Goal: Information Seeking & Learning: Learn about a topic

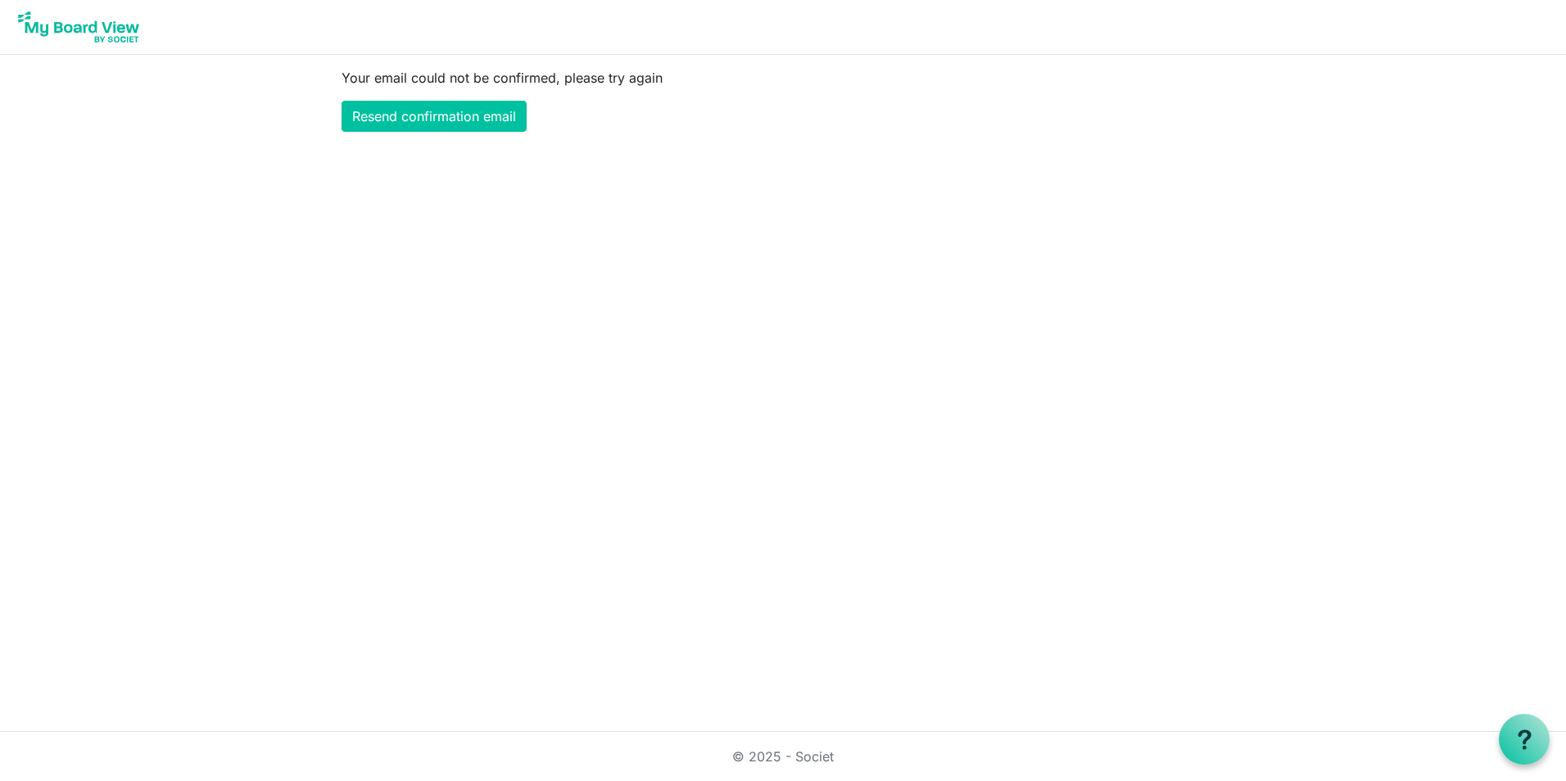
click at [1071, 100] on main "Your email could not be confirmed, please try again Resend confirmation email" at bounding box center [782, 100] width 909 height 90
click at [370, 116] on link "Resend confirmation email" at bounding box center [434, 116] width 185 height 31
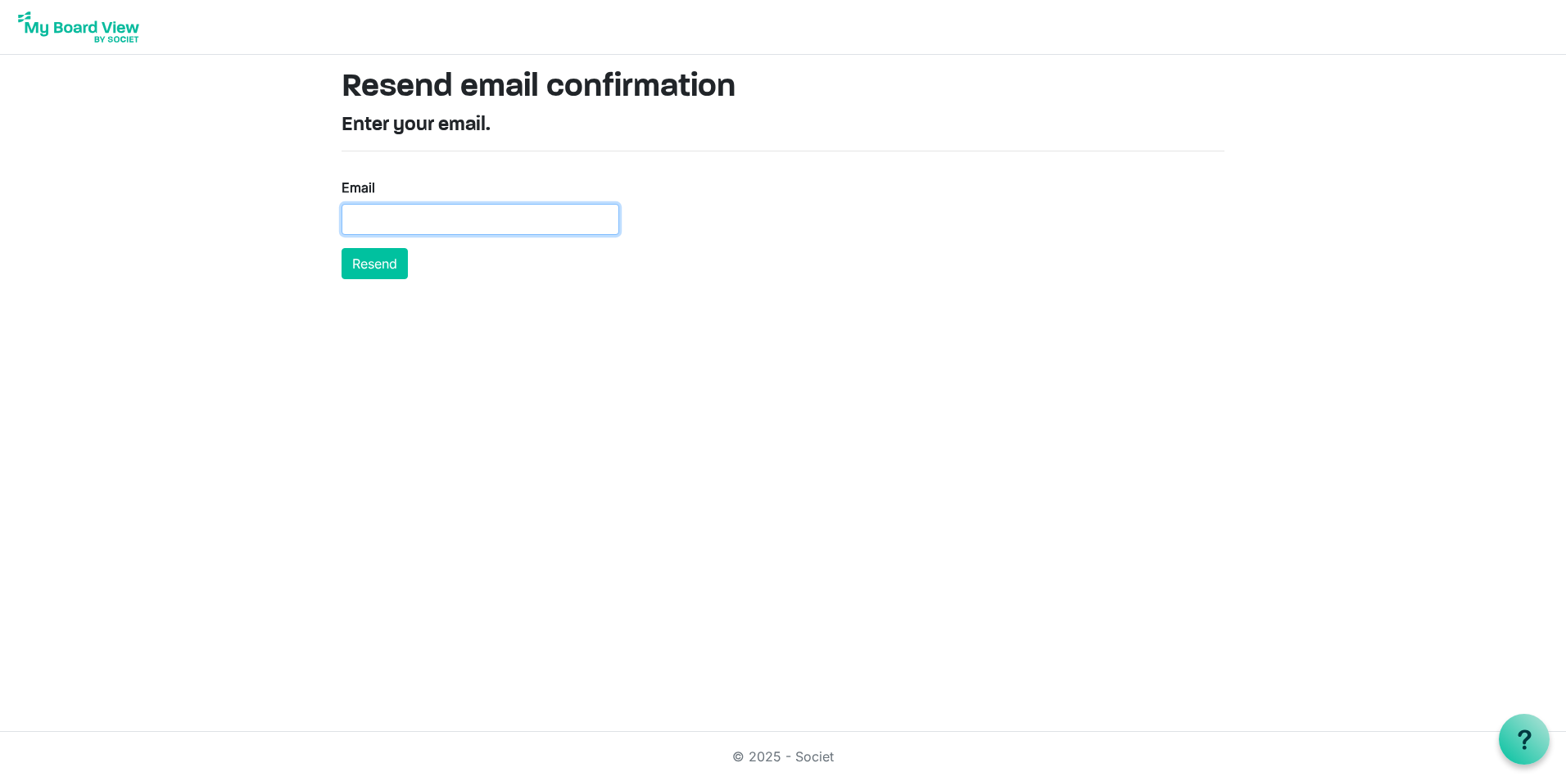
click at [411, 221] on input "Email" at bounding box center [481, 219] width 278 height 31
type input "dansby@danacole.com"
click at [366, 264] on button "Resend" at bounding box center [375, 263] width 66 height 31
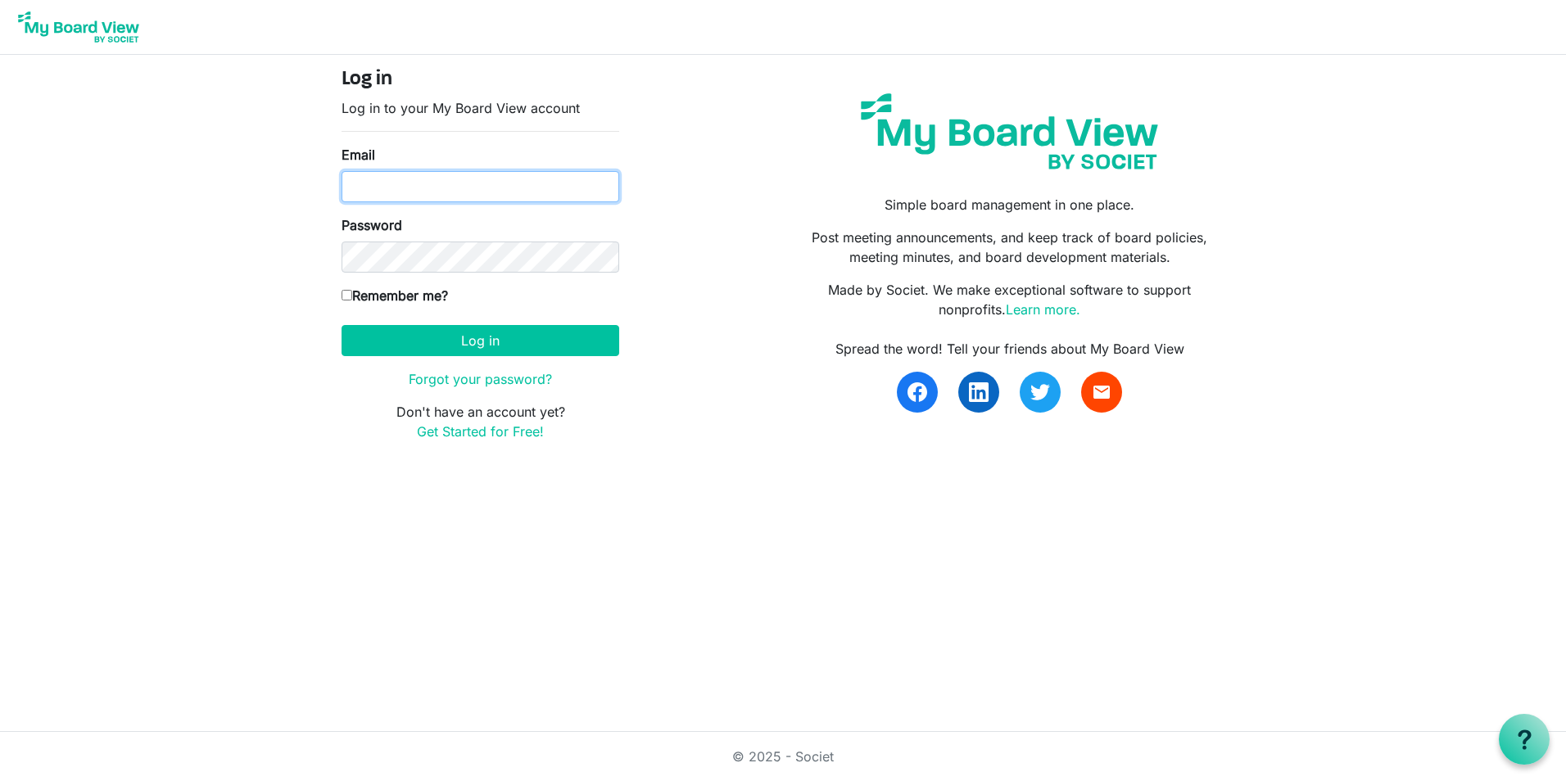
click at [405, 185] on input "Email" at bounding box center [481, 186] width 278 height 31
type input "dansby@danacole.com"
click at [350, 292] on input "Remember me?" at bounding box center [347, 295] width 11 height 11
checkbox input "true"
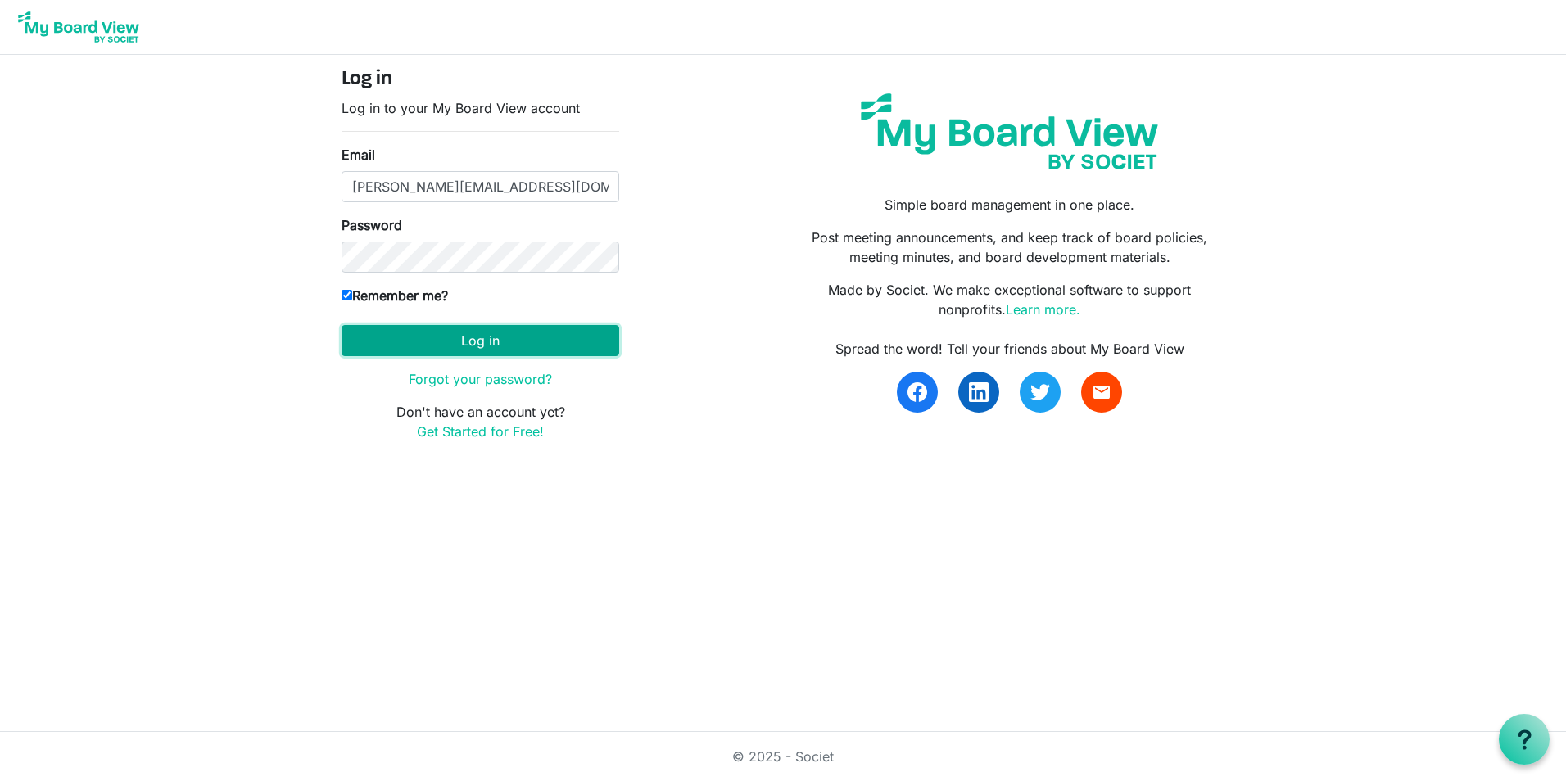
click at [493, 337] on button "Log in" at bounding box center [481, 340] width 278 height 31
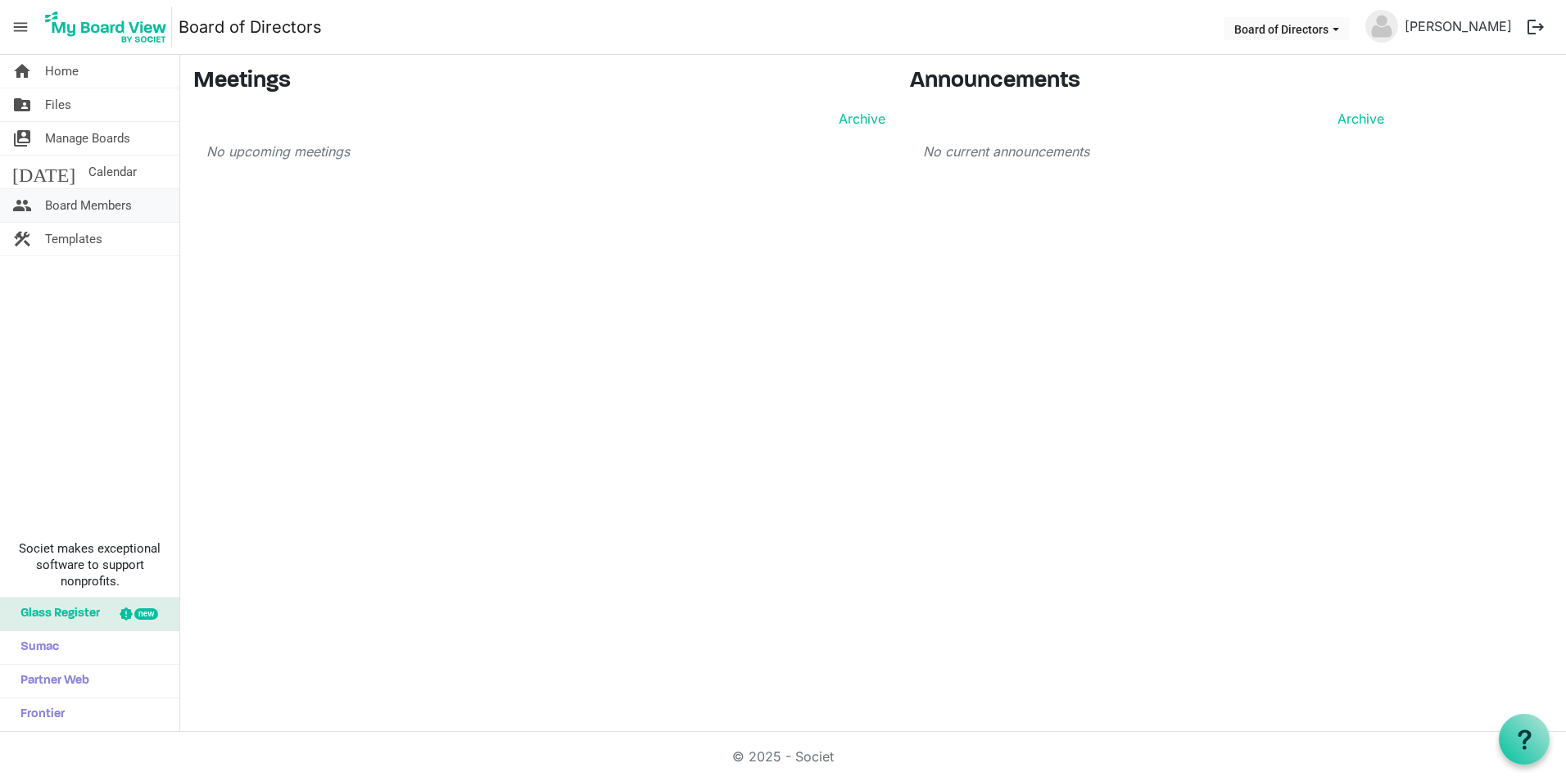
click at [107, 209] on span "Board Members" at bounding box center [88, 205] width 87 height 33
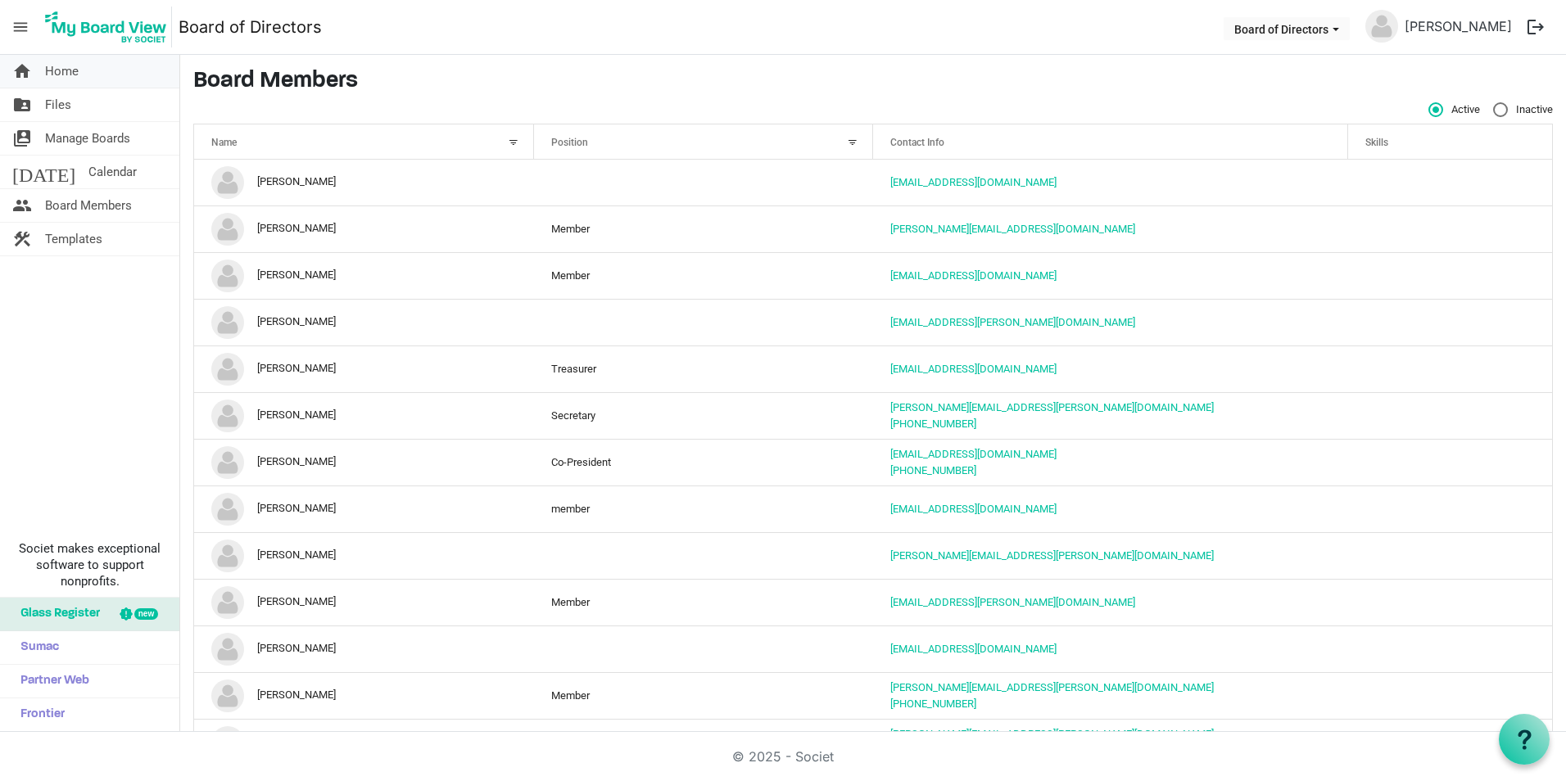
click at [58, 70] on span "Home" at bounding box center [62, 71] width 34 height 33
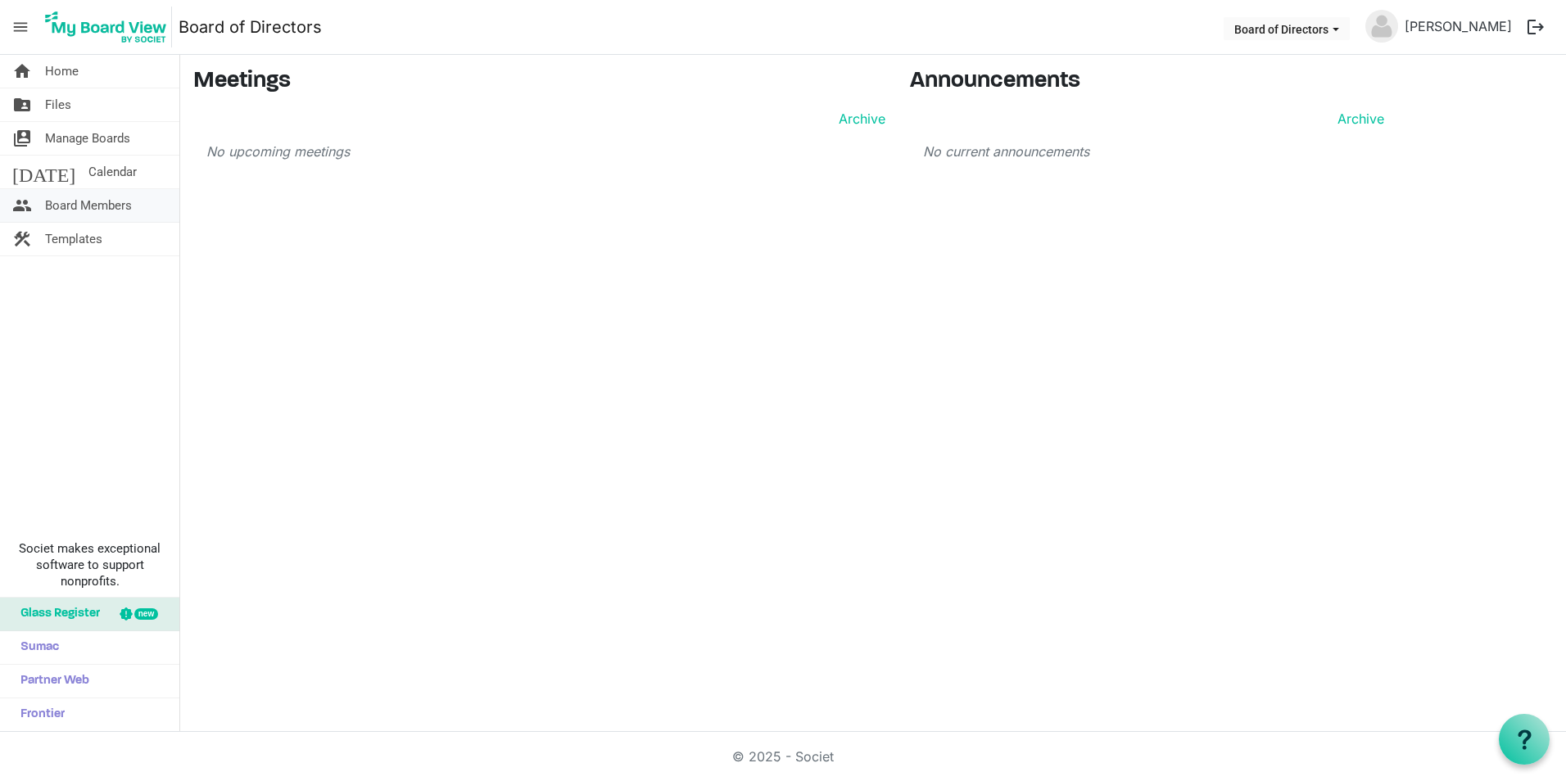
click at [72, 203] on span "Board Members" at bounding box center [88, 205] width 87 height 33
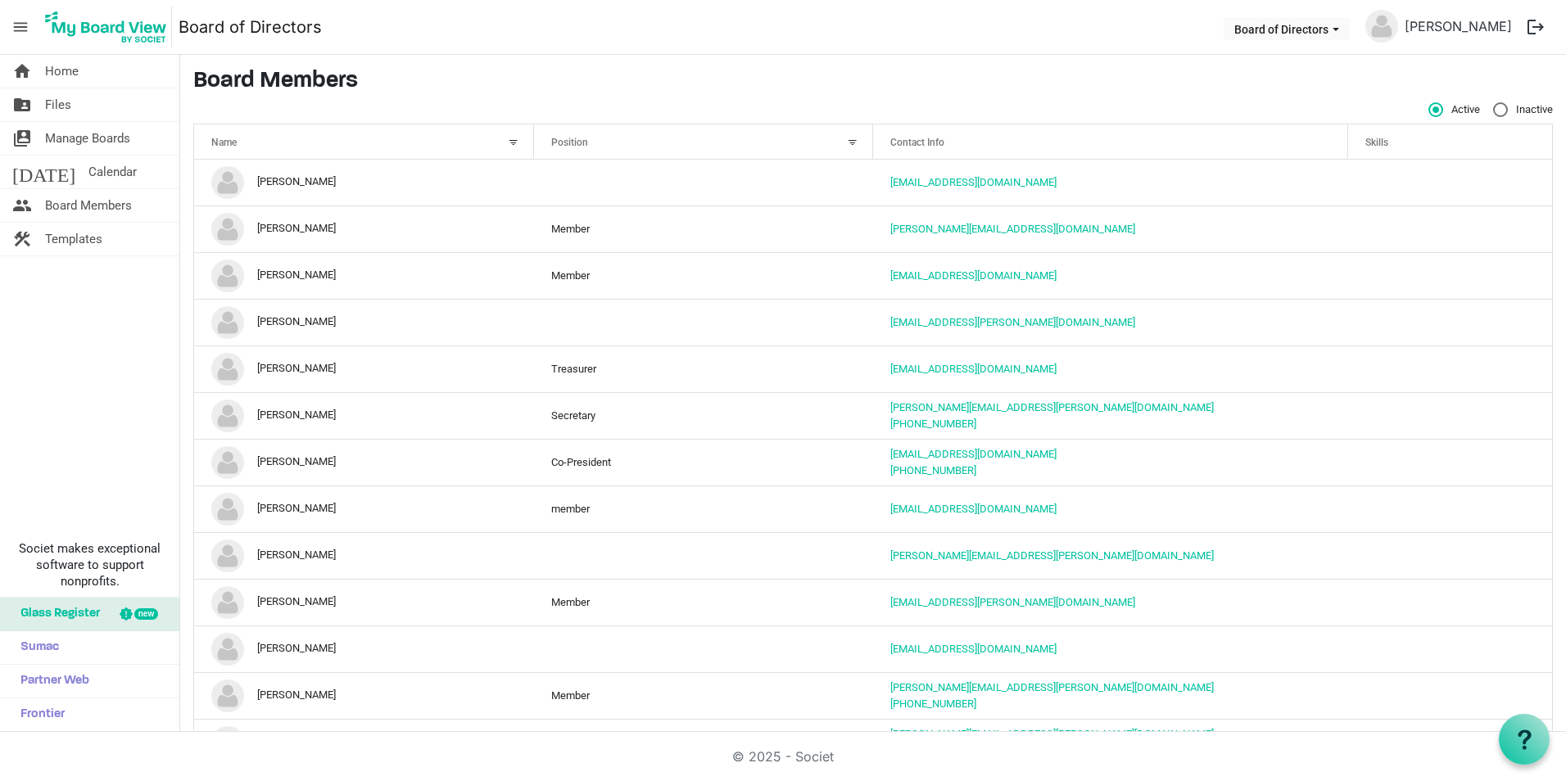
click at [1493, 109] on label "Inactive" at bounding box center [1523, 109] width 60 height 15
click at [1493, 103] on input "Inactive" at bounding box center [1493, 102] width 1 height 1
radio input "true"
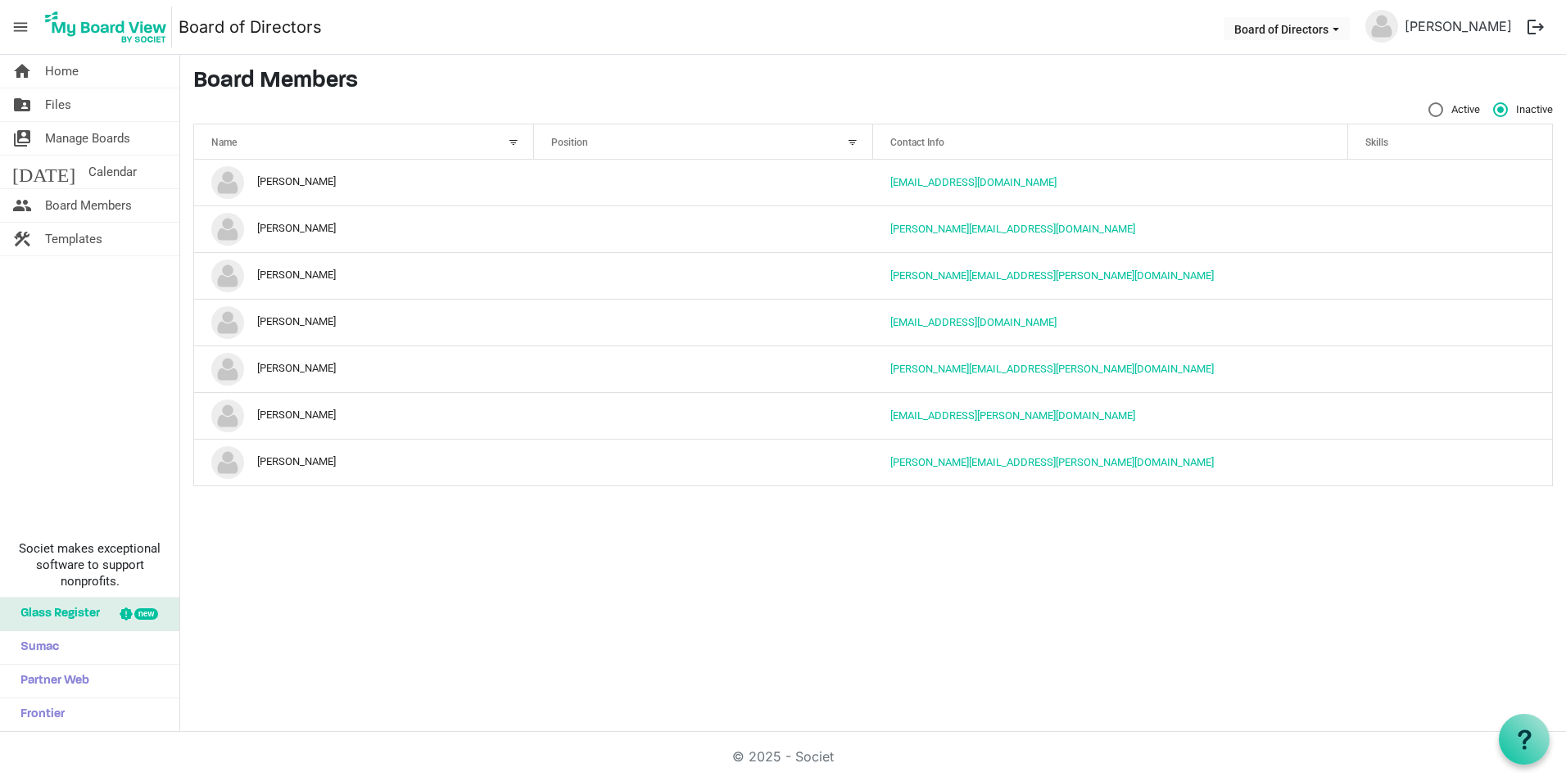
click at [1430, 107] on label "Active" at bounding box center [1454, 109] width 52 height 15
click at [1429, 103] on input "Active" at bounding box center [1428, 102] width 1 height 1
radio input "true"
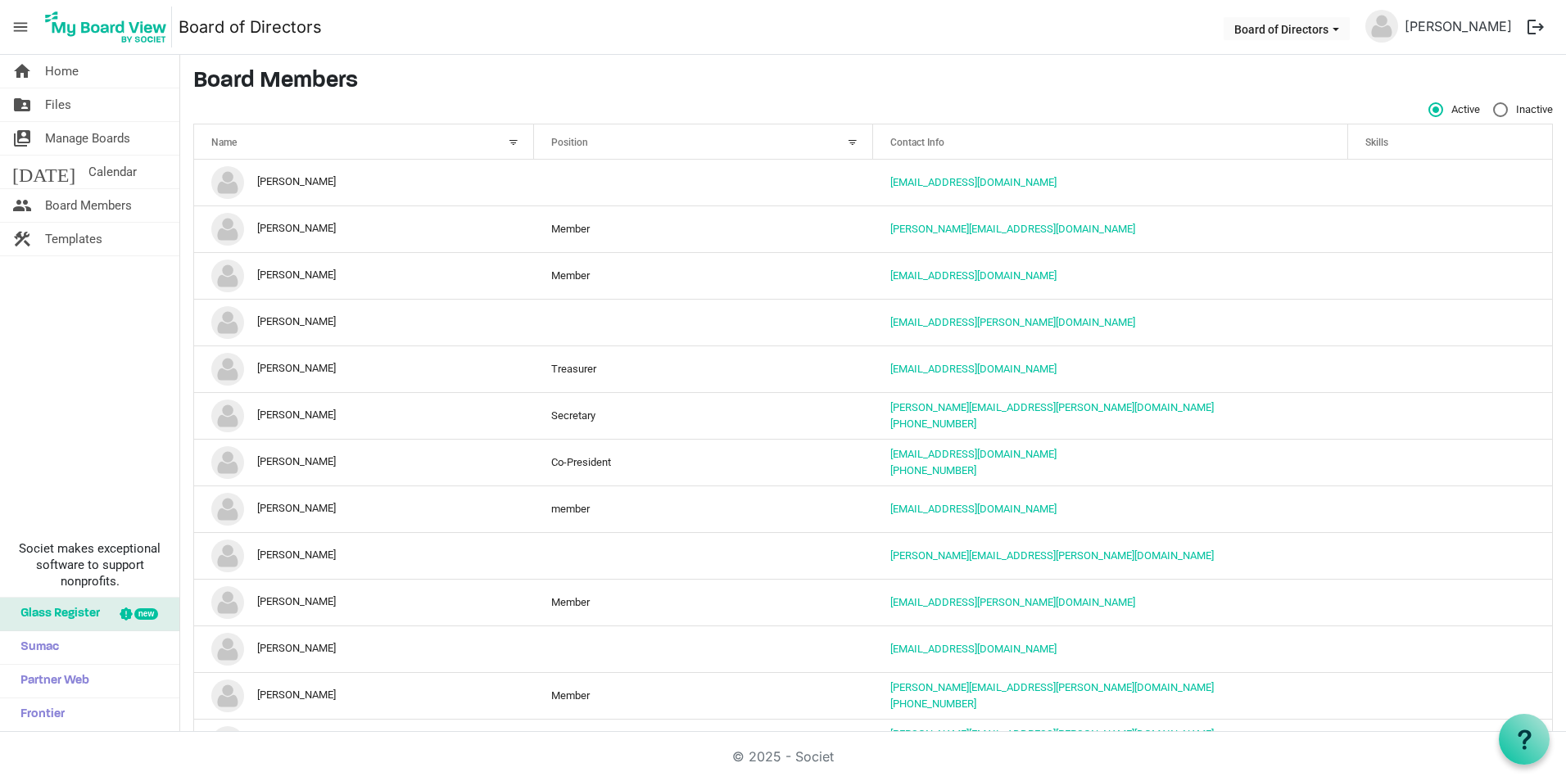
click at [16, 23] on span "menu" at bounding box center [20, 26] width 31 height 31
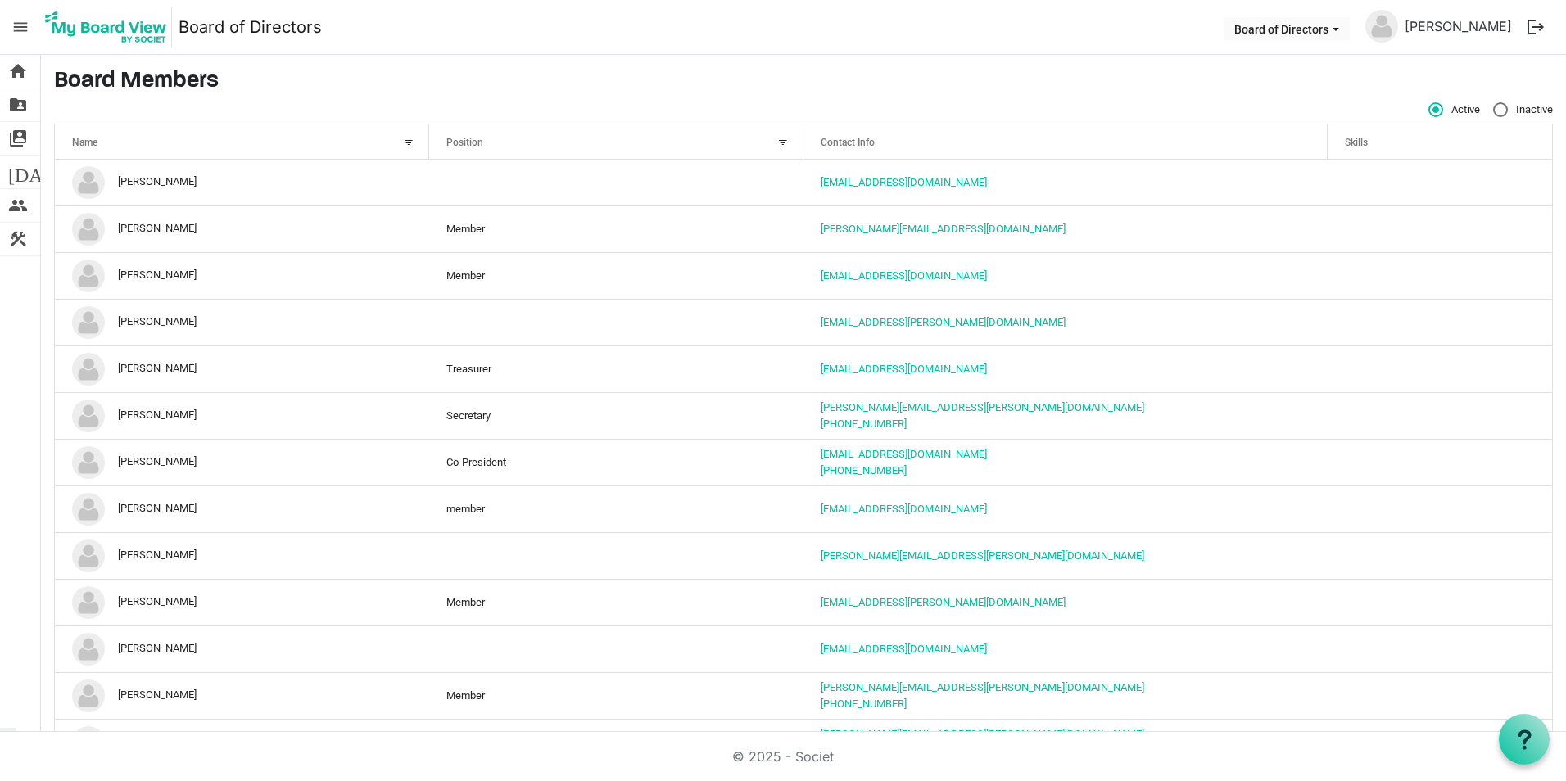
click at [16, 23] on span "menu" at bounding box center [20, 26] width 31 height 31
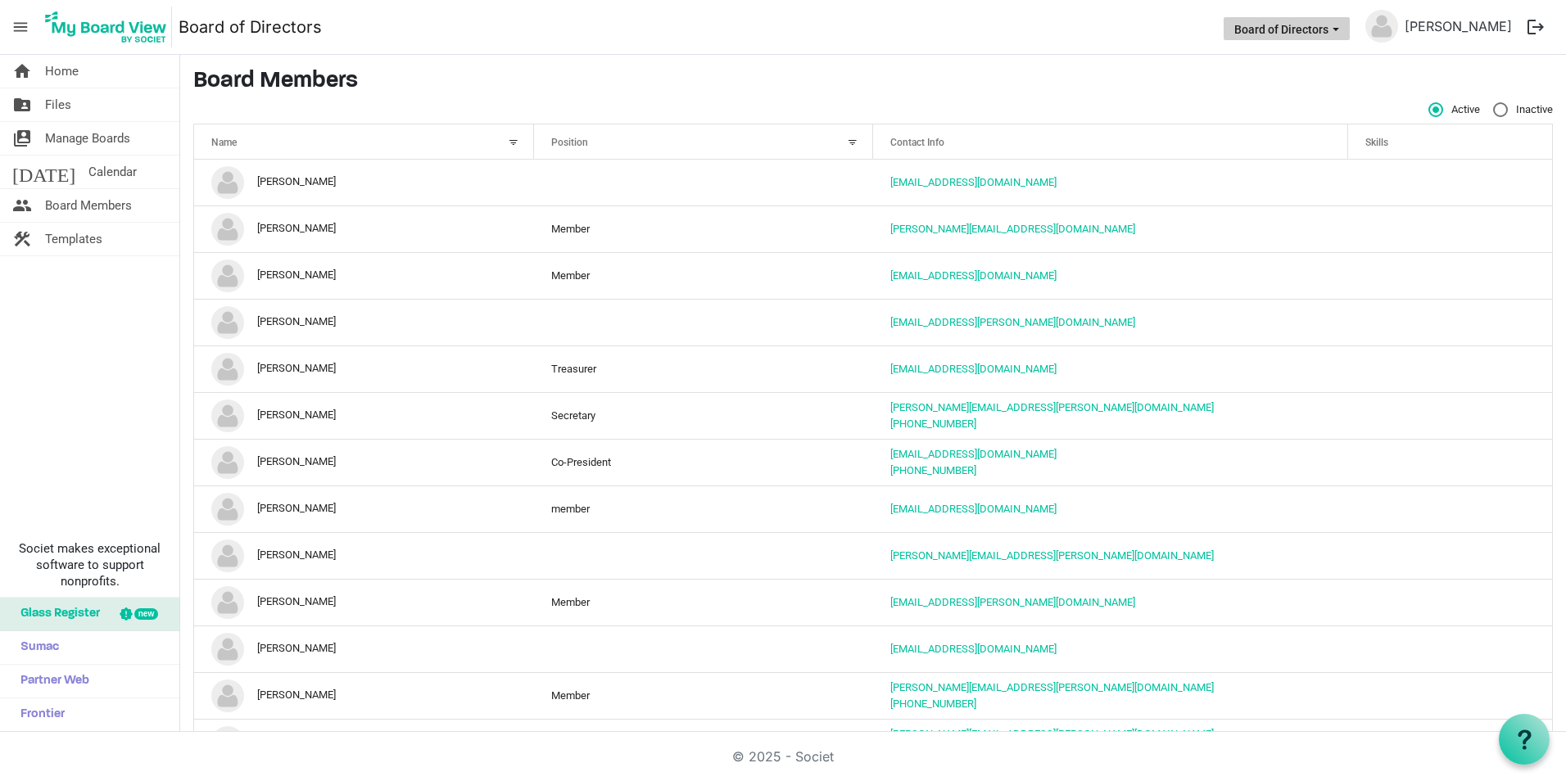
click at [1343, 27] on span "Board of Directors dropdownbutton" at bounding box center [1336, 29] width 15 height 7
click at [847, 141] on div at bounding box center [853, 143] width 18 height 18
click at [719, 146] on div "Position" at bounding box center [694, 142] width 299 height 24
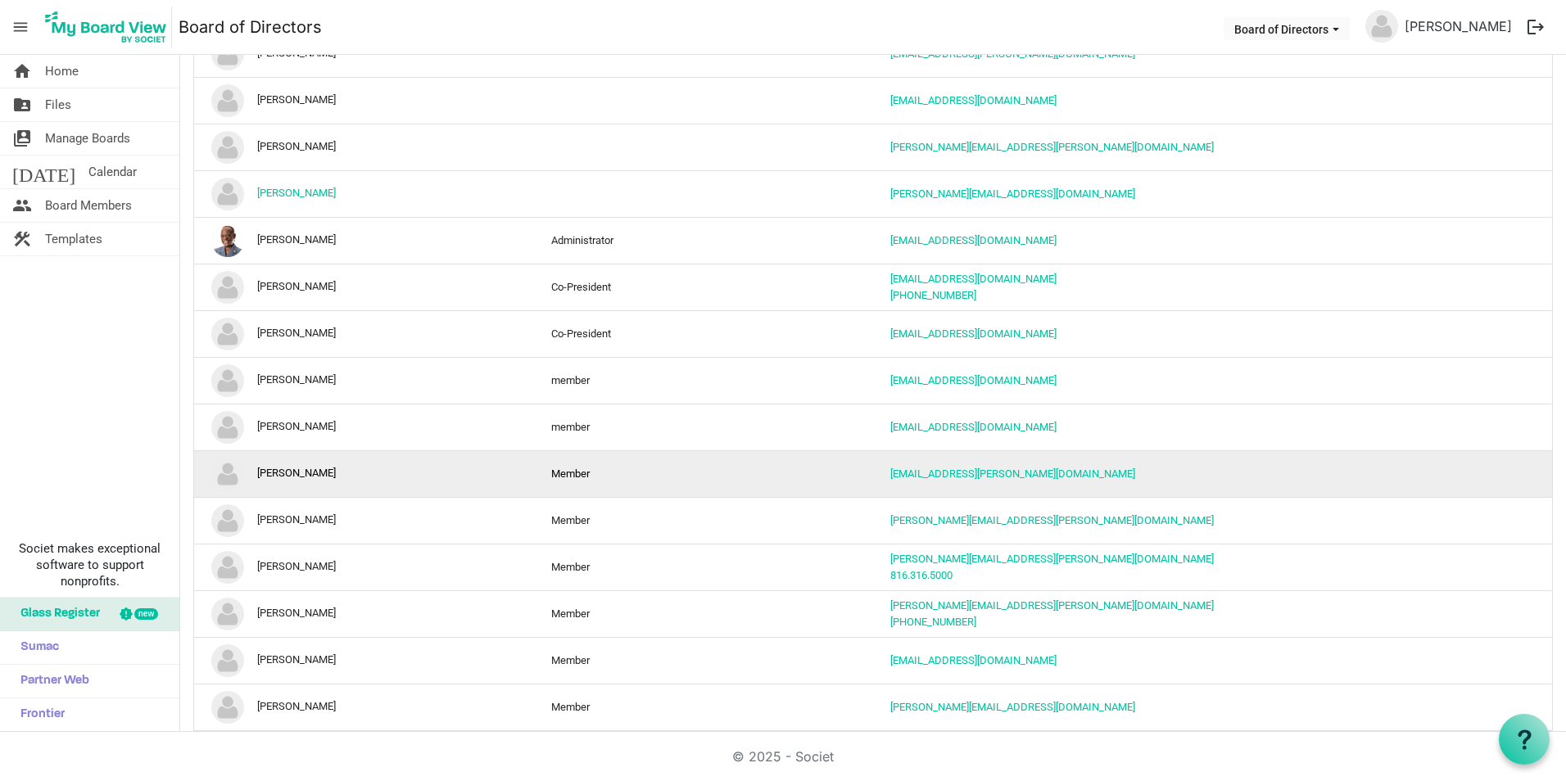
scroll to position [514, 0]
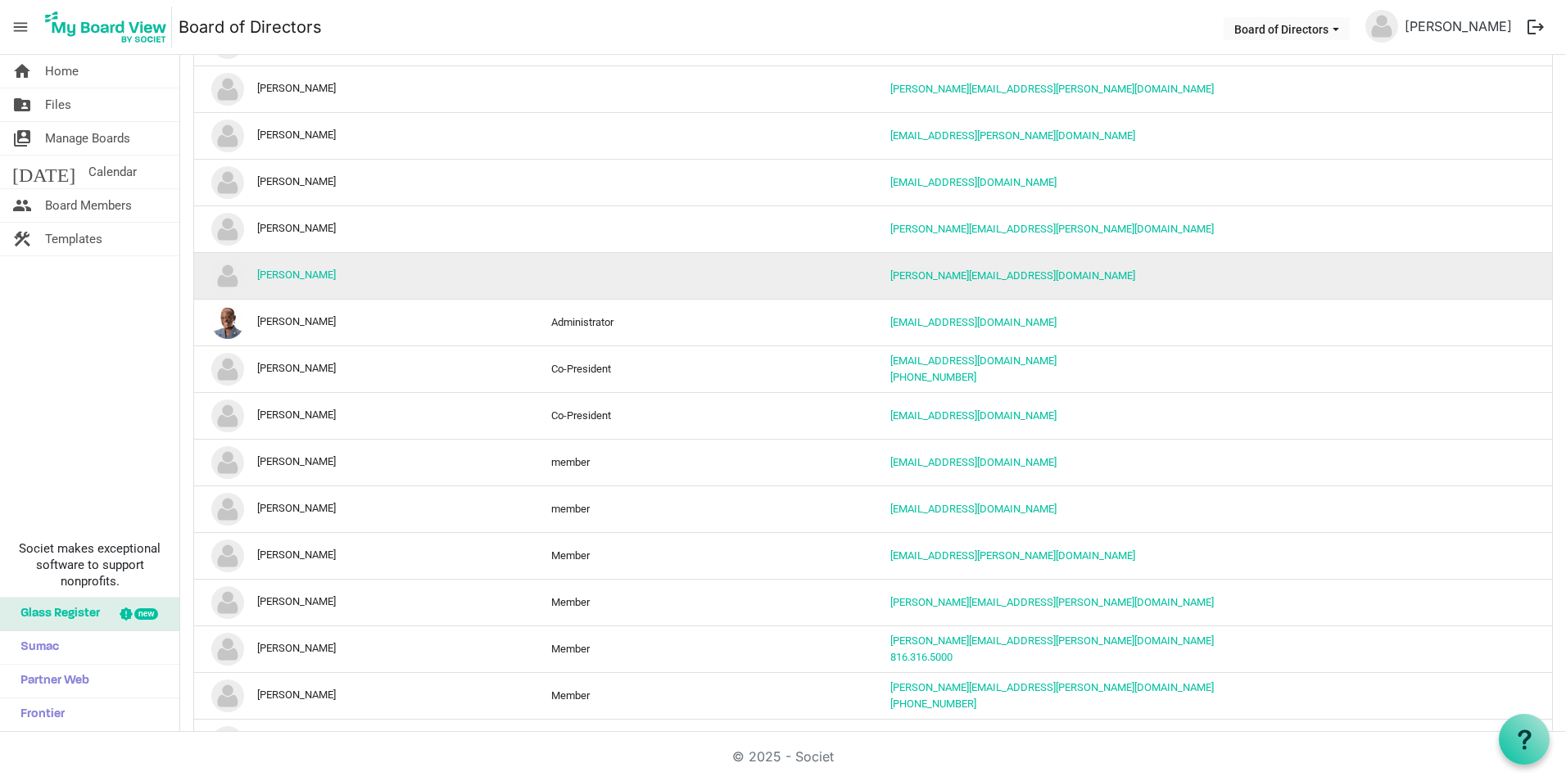
click at [503, 274] on td "[PERSON_NAME]" at bounding box center [364, 275] width 340 height 47
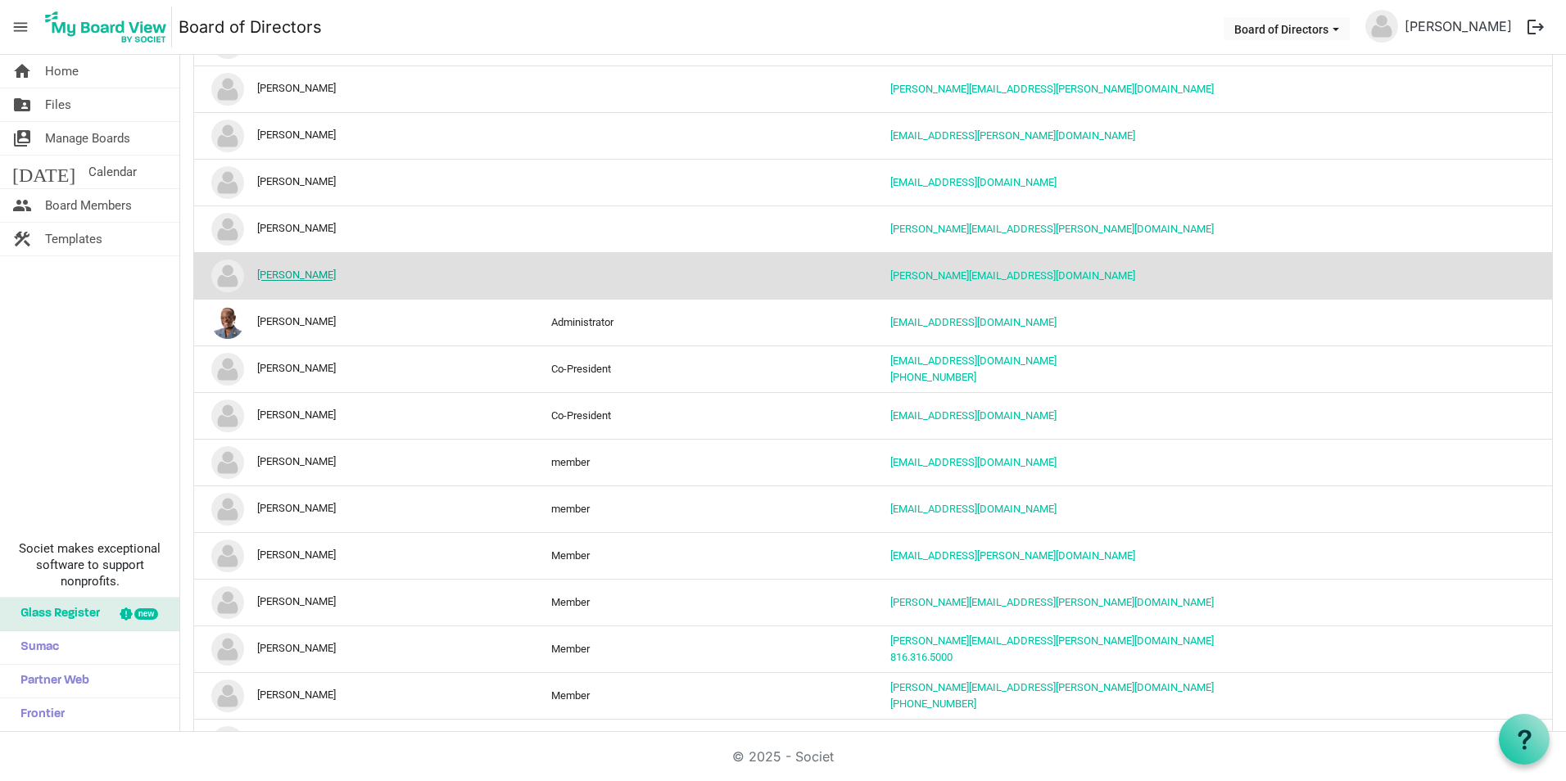
click at [292, 273] on link "[PERSON_NAME]" at bounding box center [296, 275] width 79 height 12
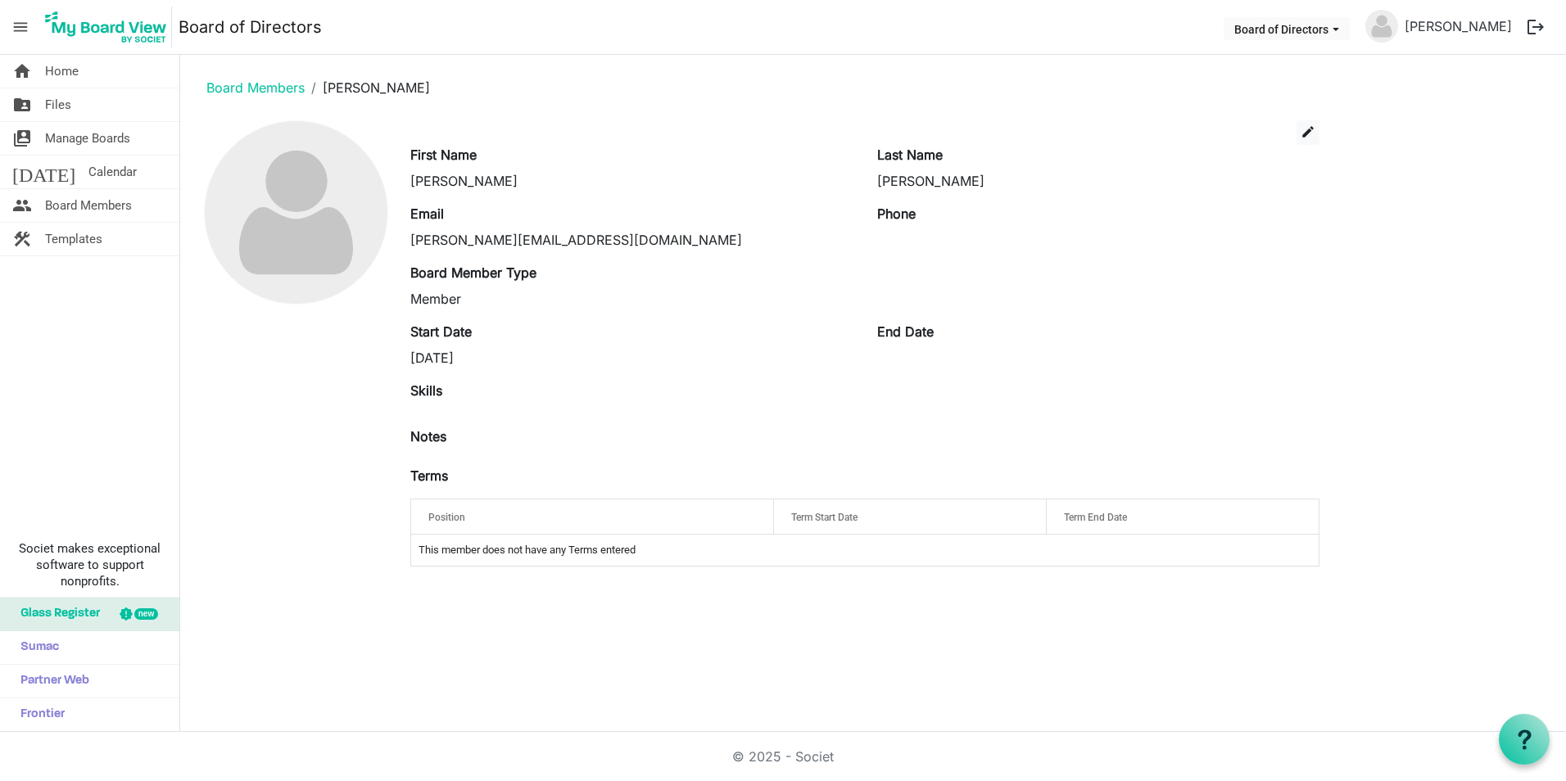
click at [521, 552] on td "This member does not have any Terms entered" at bounding box center [865, 550] width 908 height 31
click at [1304, 131] on span "edit" at bounding box center [1308, 131] width 15 height 15
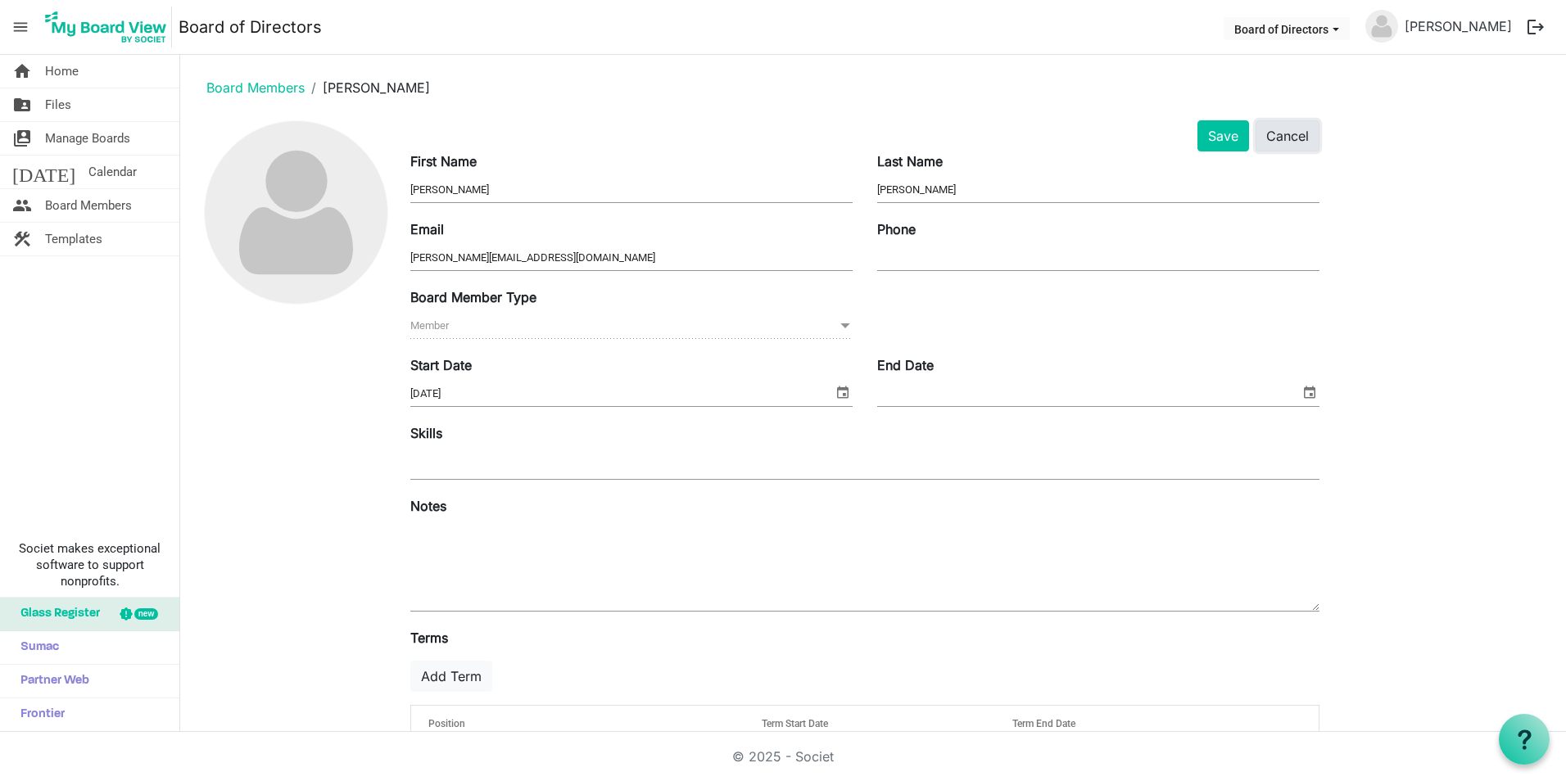
click at [1286, 140] on button "Cancel" at bounding box center [1288, 135] width 64 height 31
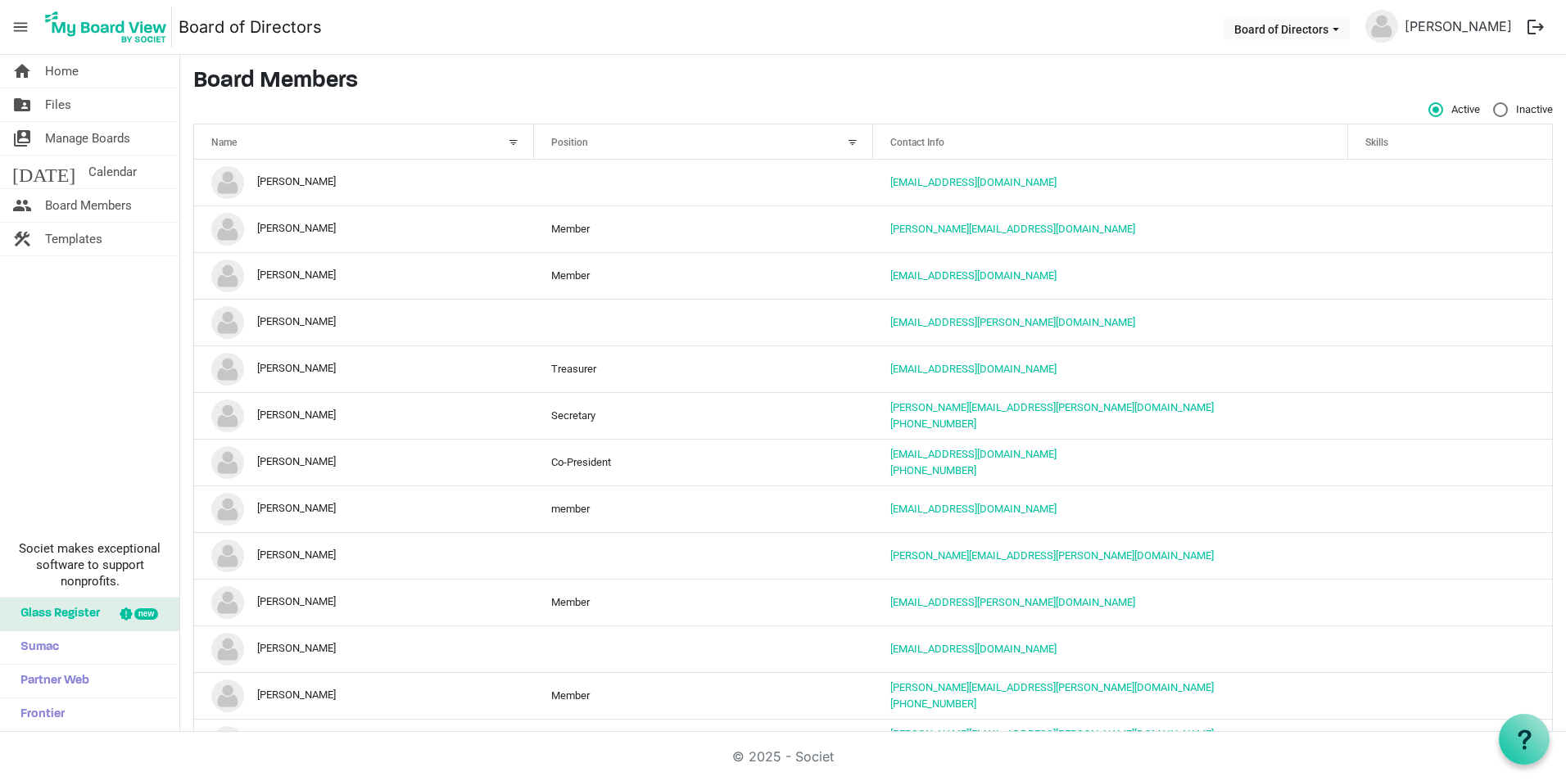
click at [573, 143] on span "Position" at bounding box center [569, 142] width 37 height 11
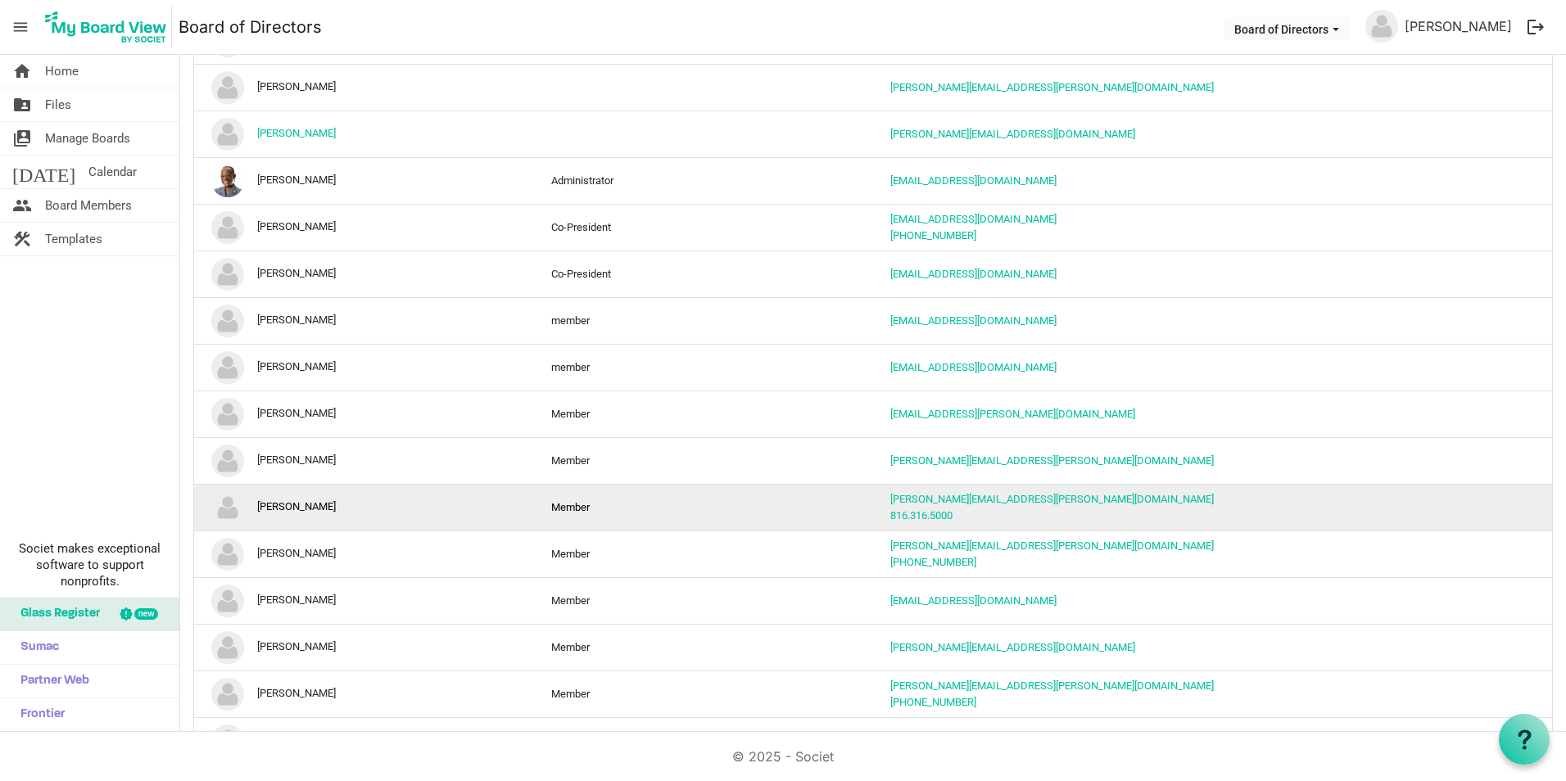
scroll to position [737, 0]
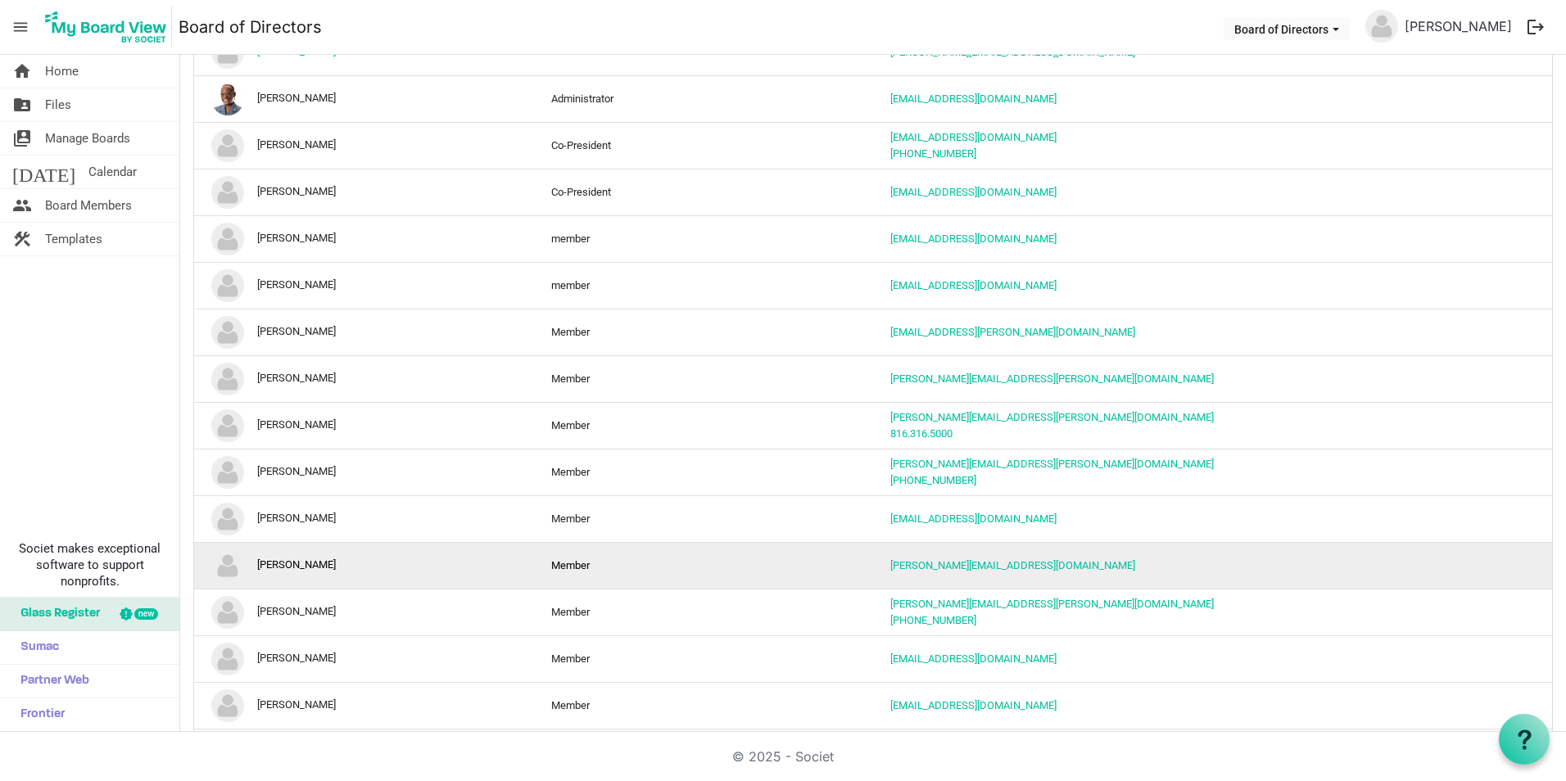
click at [315, 564] on td "Amanda Benson-Davis" at bounding box center [364, 565] width 340 height 47
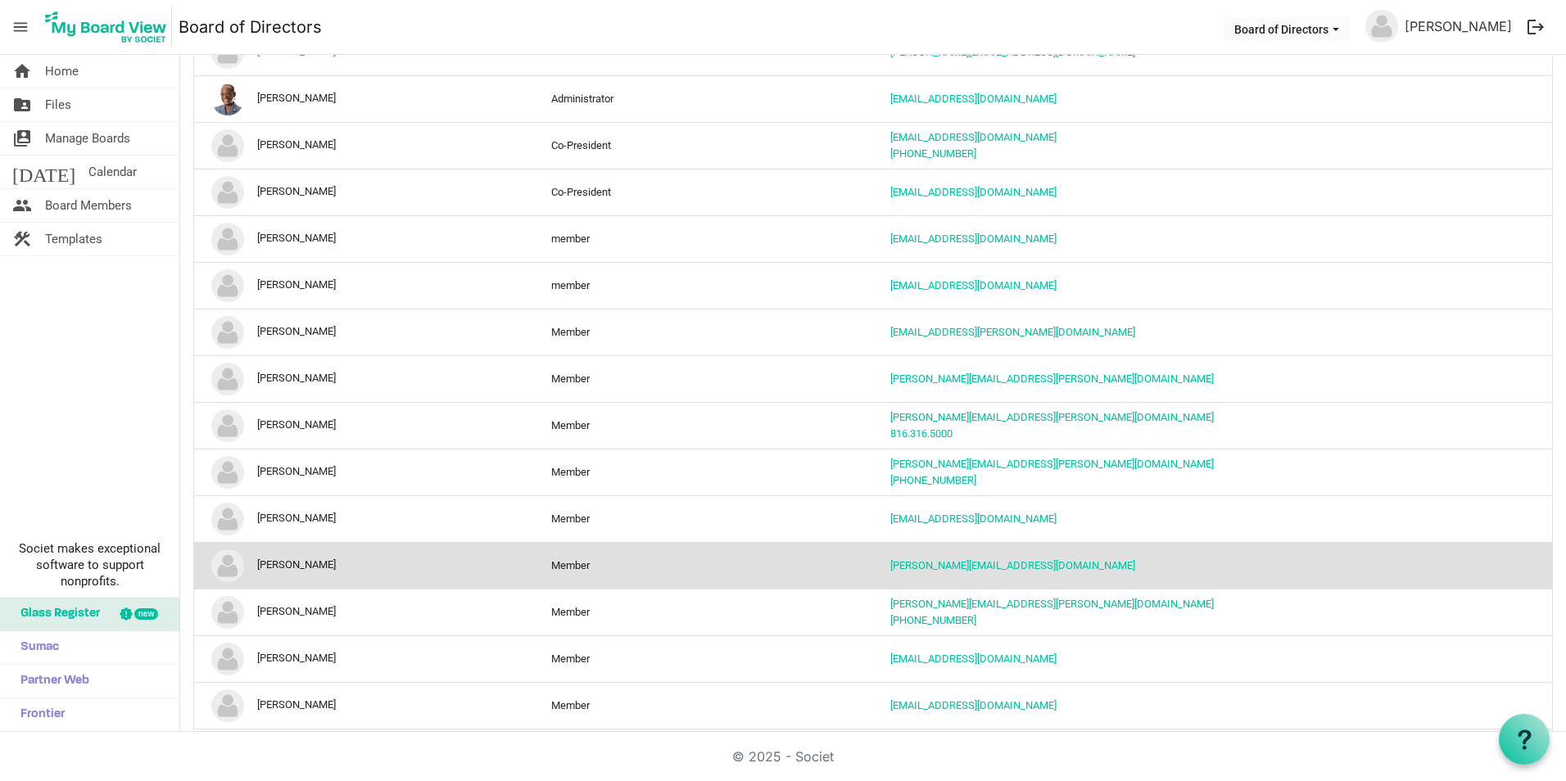
click at [224, 568] on img "Amanda Benson-Davis is template cell column header Name" at bounding box center [227, 566] width 33 height 33
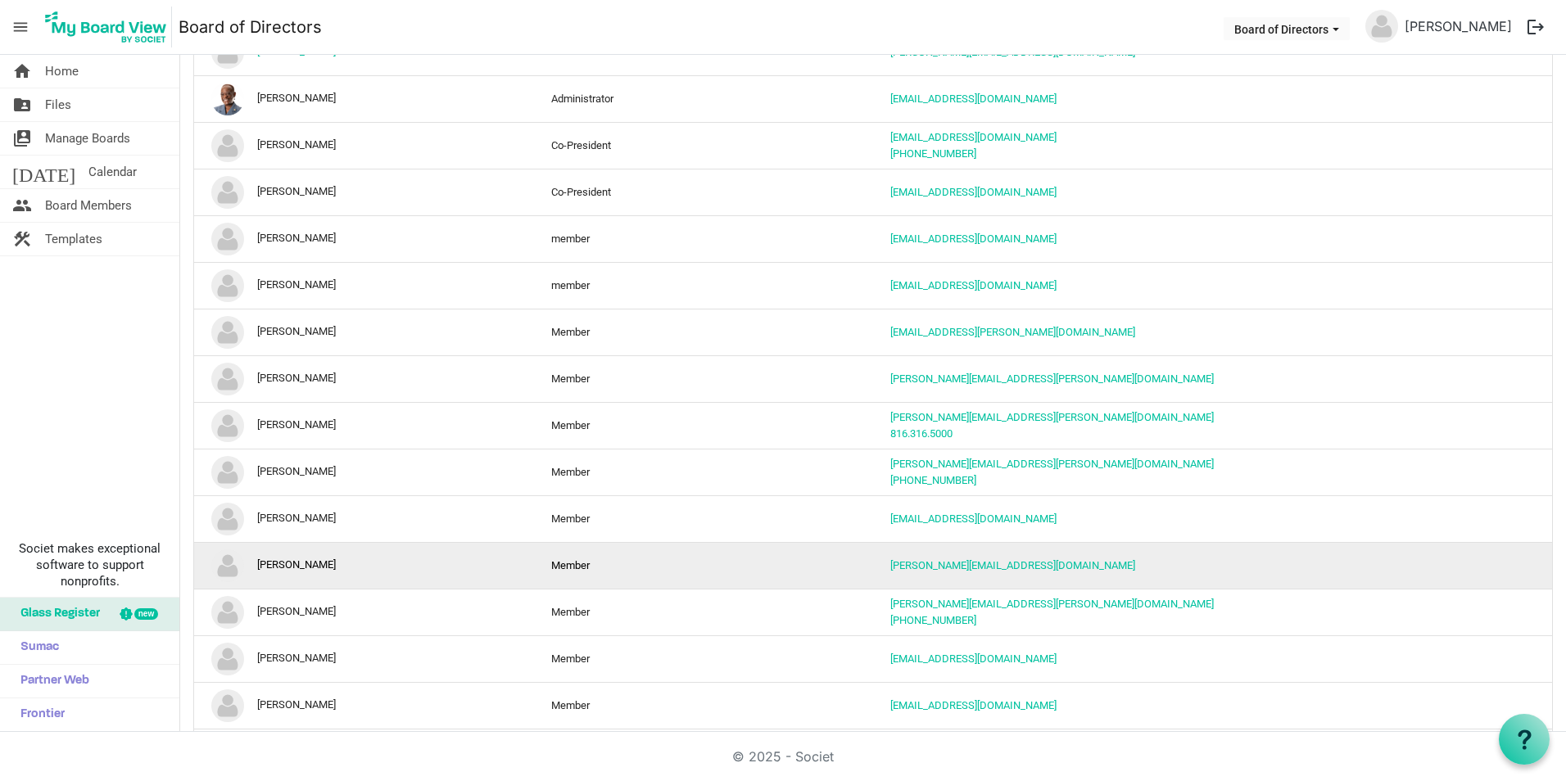
click at [299, 562] on td "Amanda Benson-Davis" at bounding box center [364, 565] width 340 height 47
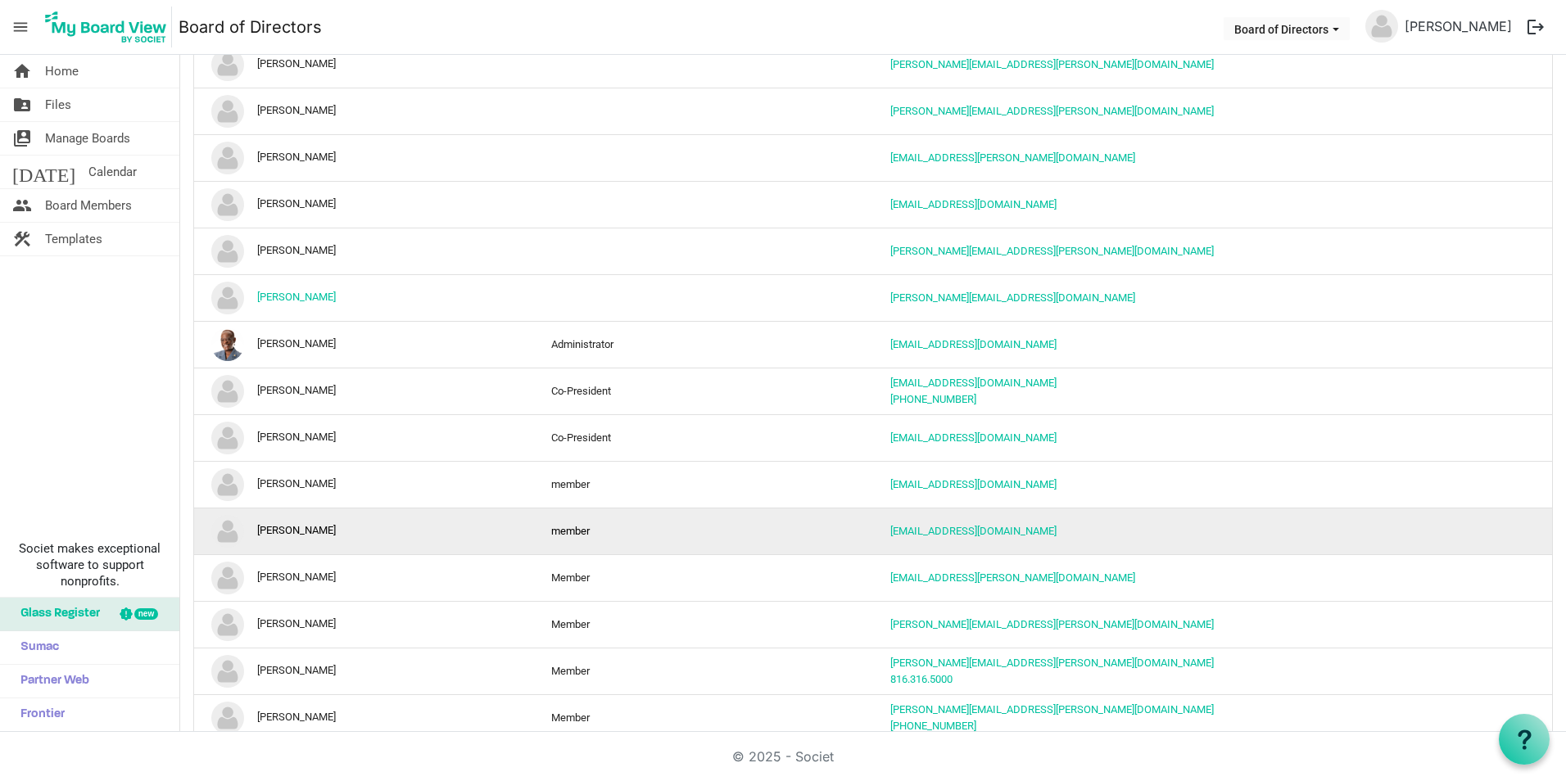
scroll to position [246, 0]
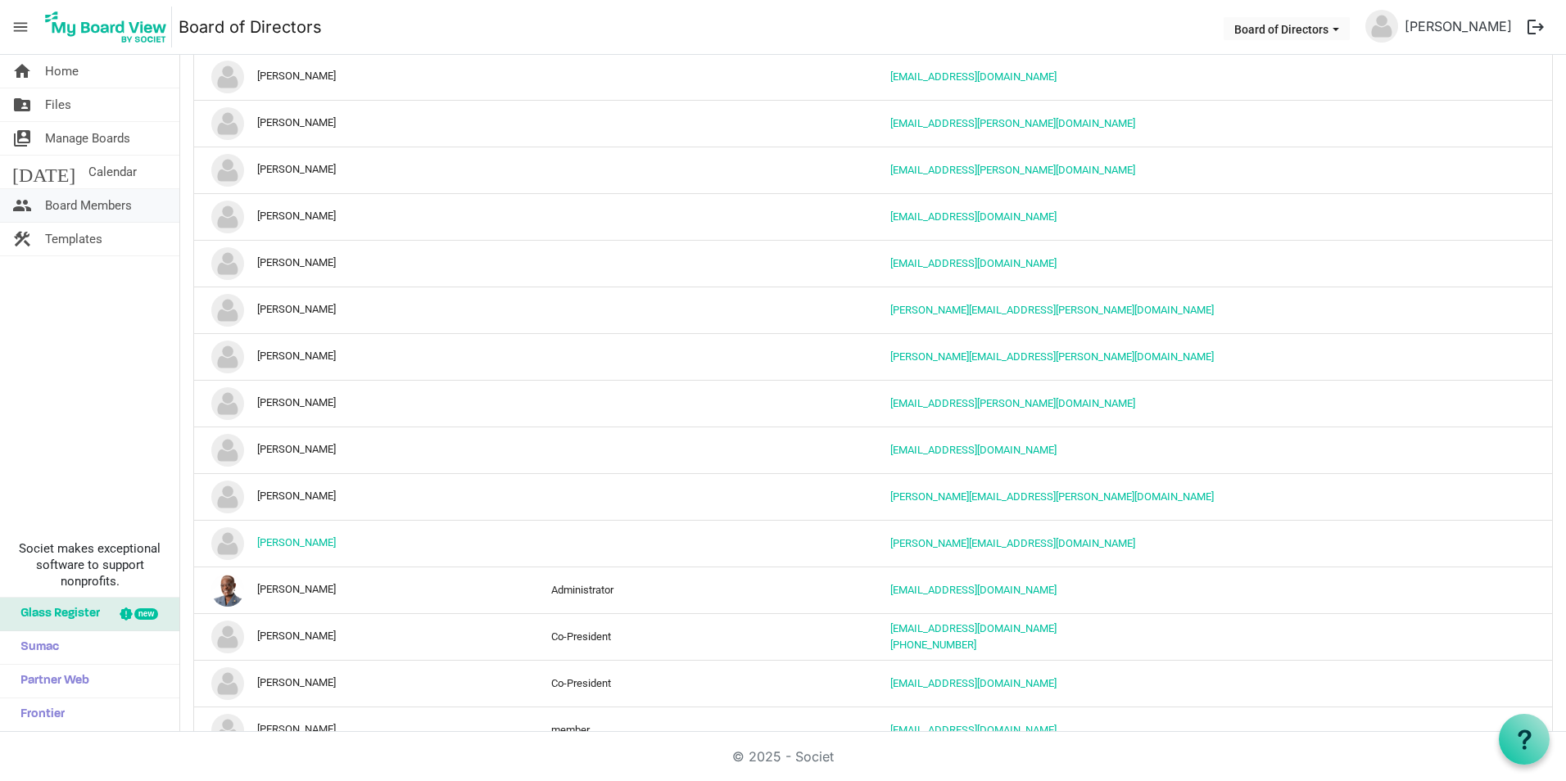
click at [115, 205] on span "Board Members" at bounding box center [88, 205] width 87 height 33
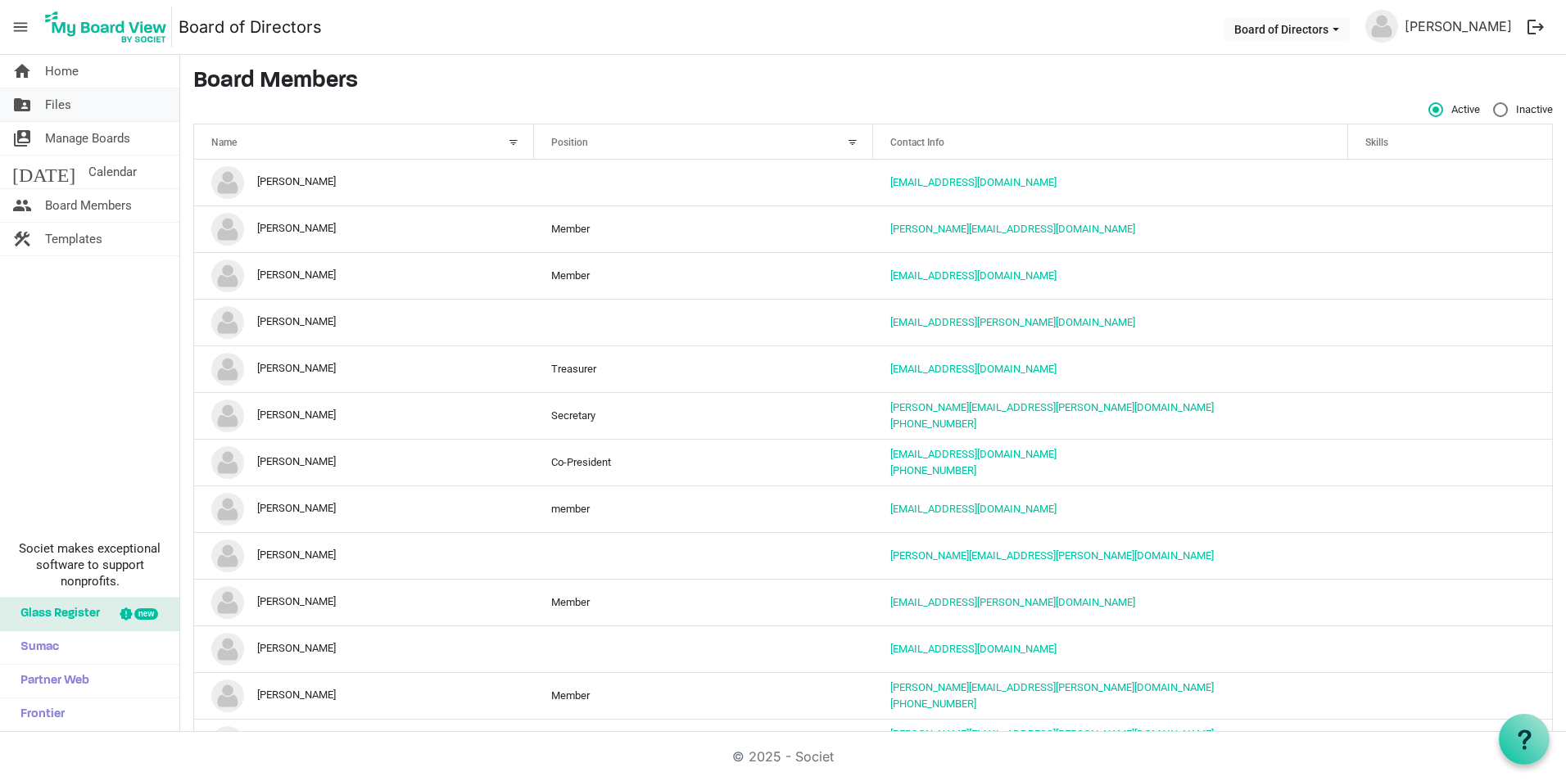
click at [70, 105] on span "Files" at bounding box center [58, 104] width 26 height 33
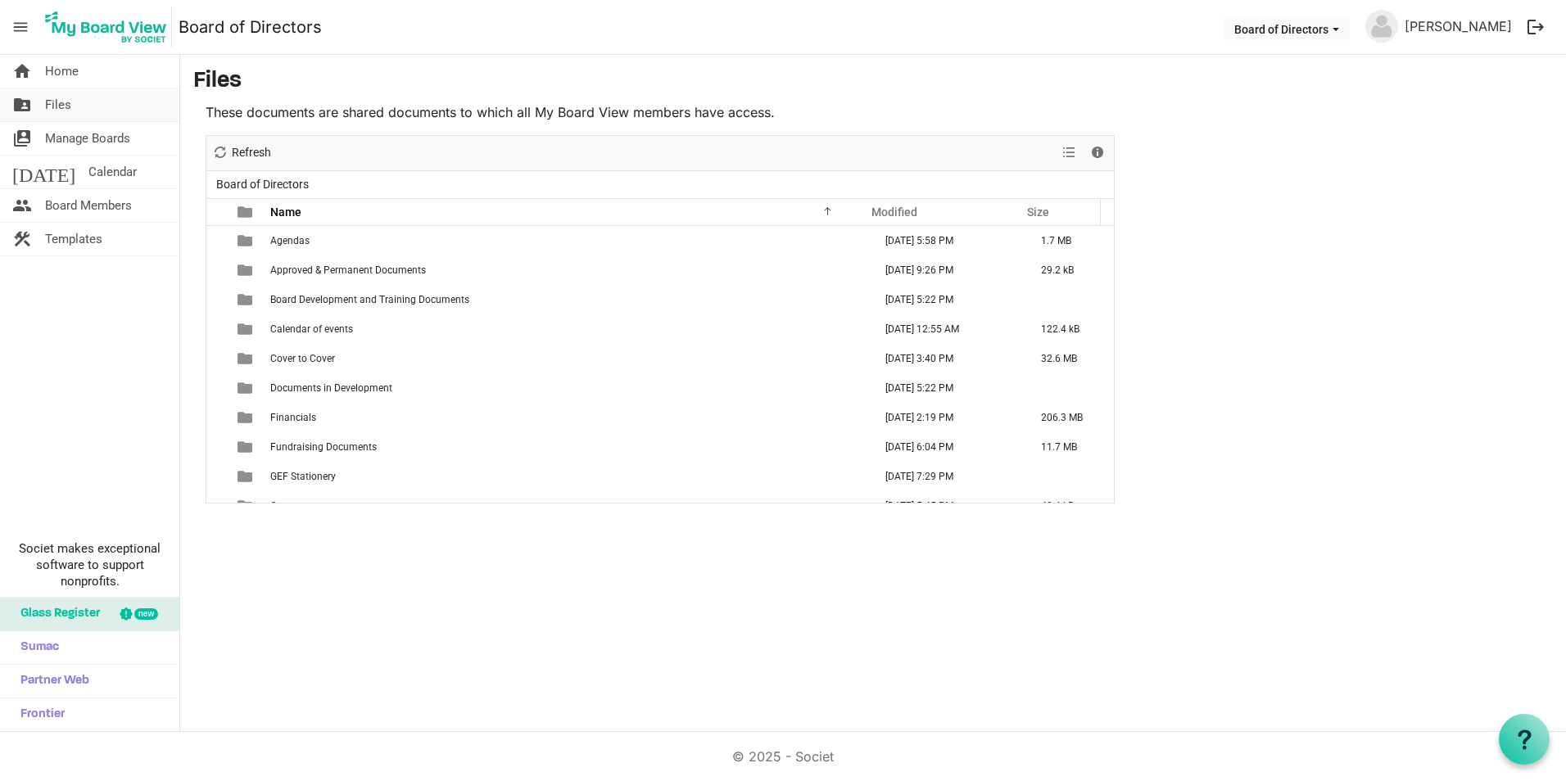
click at [64, 107] on span "Files" at bounding box center [58, 104] width 26 height 33
click at [977, 215] on div "Modified" at bounding box center [932, 212] width 133 height 24
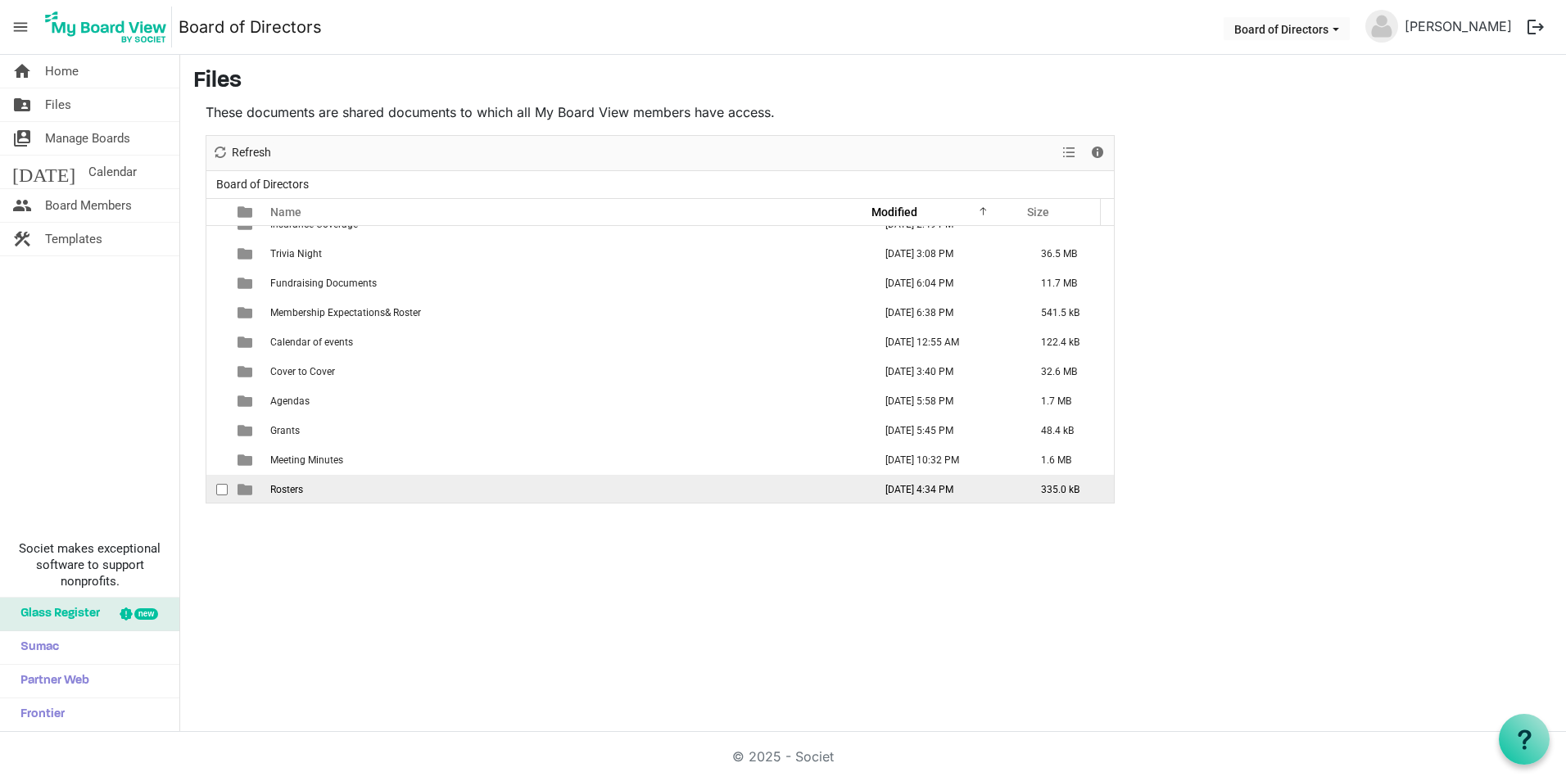
scroll to position [224, 0]
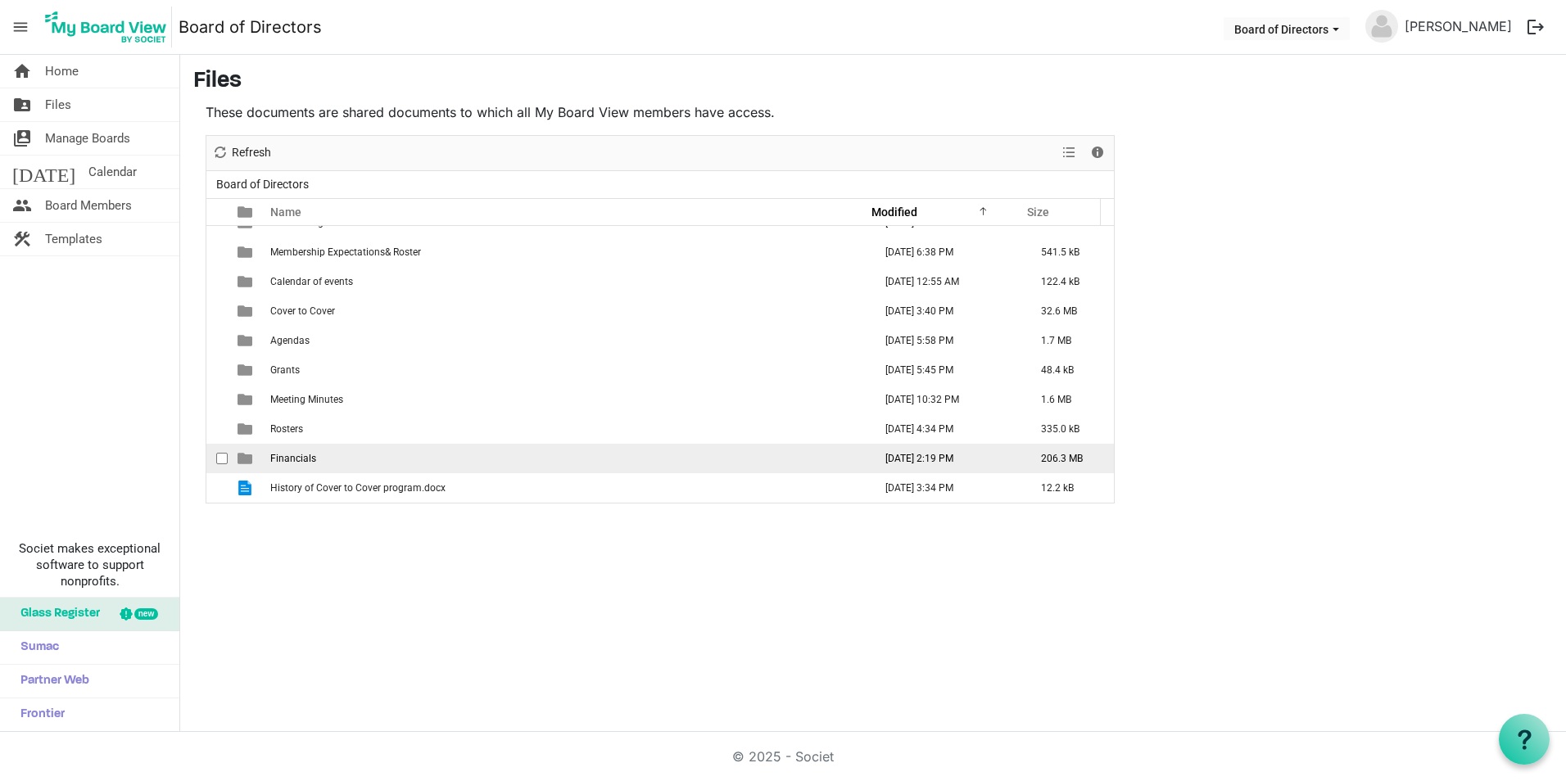
click at [333, 459] on td "Financials" at bounding box center [566, 458] width 603 height 29
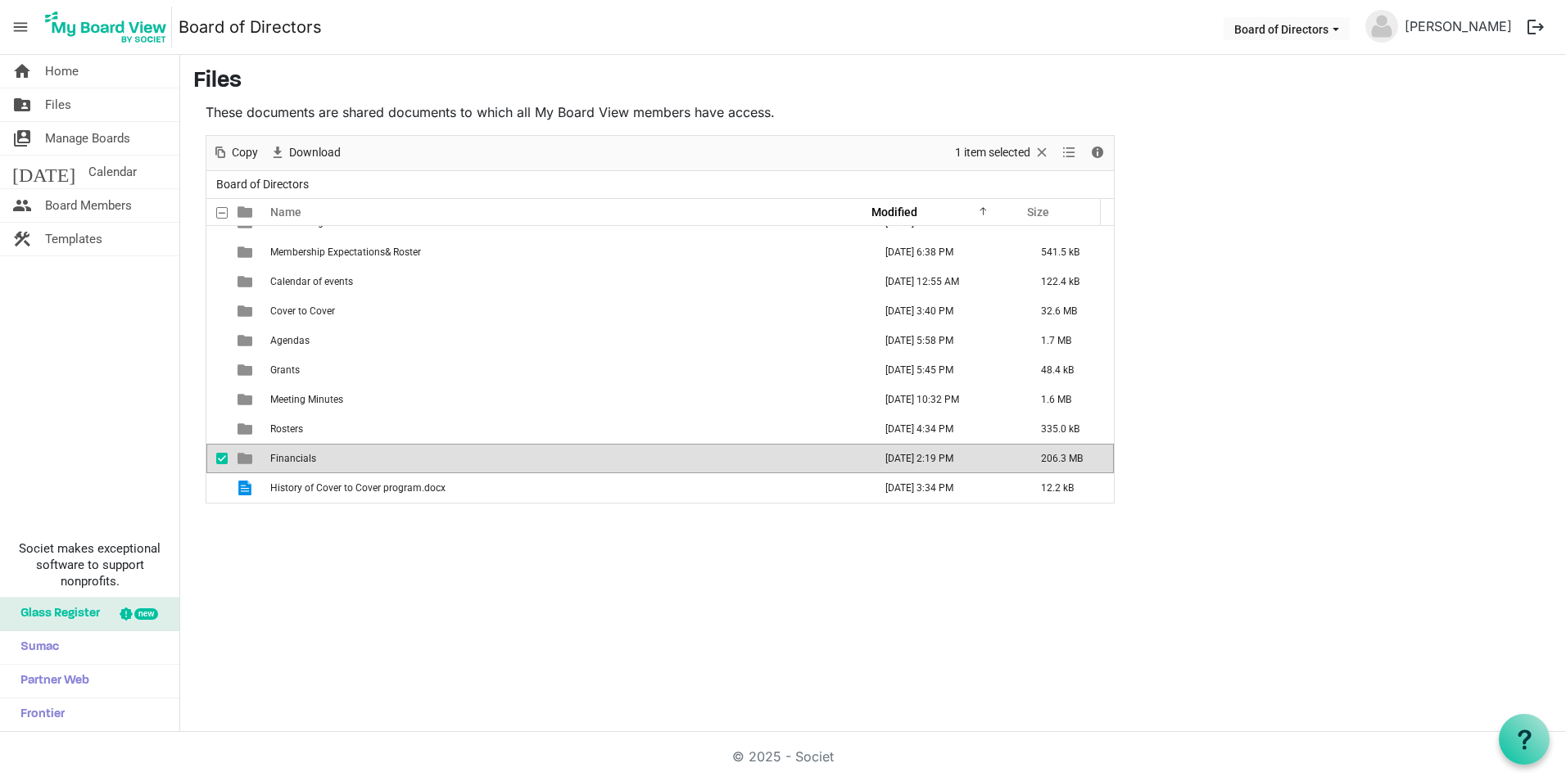
click at [333, 459] on td "Financials" at bounding box center [566, 458] width 603 height 29
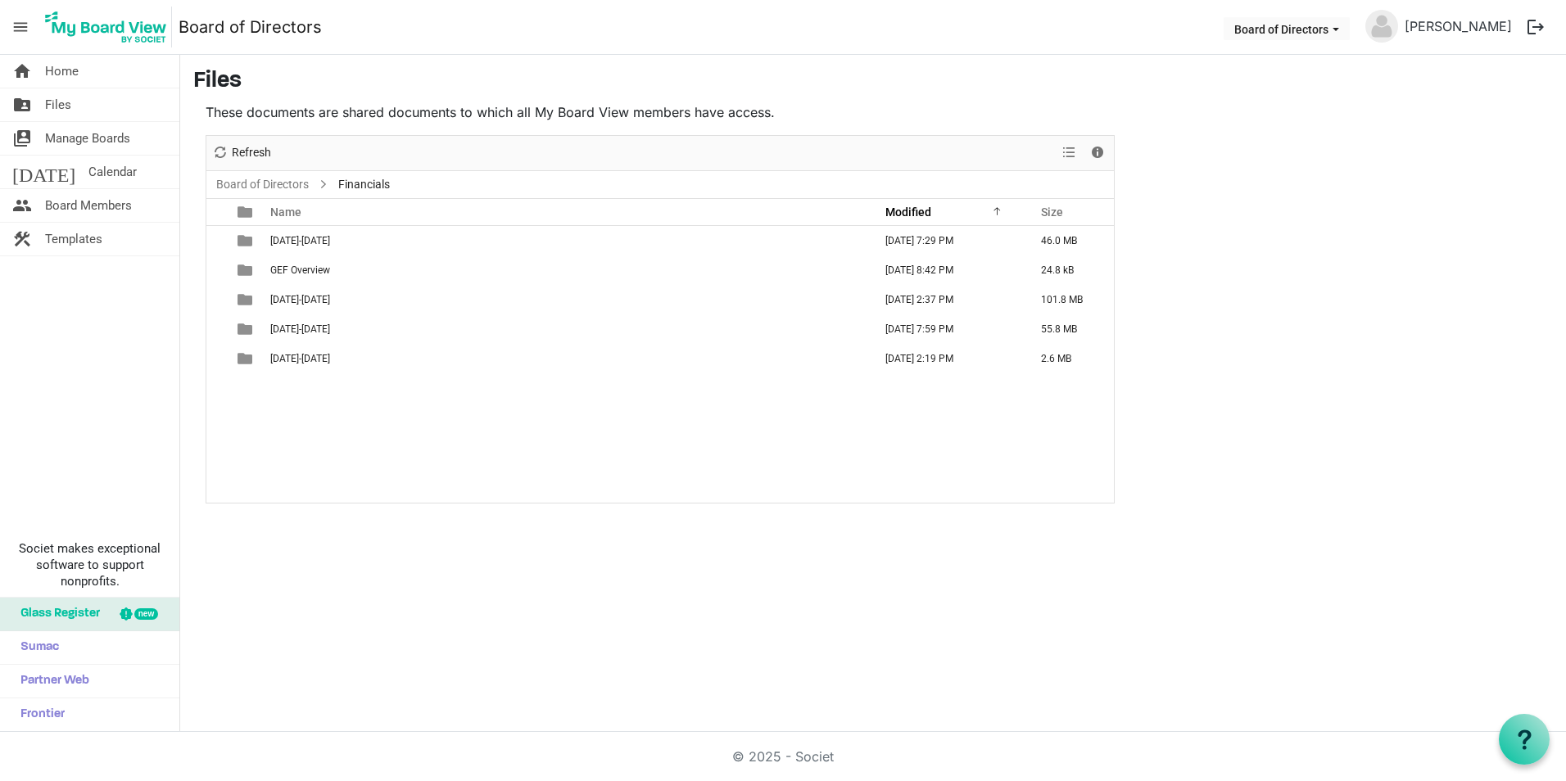
scroll to position [0, 0]
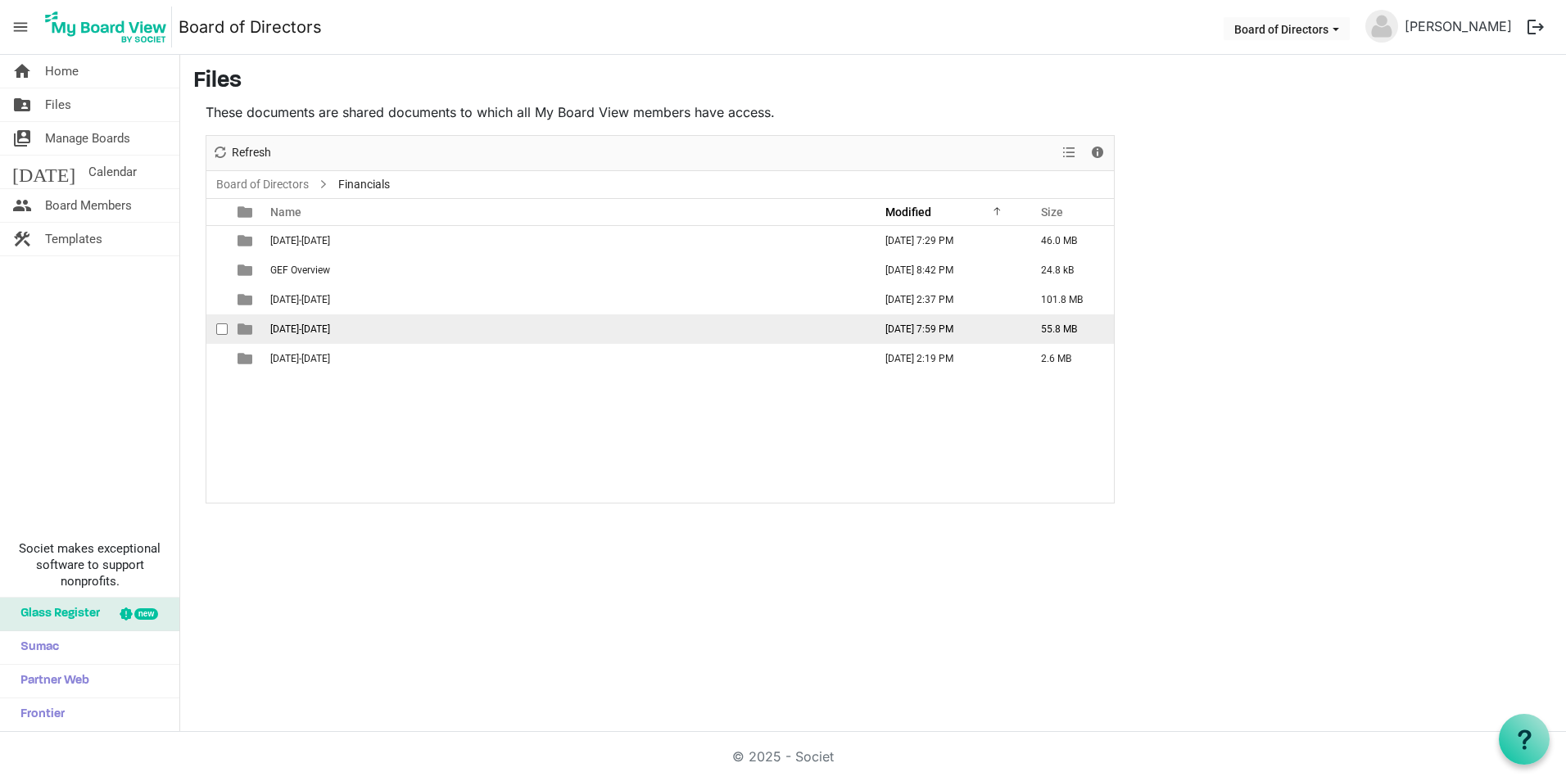
click at [405, 329] on td "[DATE]-[DATE]" at bounding box center [566, 329] width 603 height 29
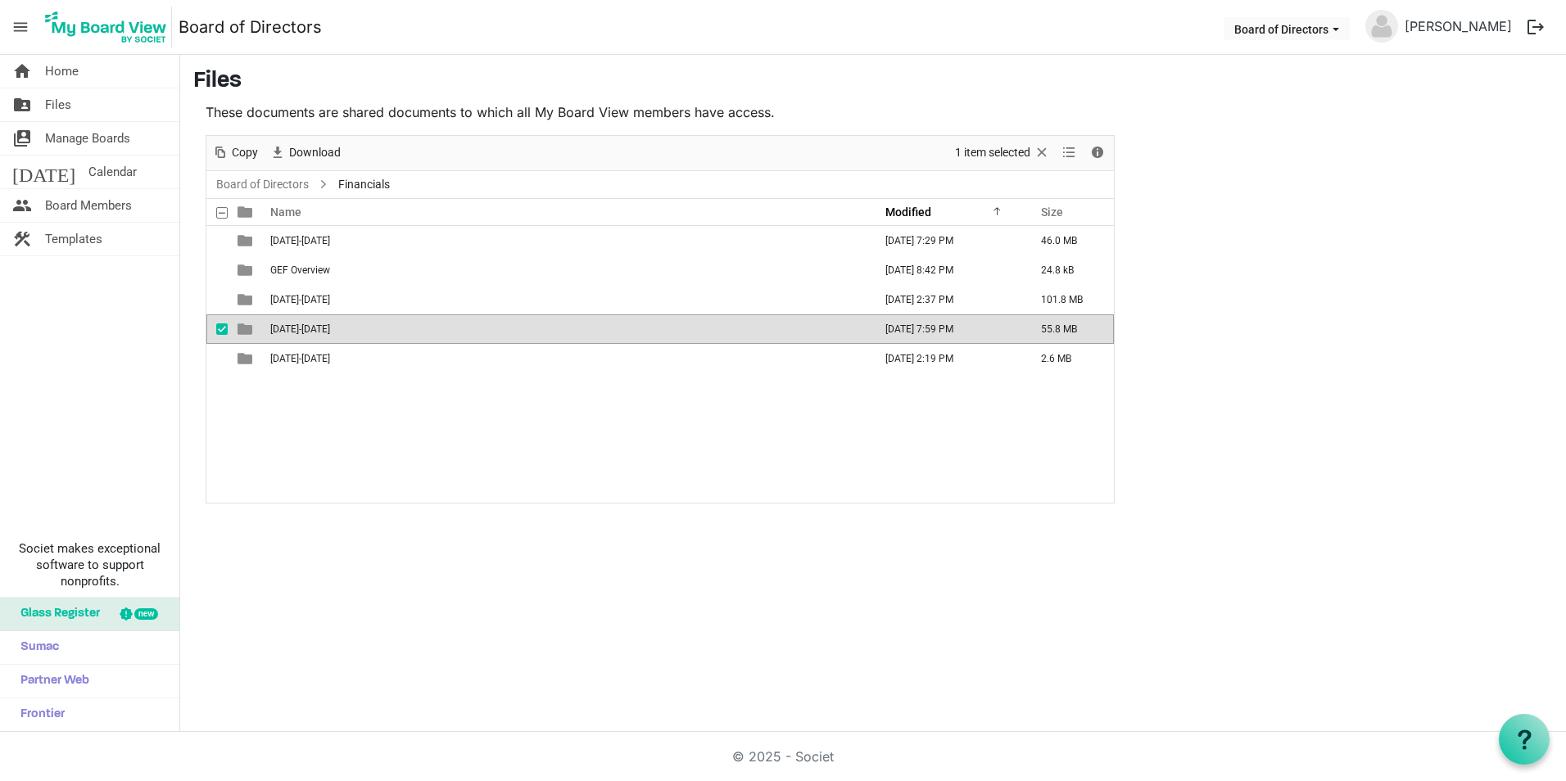
click at [405, 329] on td "[DATE]-[DATE]" at bounding box center [566, 329] width 603 height 29
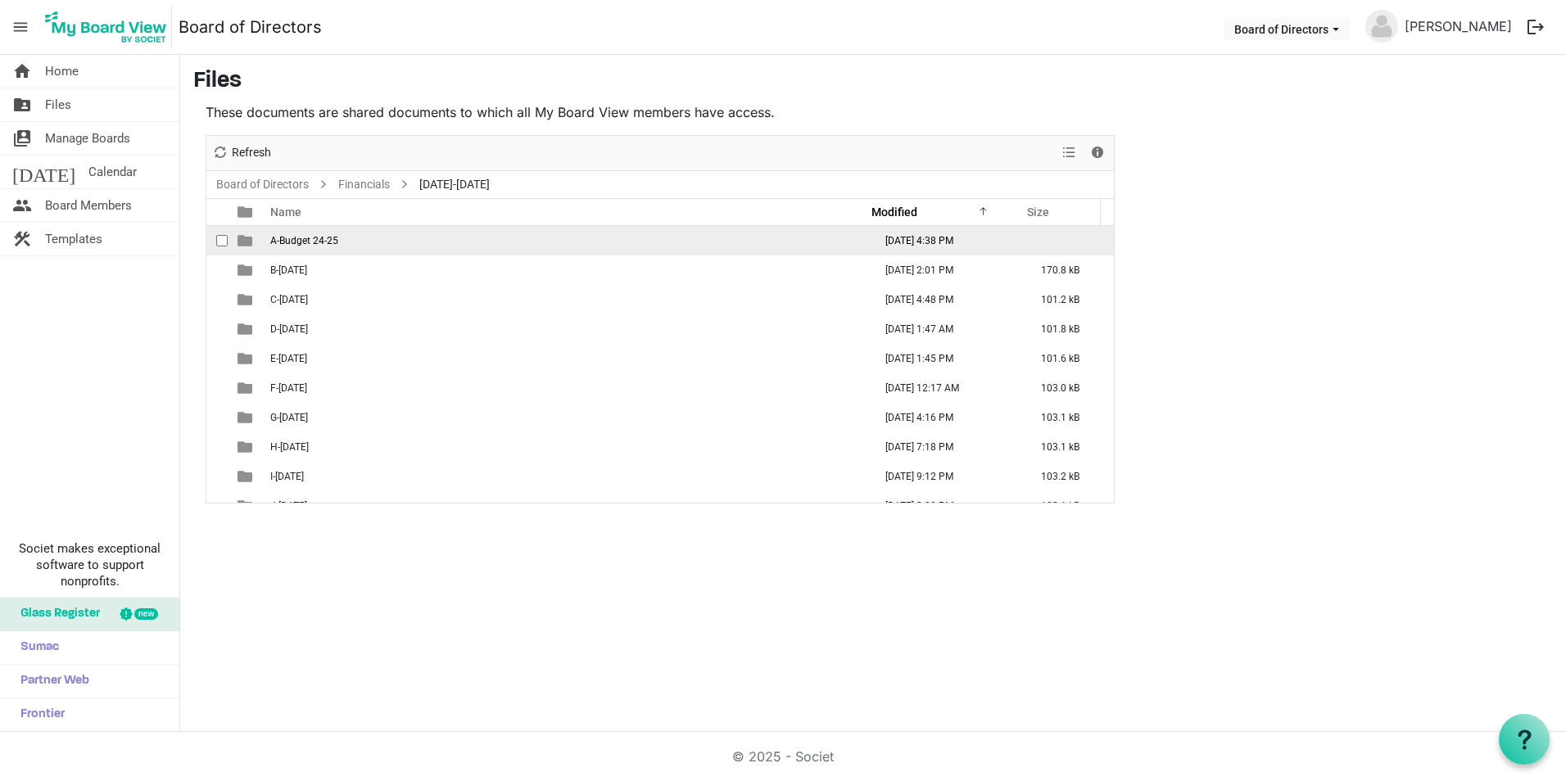
click at [490, 236] on td "A-Budget 24-25" at bounding box center [566, 240] width 603 height 29
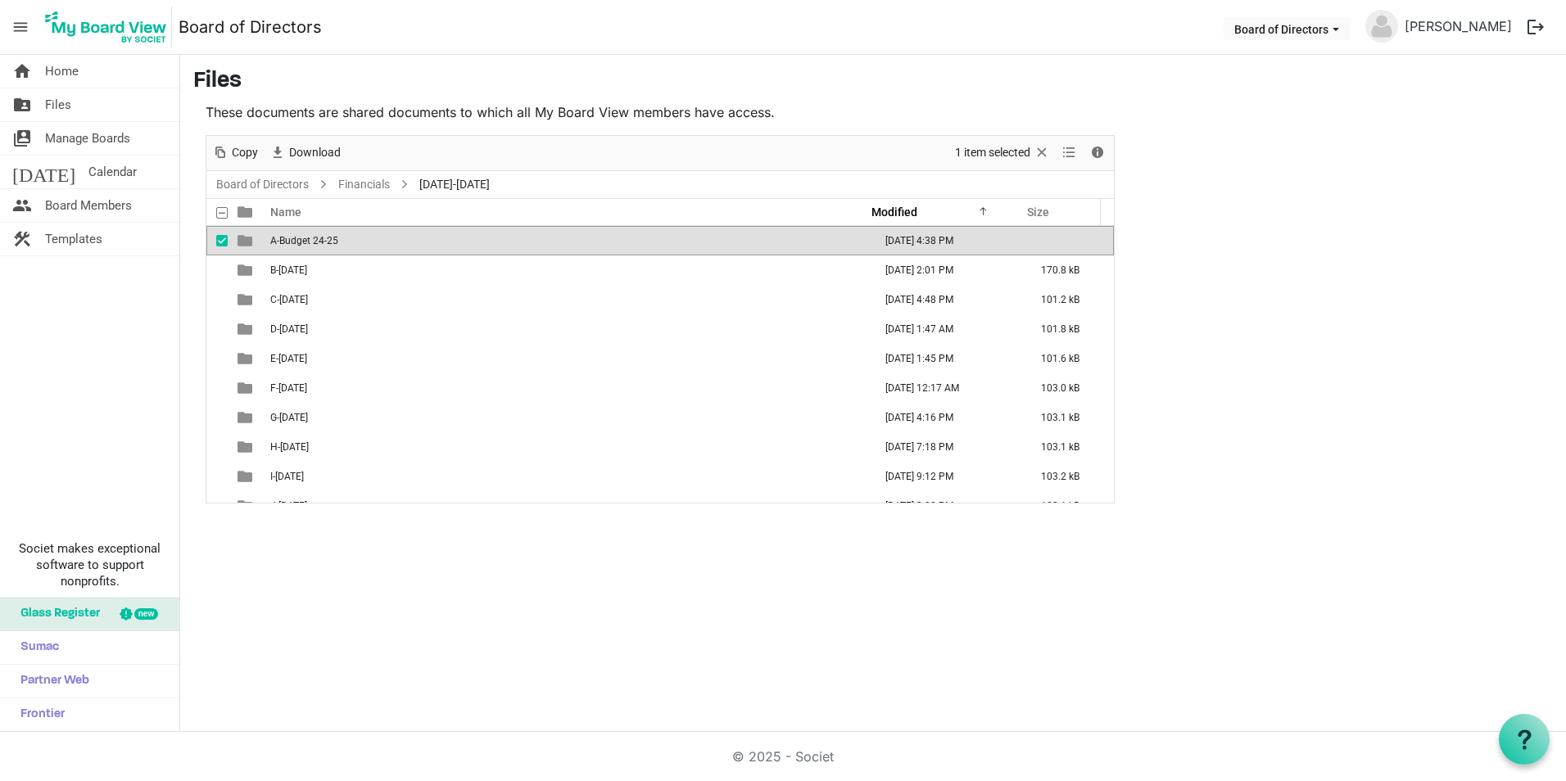
click at [490, 236] on td "A-Budget 24-25" at bounding box center [566, 240] width 603 height 29
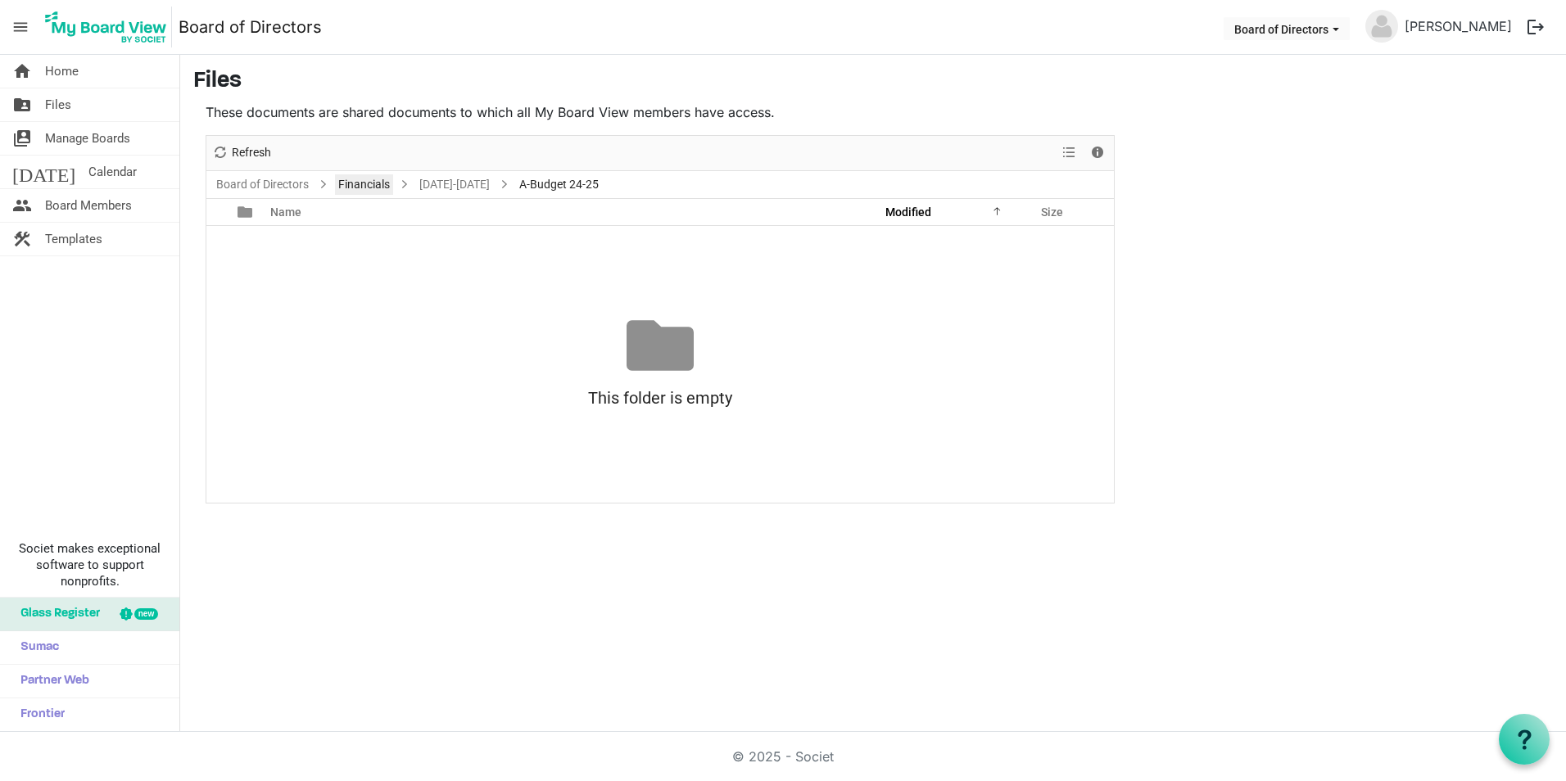
click at [382, 182] on link "Financials" at bounding box center [364, 184] width 58 height 20
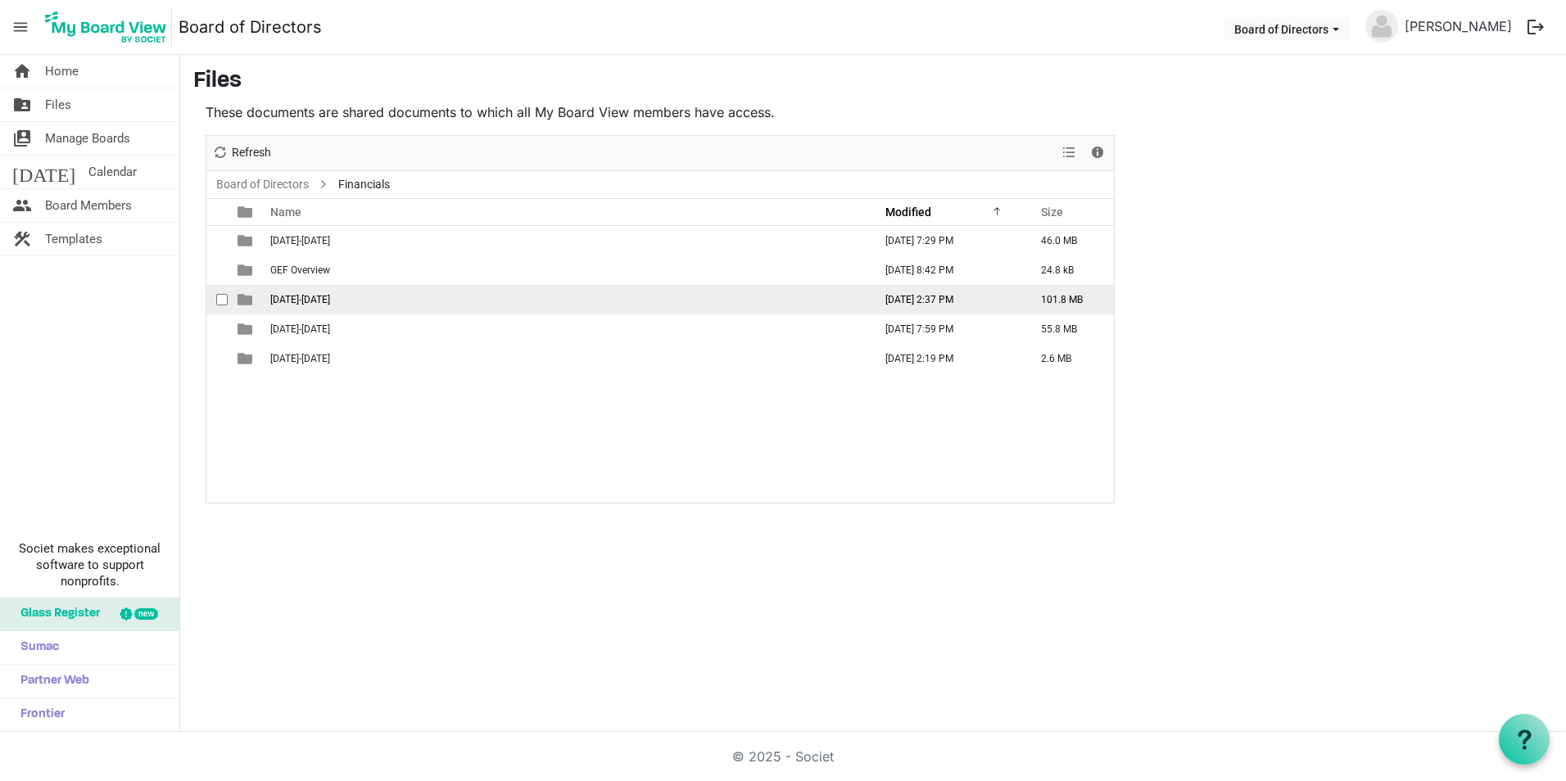
click at [353, 295] on td "[DATE]-[DATE]" at bounding box center [566, 299] width 603 height 29
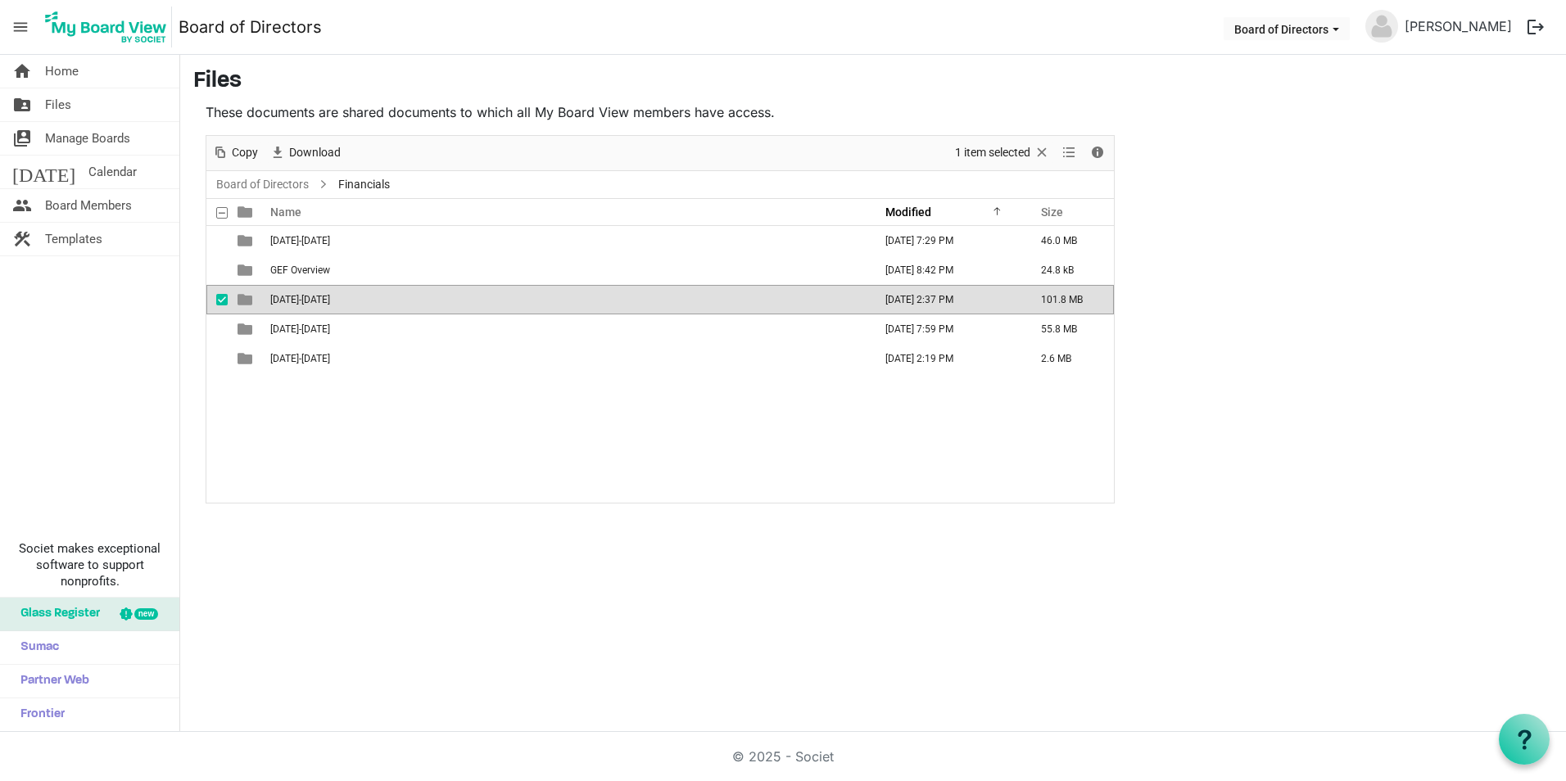
click at [353, 295] on td "[DATE]-[DATE]" at bounding box center [566, 299] width 603 height 29
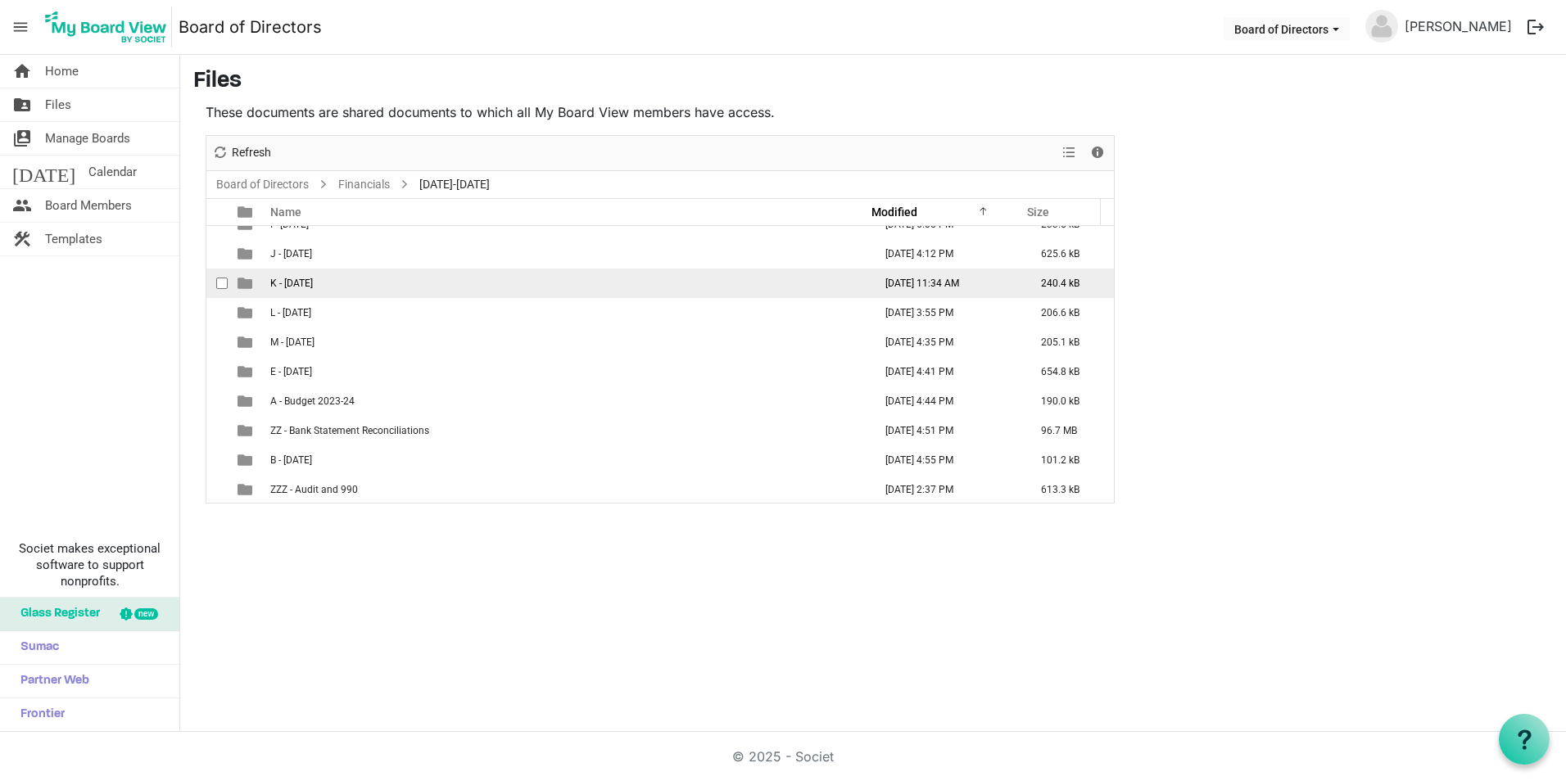
scroll to position [165, 0]
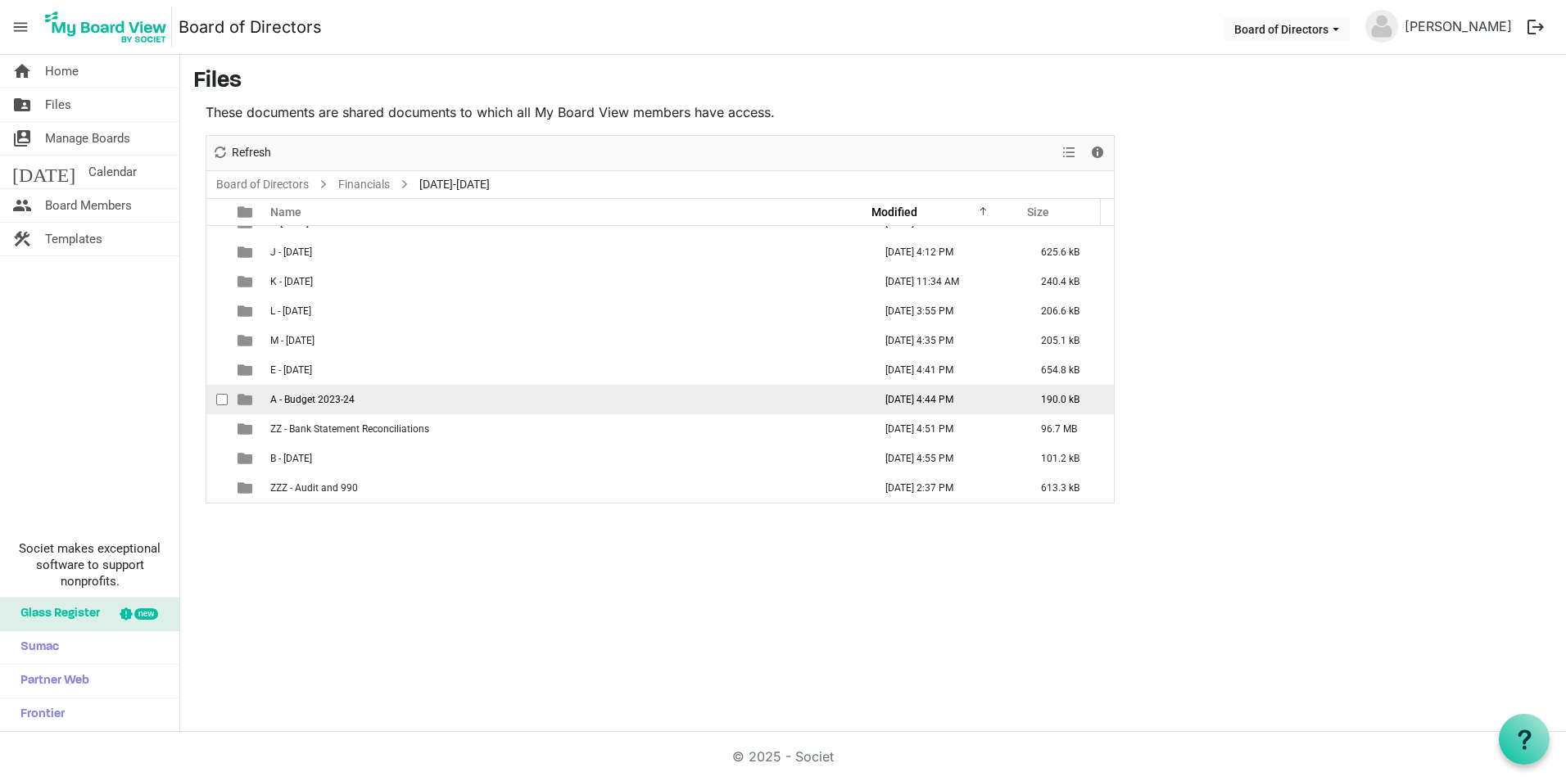
click at [389, 404] on td "A - Budget 2023-24" at bounding box center [566, 399] width 603 height 29
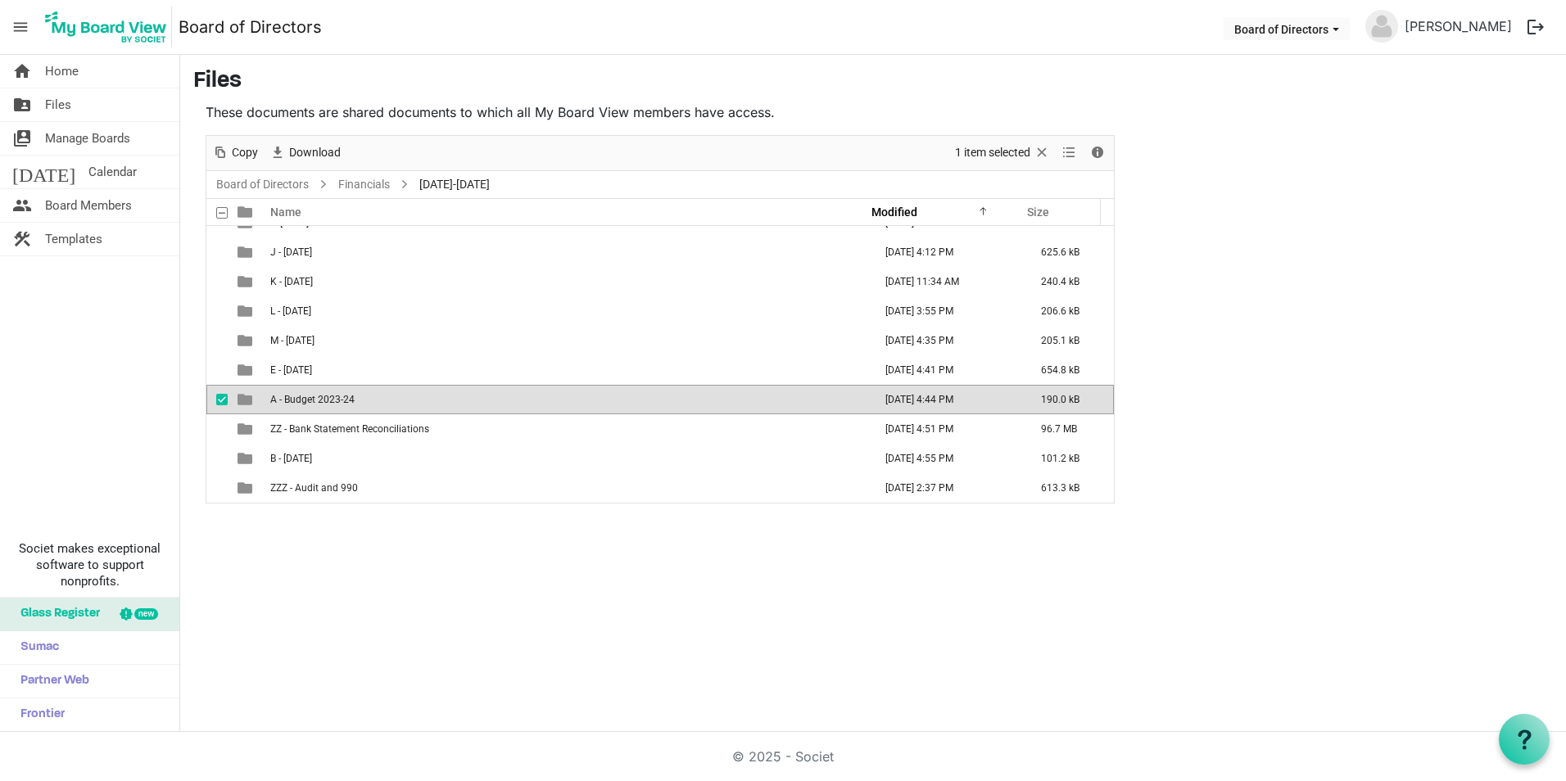
click at [389, 404] on td "A - Budget 2023-24" at bounding box center [566, 399] width 603 height 29
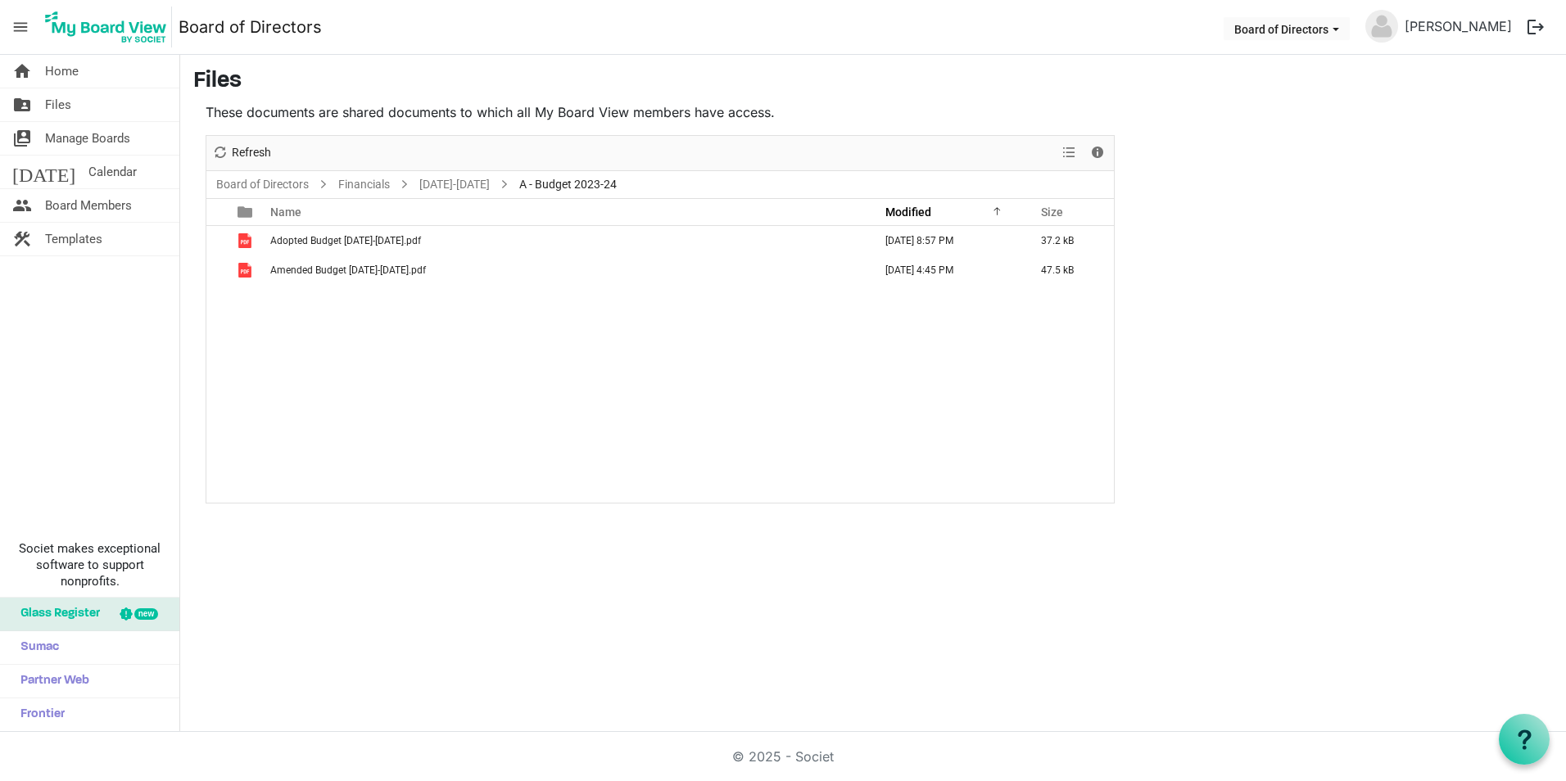
scroll to position [0, 0]
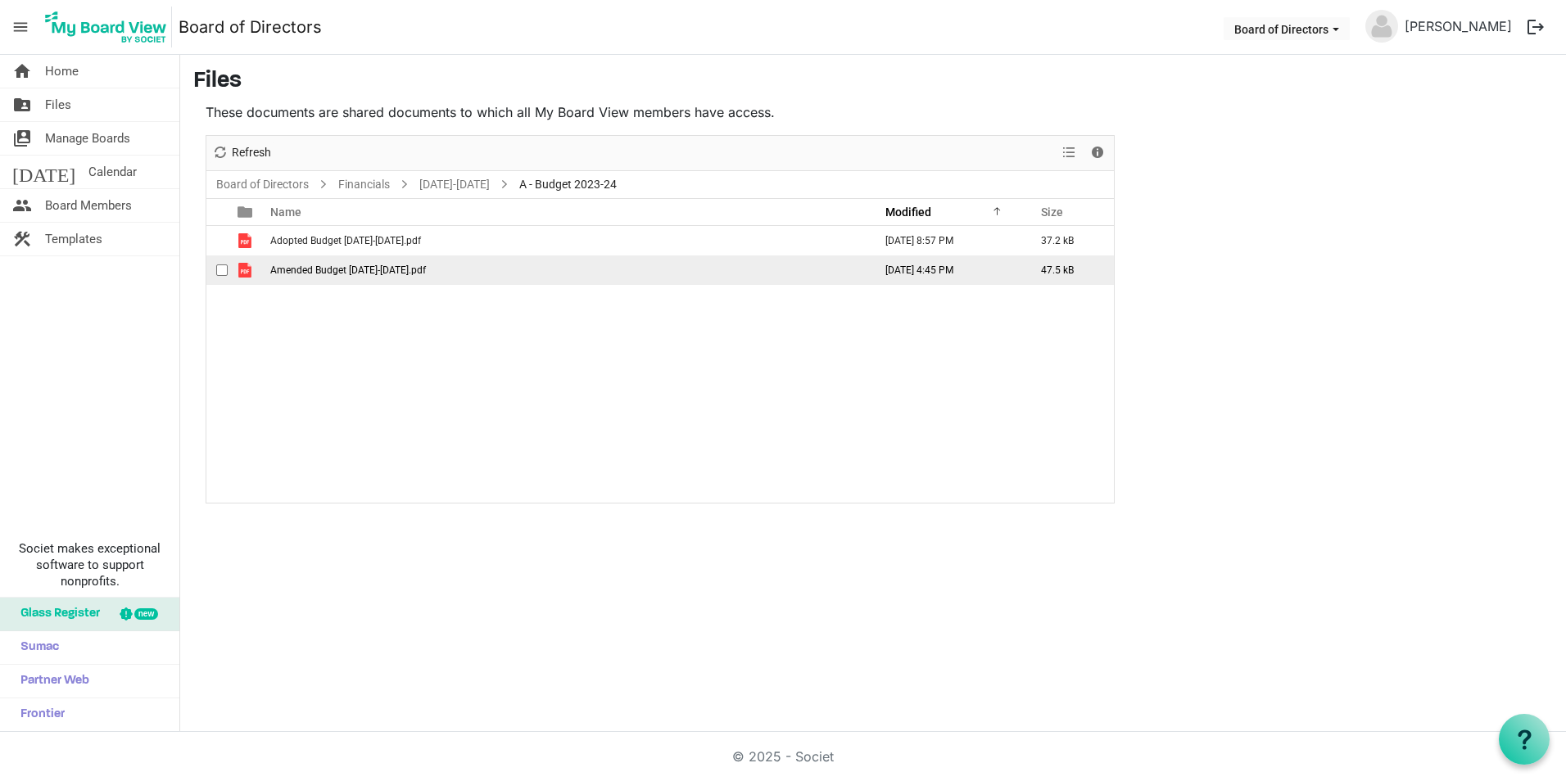
click at [225, 269] on span "checkbox" at bounding box center [221, 270] width 11 height 11
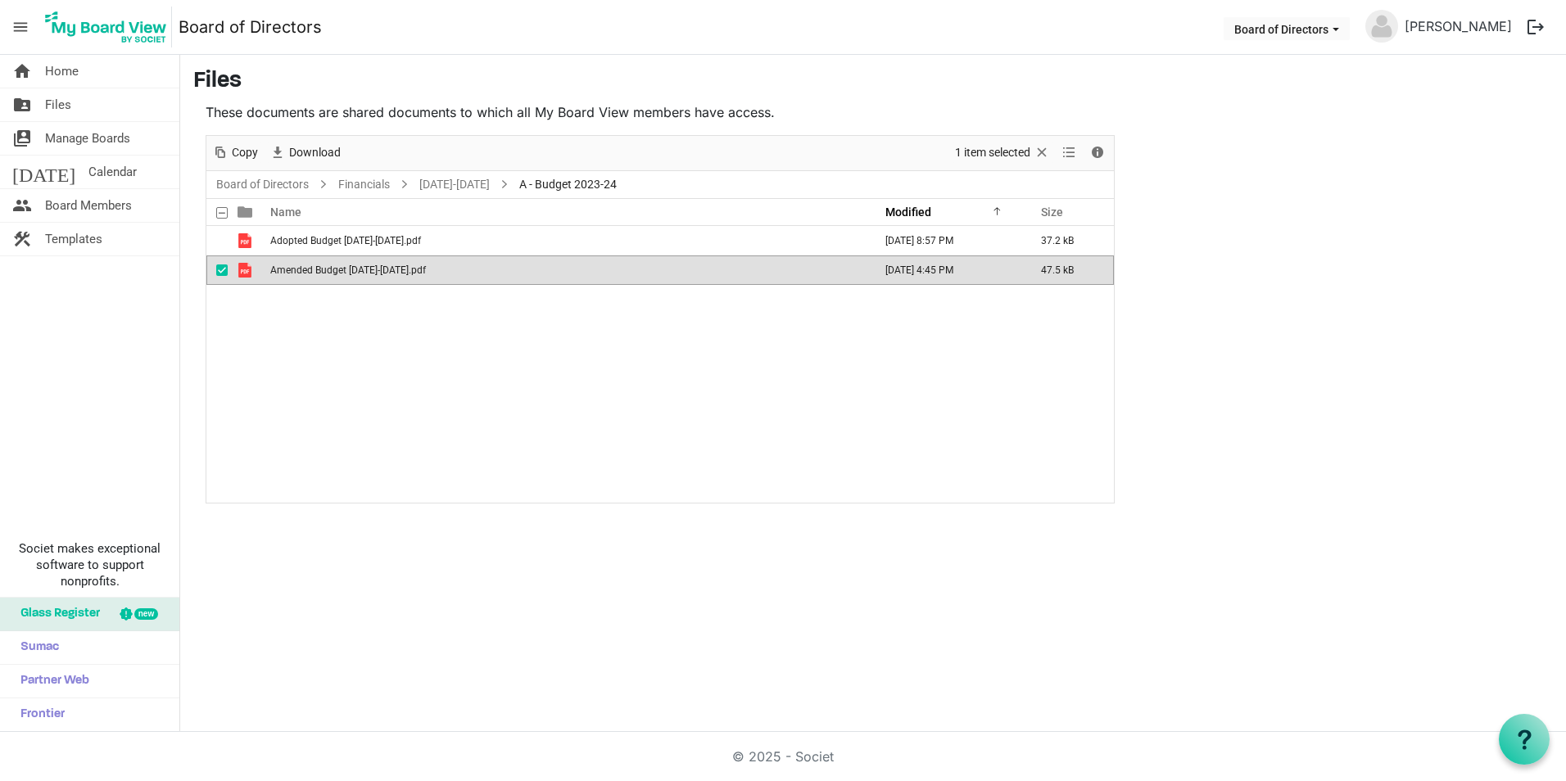
click at [351, 273] on span "Amended Budget [DATE]-[DATE].pdf" at bounding box center [348, 270] width 156 height 11
click at [385, 184] on link "Financials" at bounding box center [364, 184] width 58 height 20
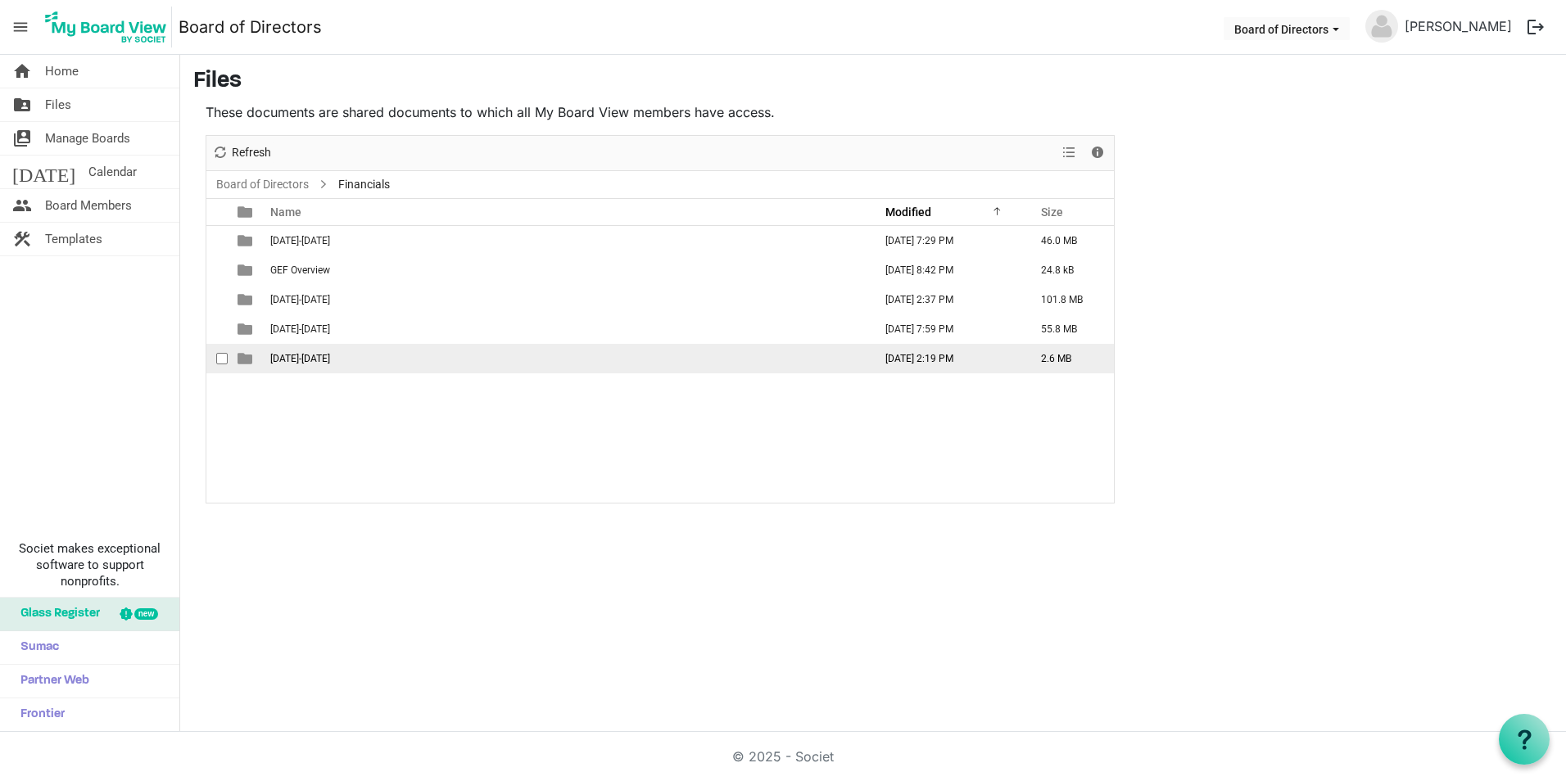
click at [346, 352] on td "[DATE]-[DATE]" at bounding box center [566, 358] width 603 height 29
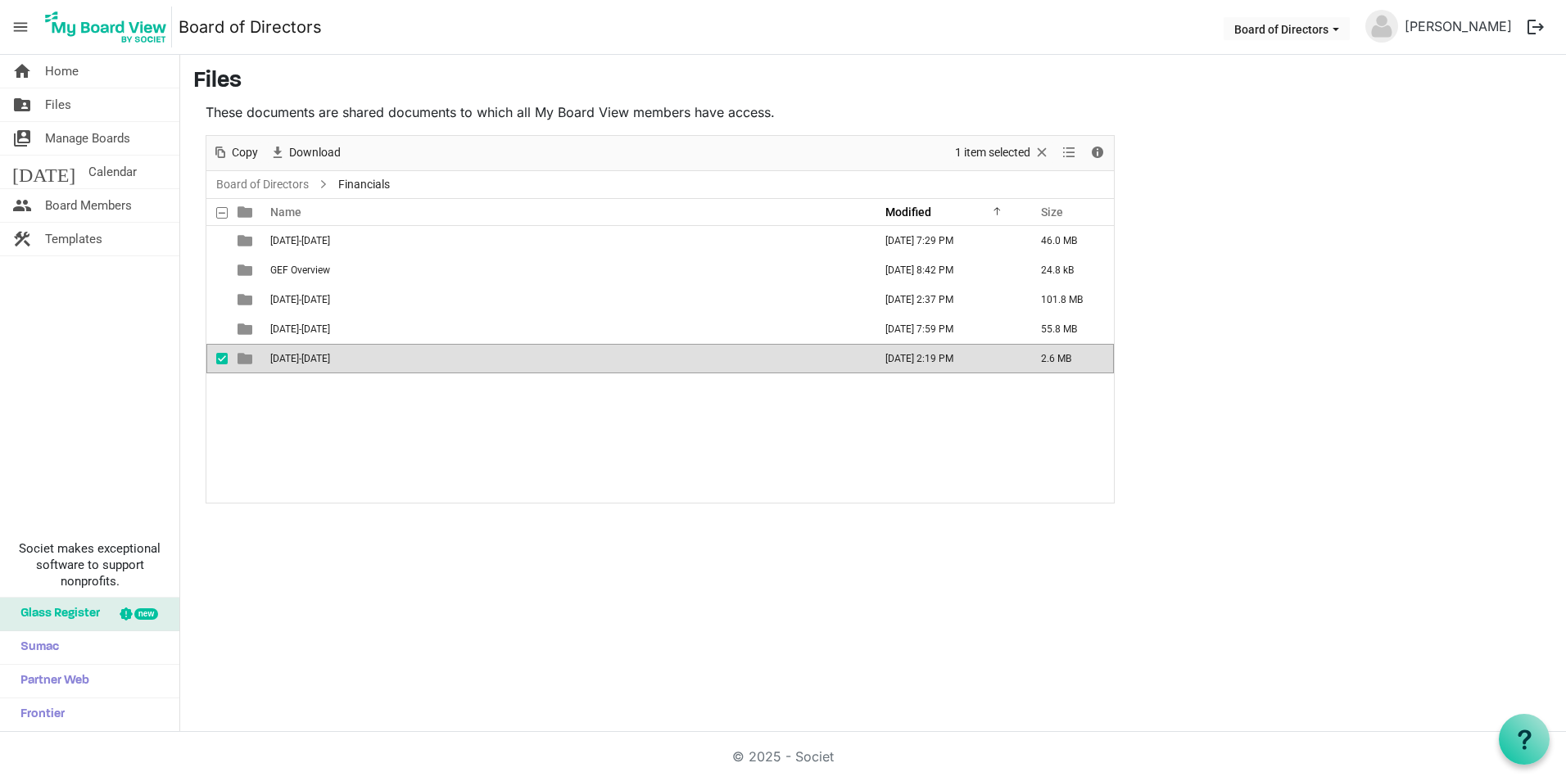
click at [346, 352] on td "[DATE]-[DATE]" at bounding box center [566, 358] width 603 height 29
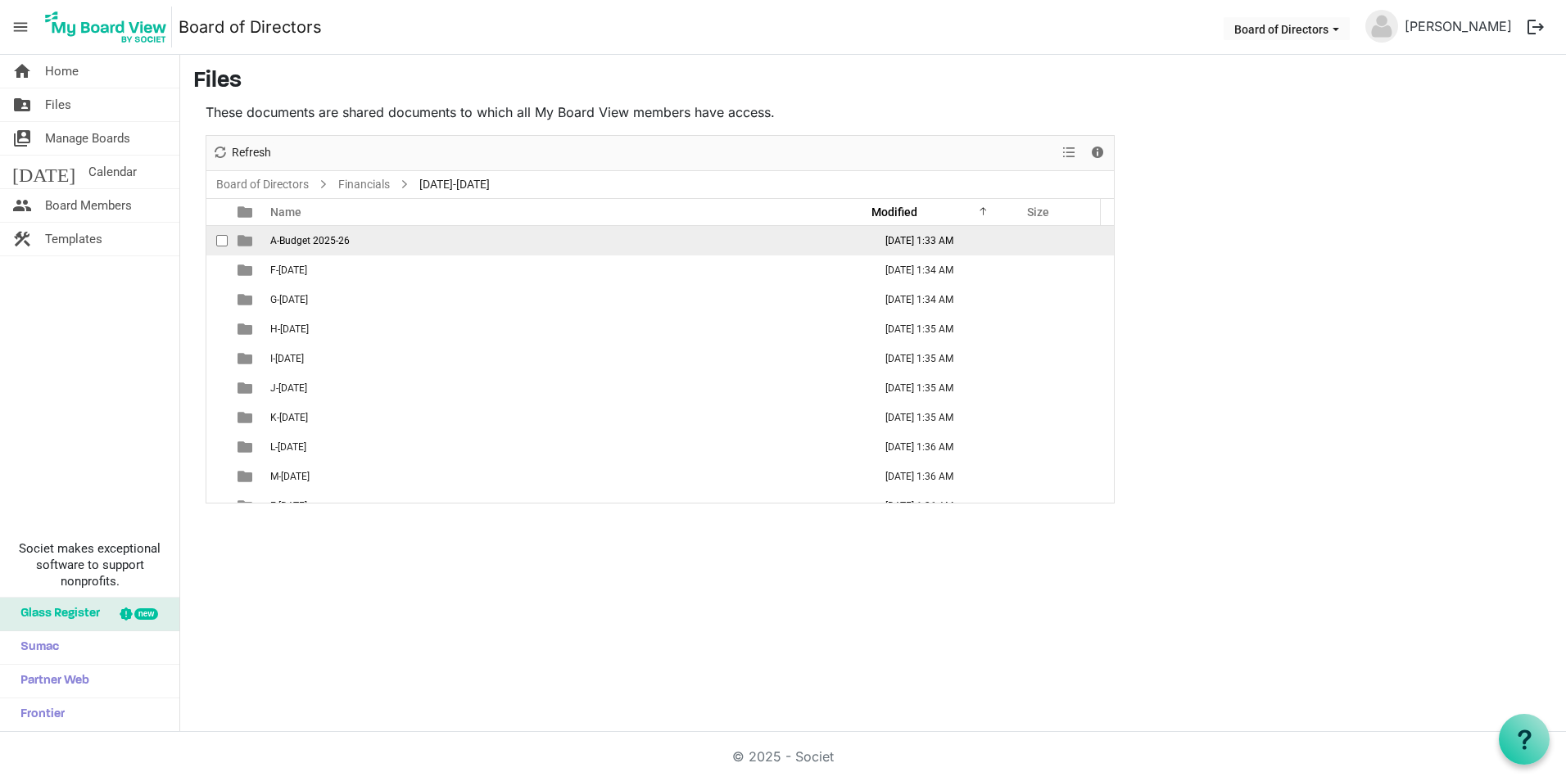
click at [382, 230] on td "A-Budget 2025-26" at bounding box center [566, 240] width 603 height 29
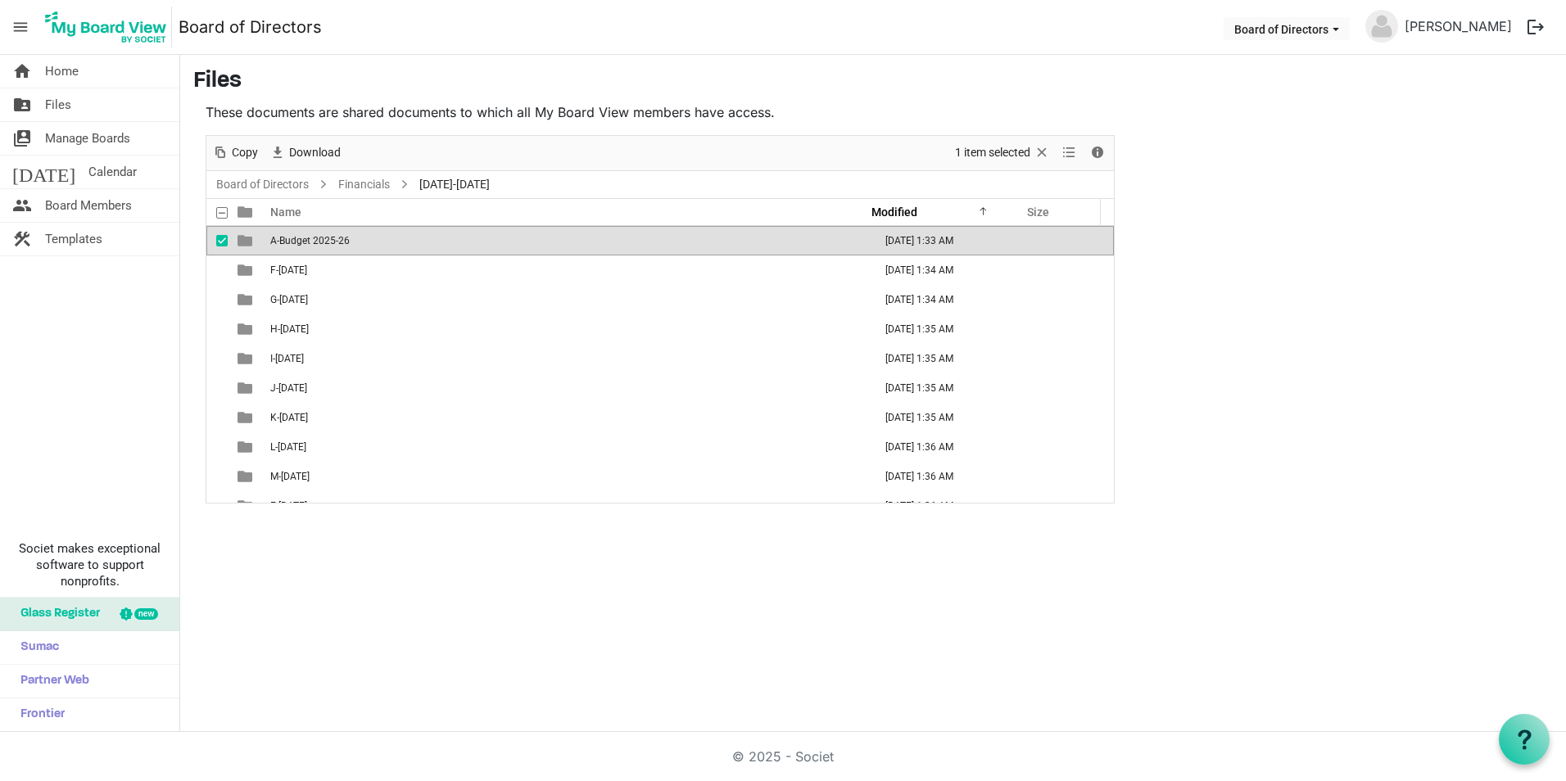
click at [382, 230] on td "A-Budget 2025-26" at bounding box center [566, 240] width 603 height 29
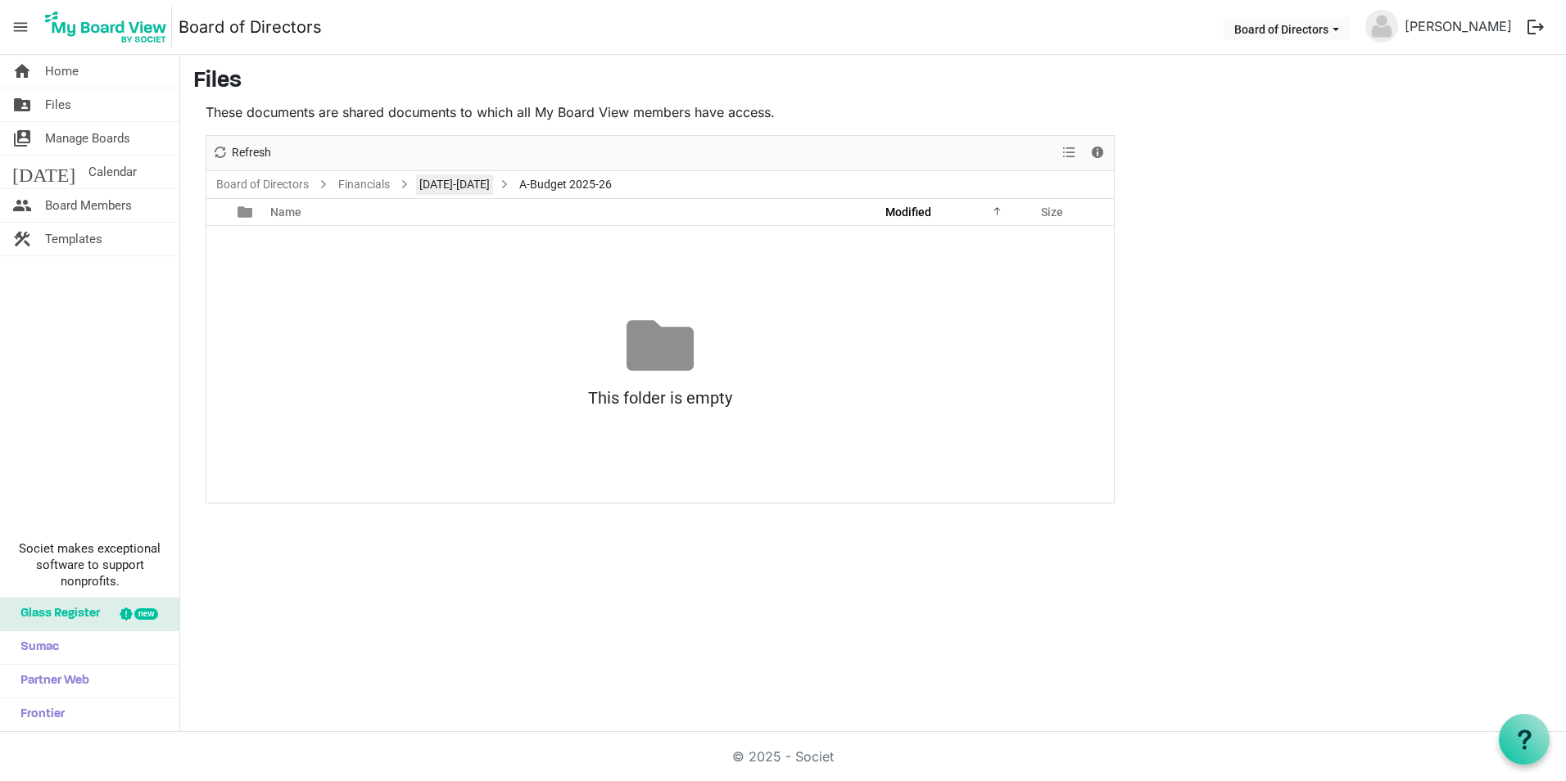
click at [459, 181] on link "[DATE]-[DATE]" at bounding box center [454, 184] width 77 height 20
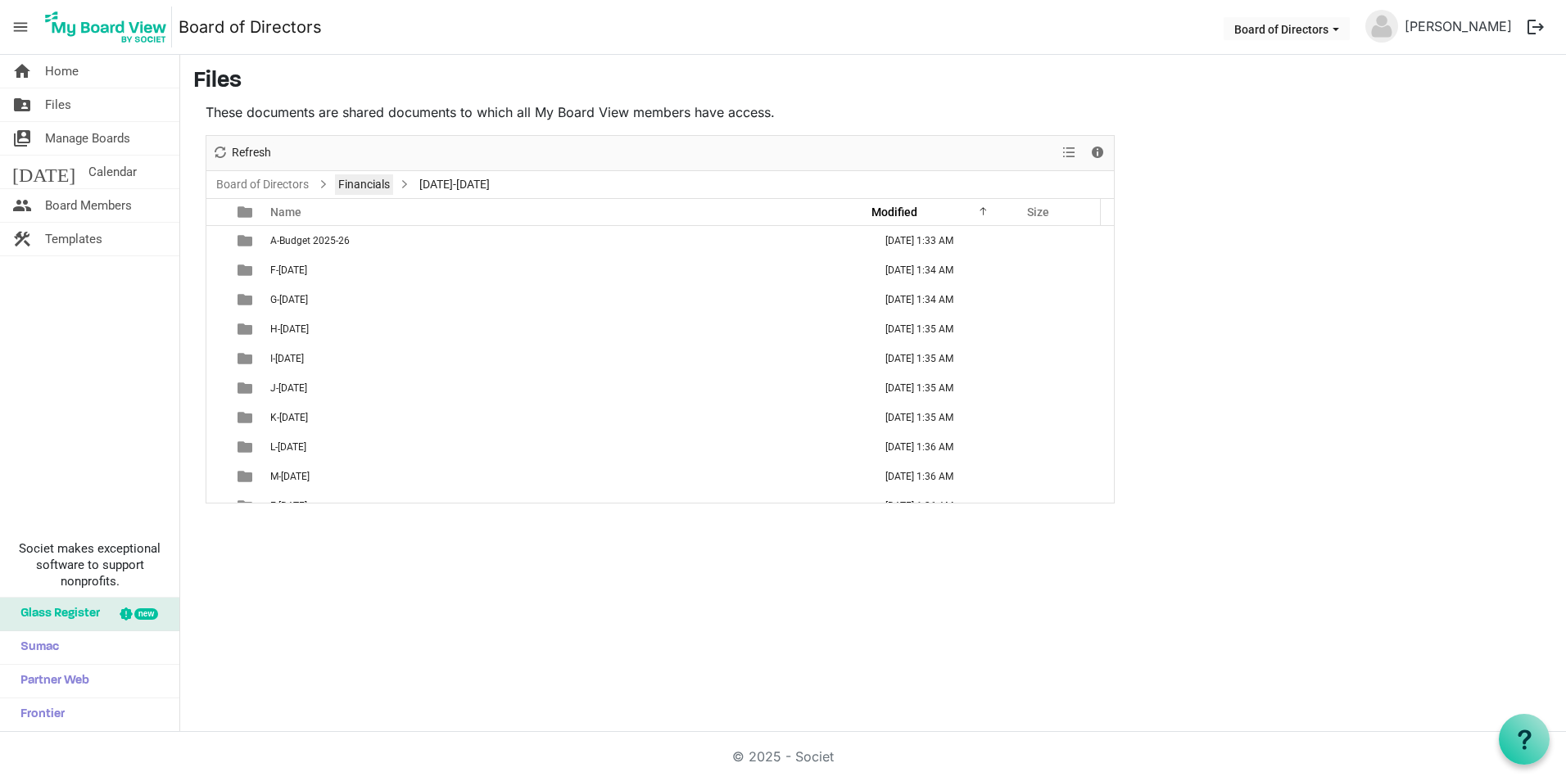
click at [378, 186] on link "Financials" at bounding box center [364, 184] width 58 height 20
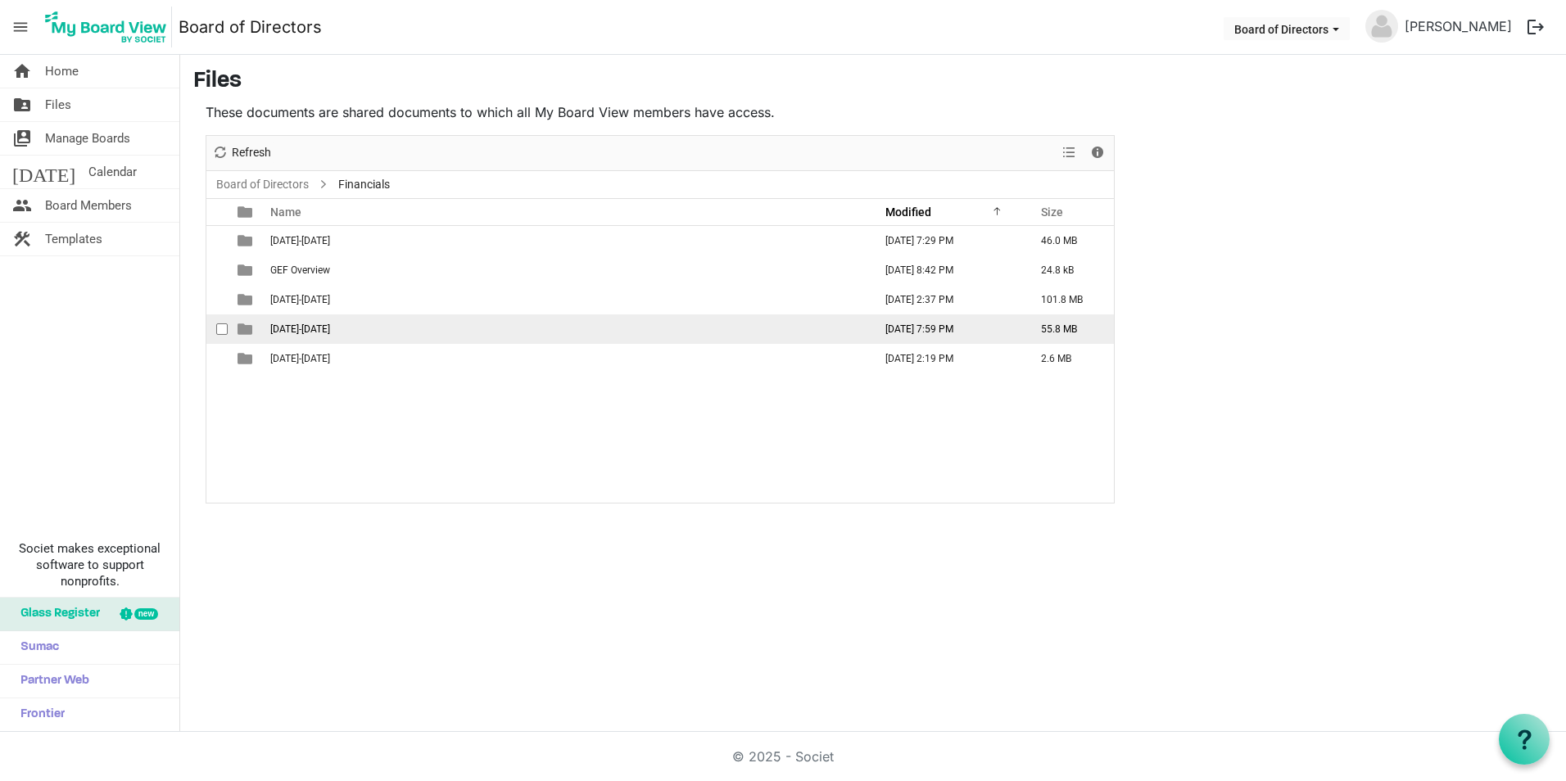
click at [327, 329] on td "[DATE]-[DATE]" at bounding box center [566, 329] width 603 height 29
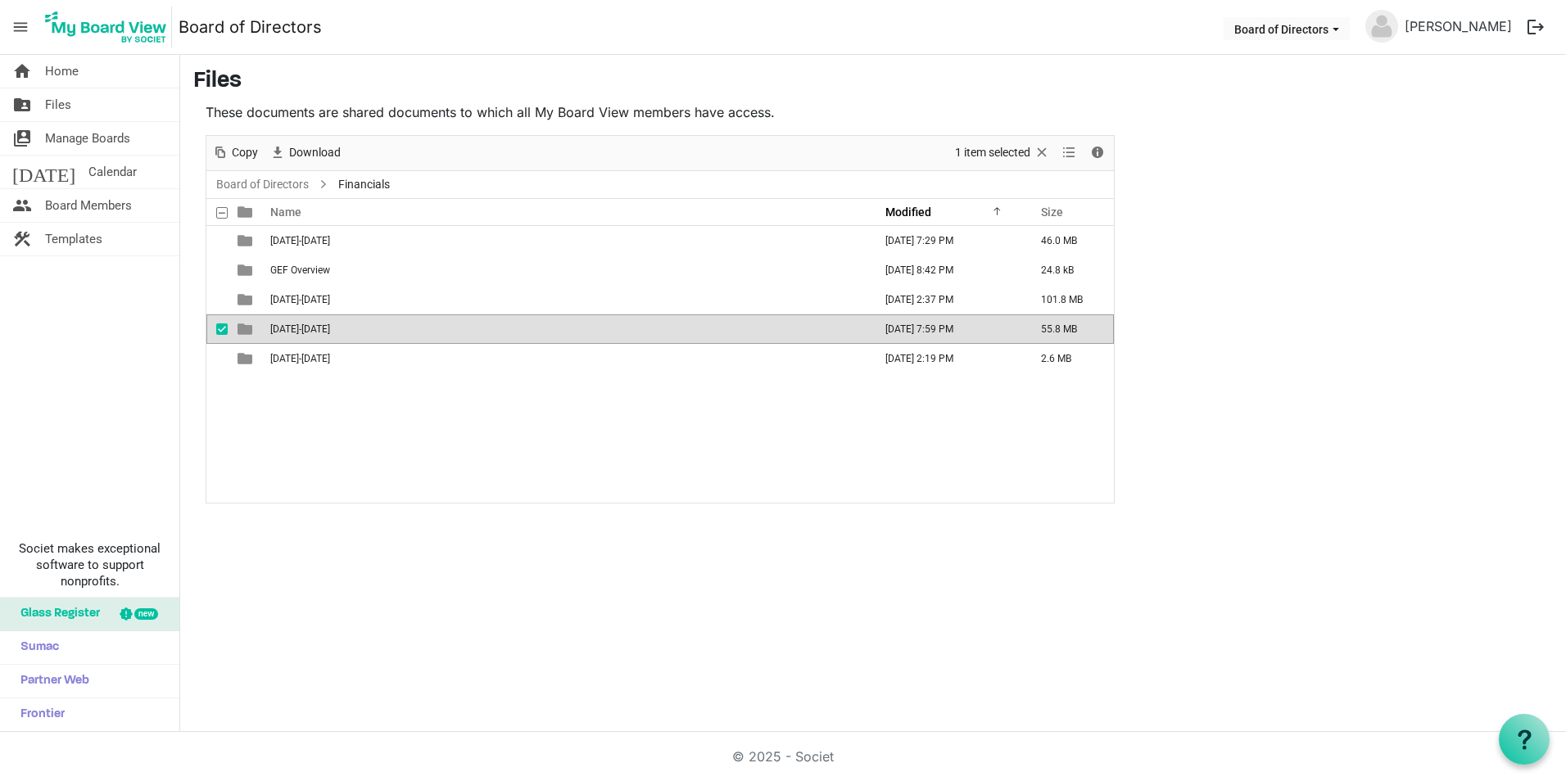
click at [327, 329] on td "[DATE]-[DATE]" at bounding box center [566, 329] width 603 height 29
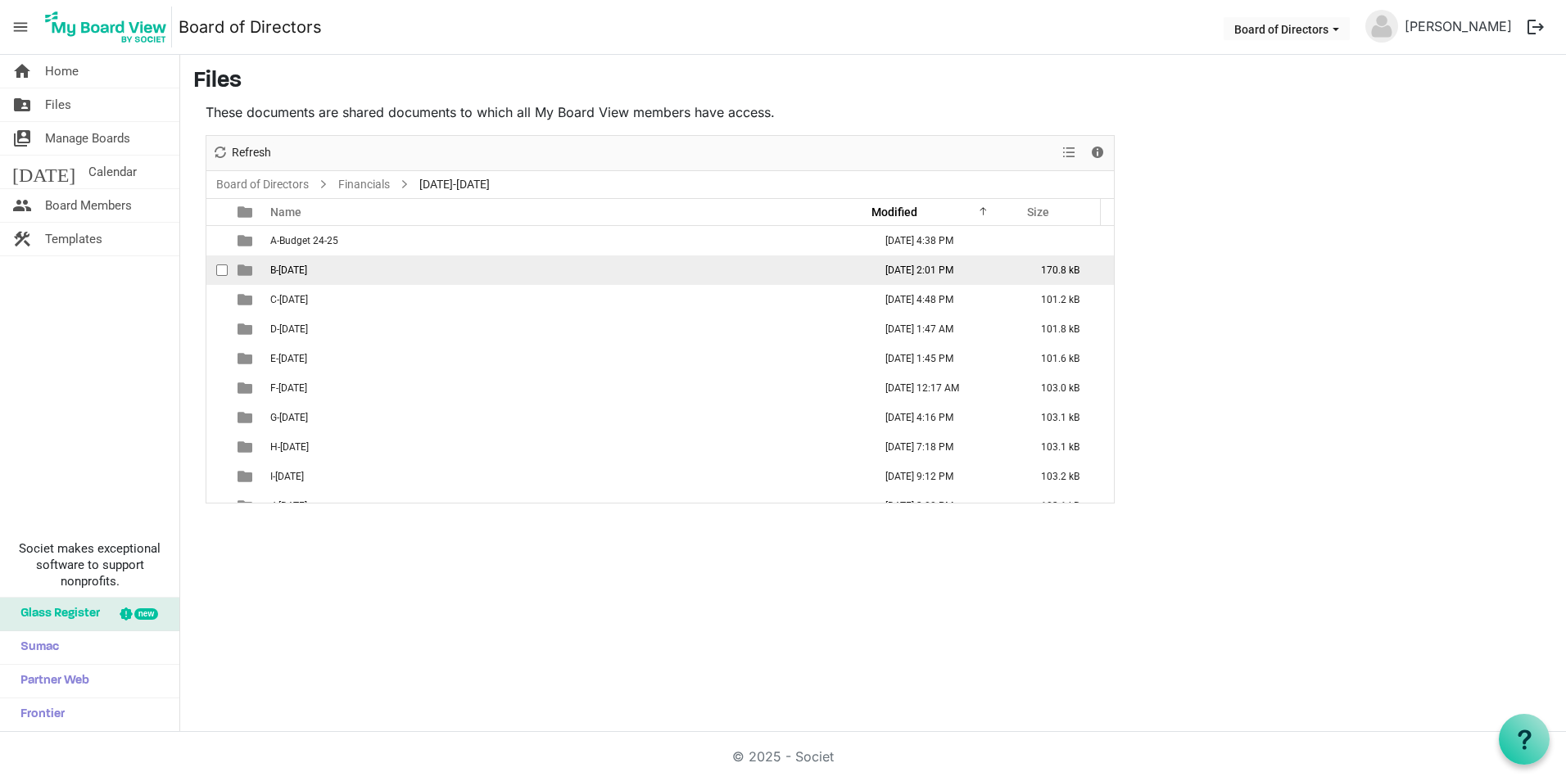
click at [402, 271] on td "B-[DATE]" at bounding box center [566, 270] width 603 height 29
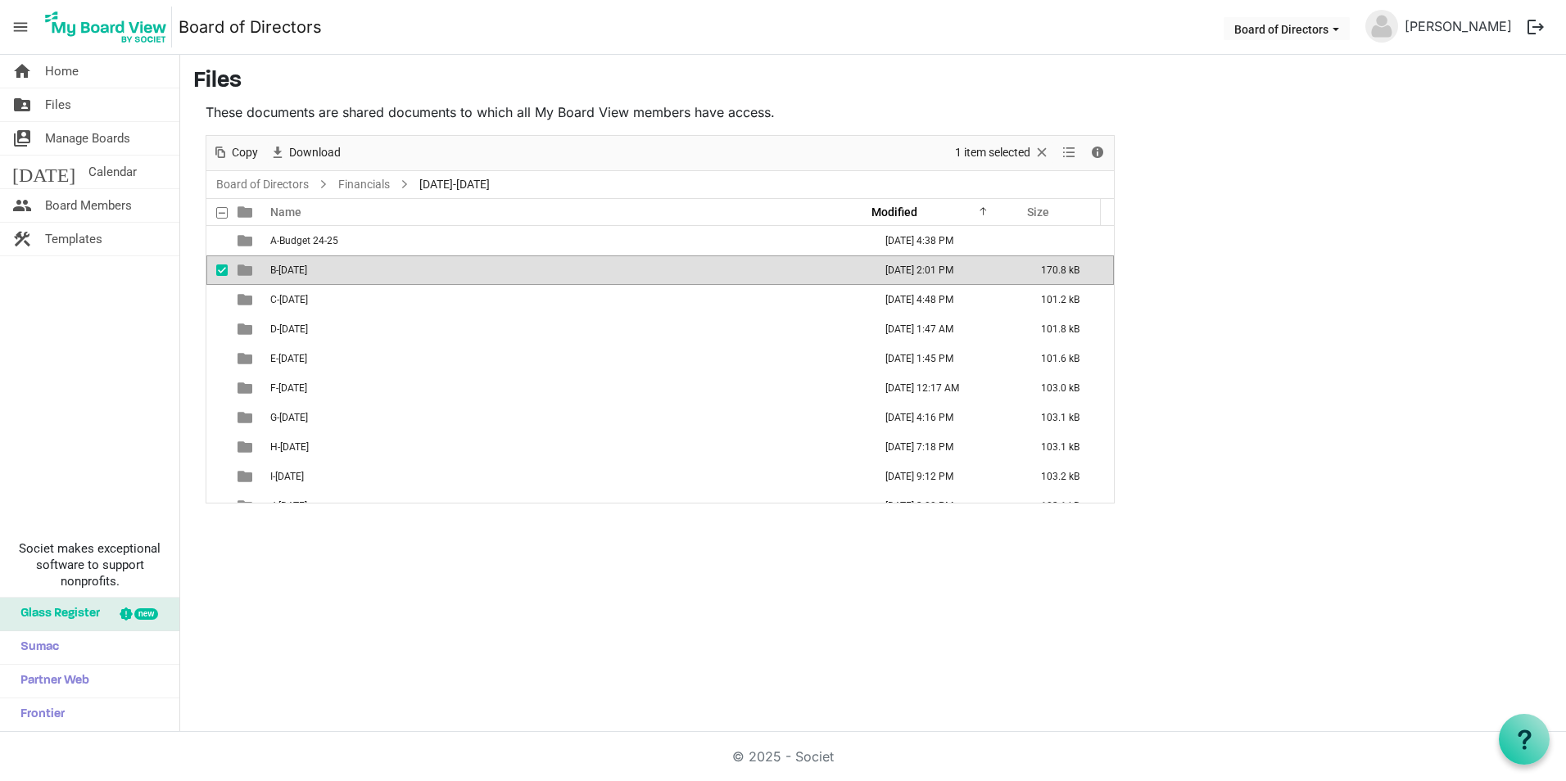
click at [402, 271] on td "B-[DATE]" at bounding box center [566, 270] width 603 height 29
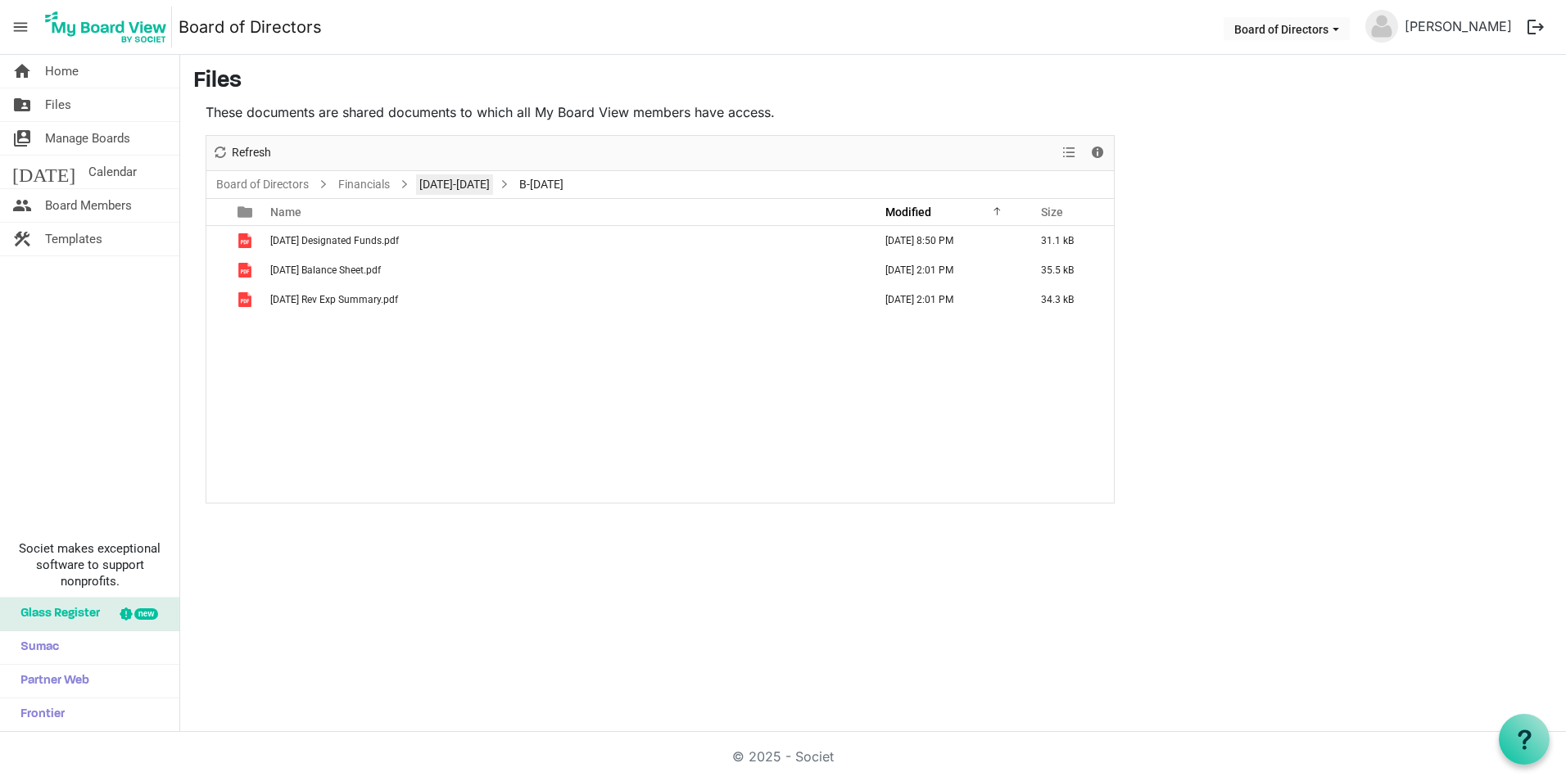
click at [451, 184] on link "[DATE]-[DATE]" at bounding box center [454, 184] width 77 height 20
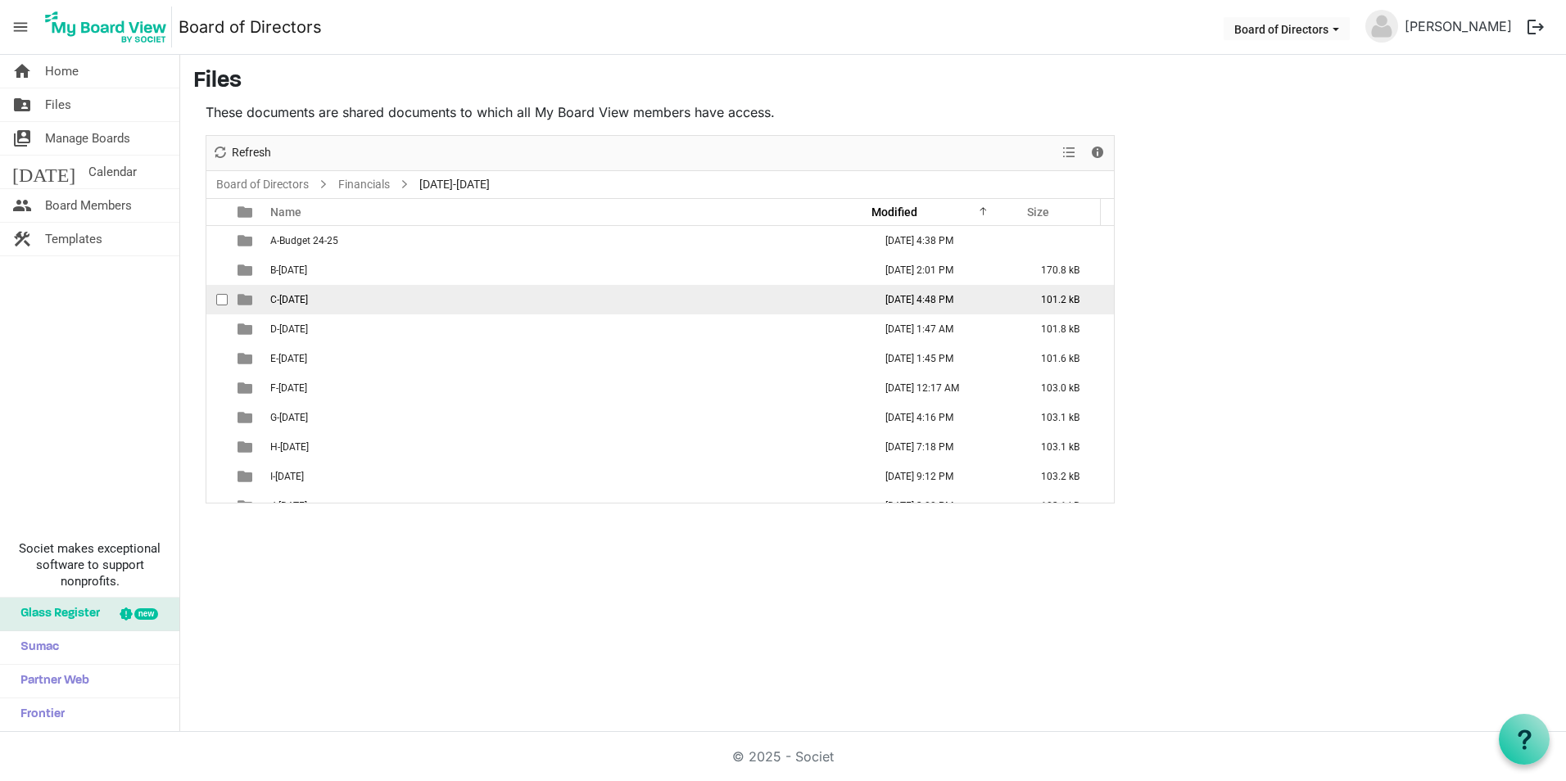
click at [345, 298] on td "C-[DATE]" at bounding box center [566, 299] width 603 height 29
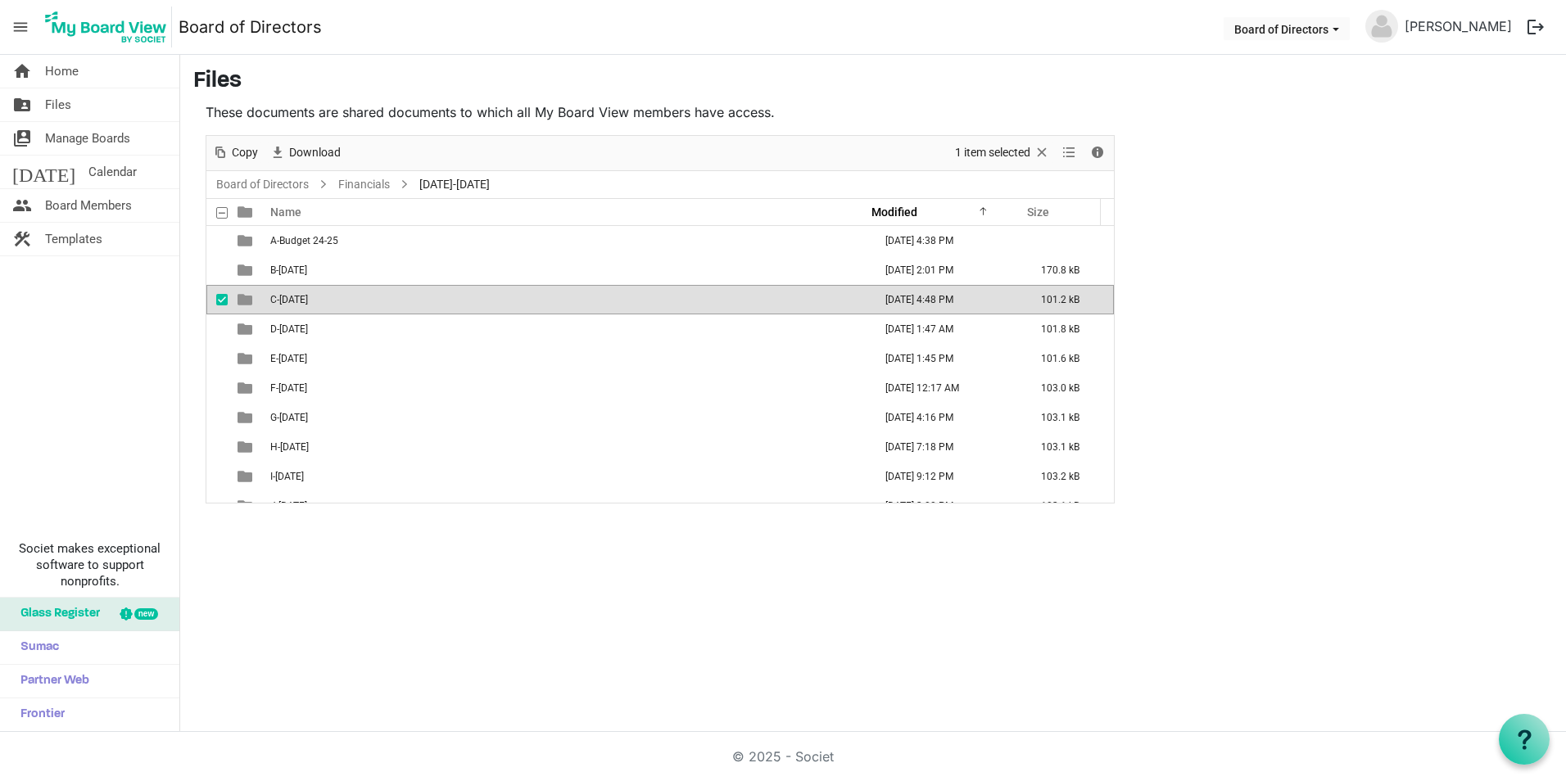
click at [345, 298] on td "C-[DATE]" at bounding box center [566, 299] width 603 height 29
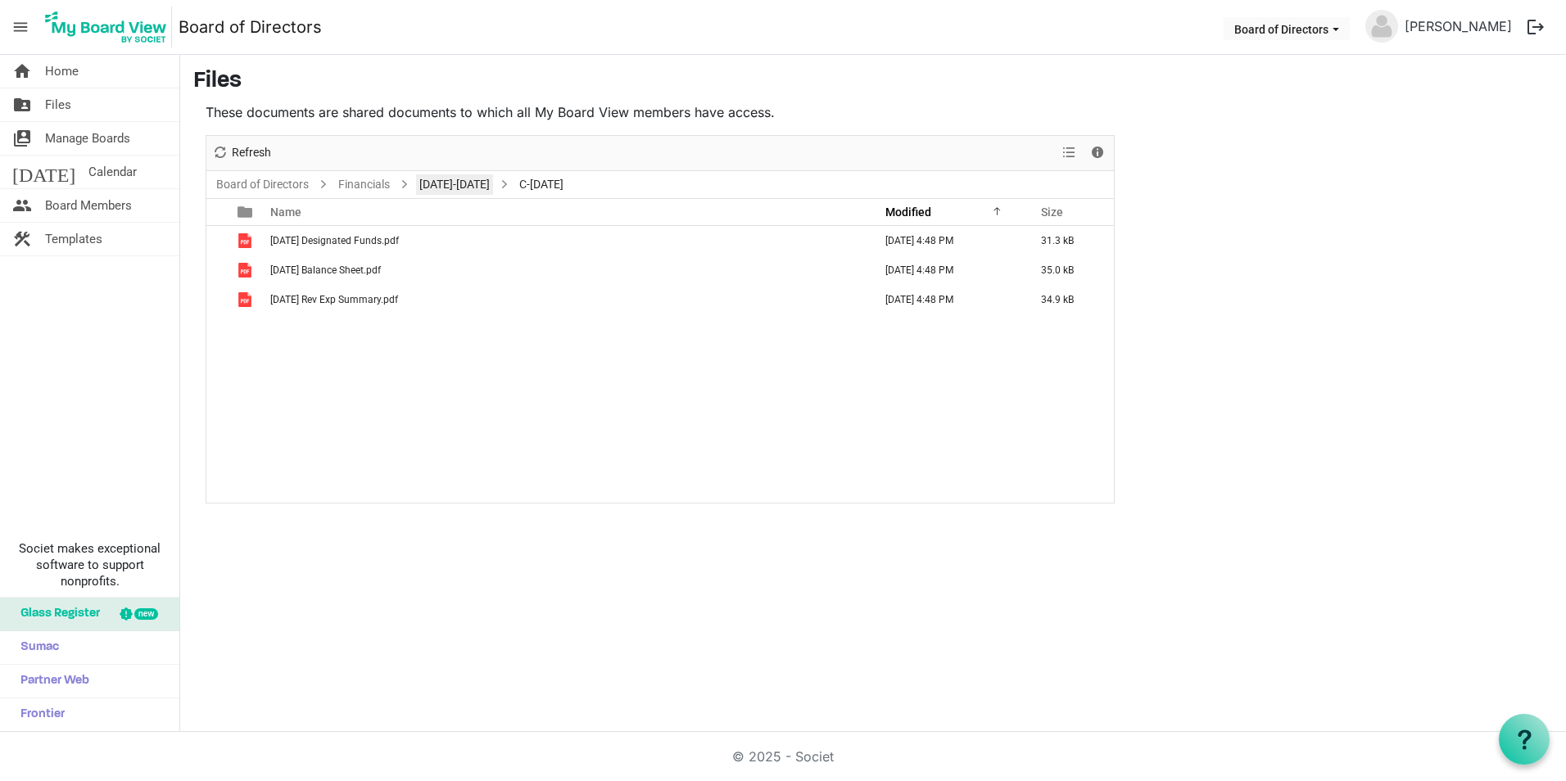
click at [440, 190] on link "[DATE]-[DATE]" at bounding box center [454, 184] width 77 height 20
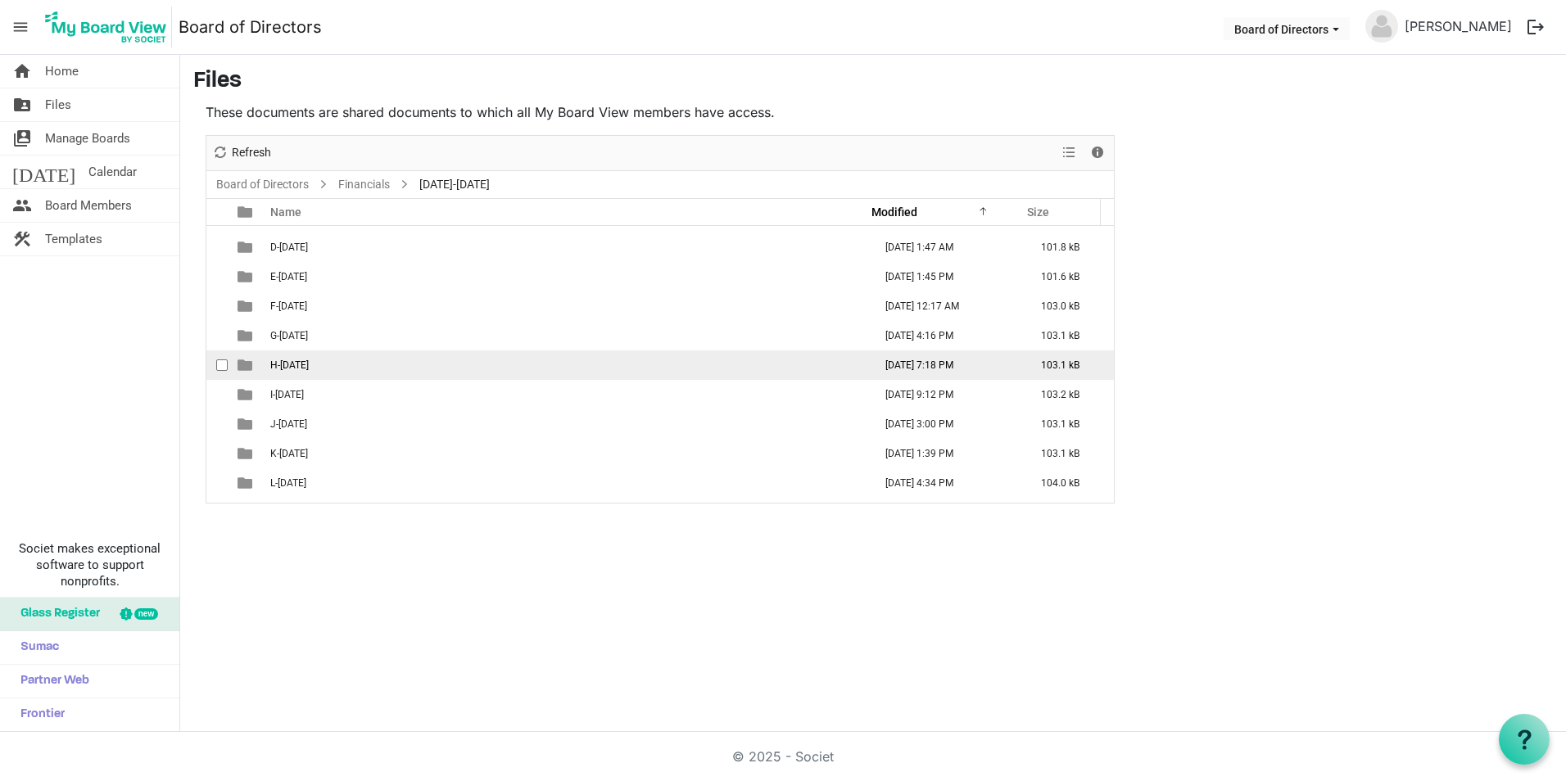
scroll to position [136, 0]
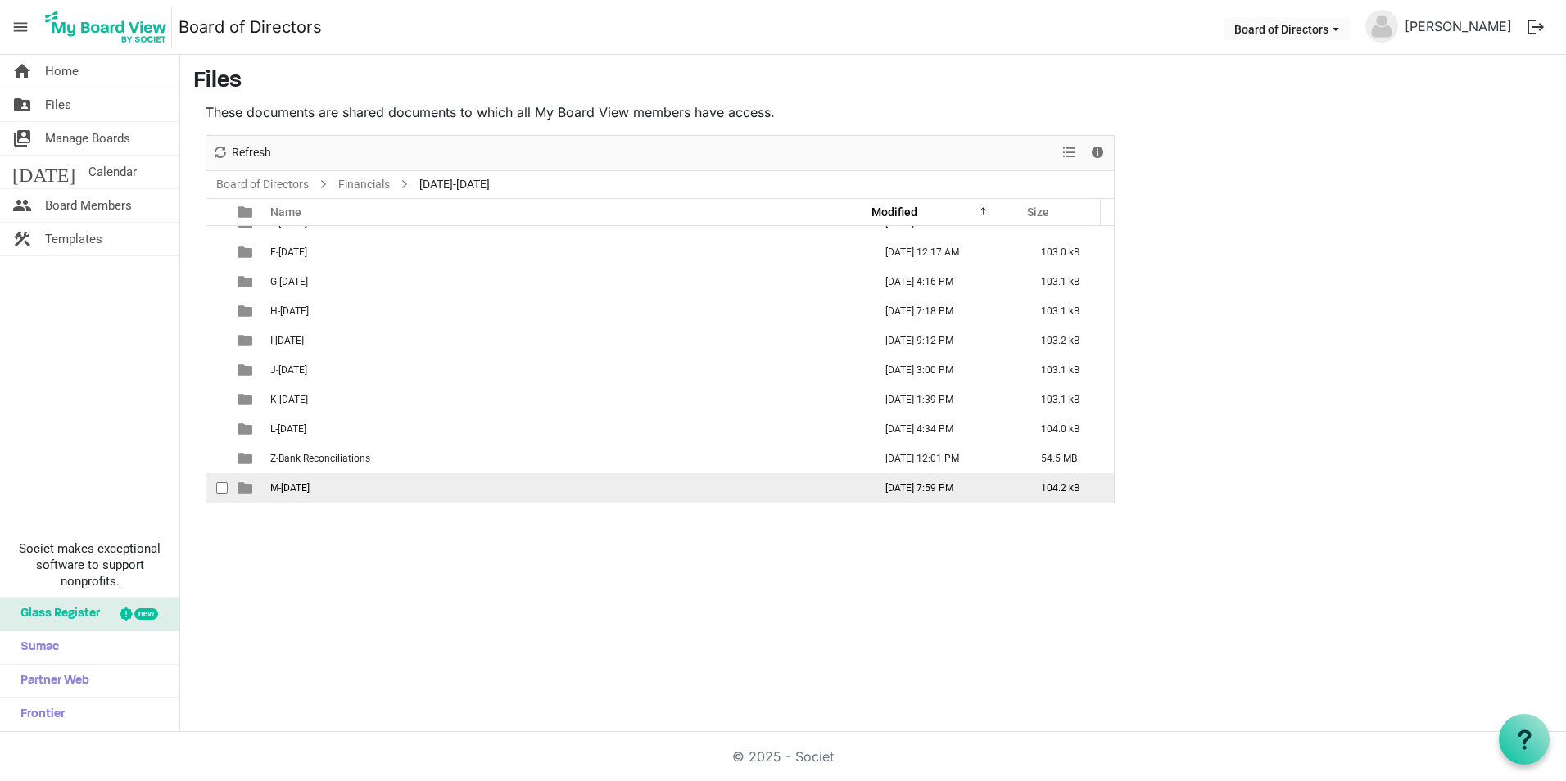
click at [310, 487] on span "M-[DATE]" at bounding box center [289, 487] width 39 height 11
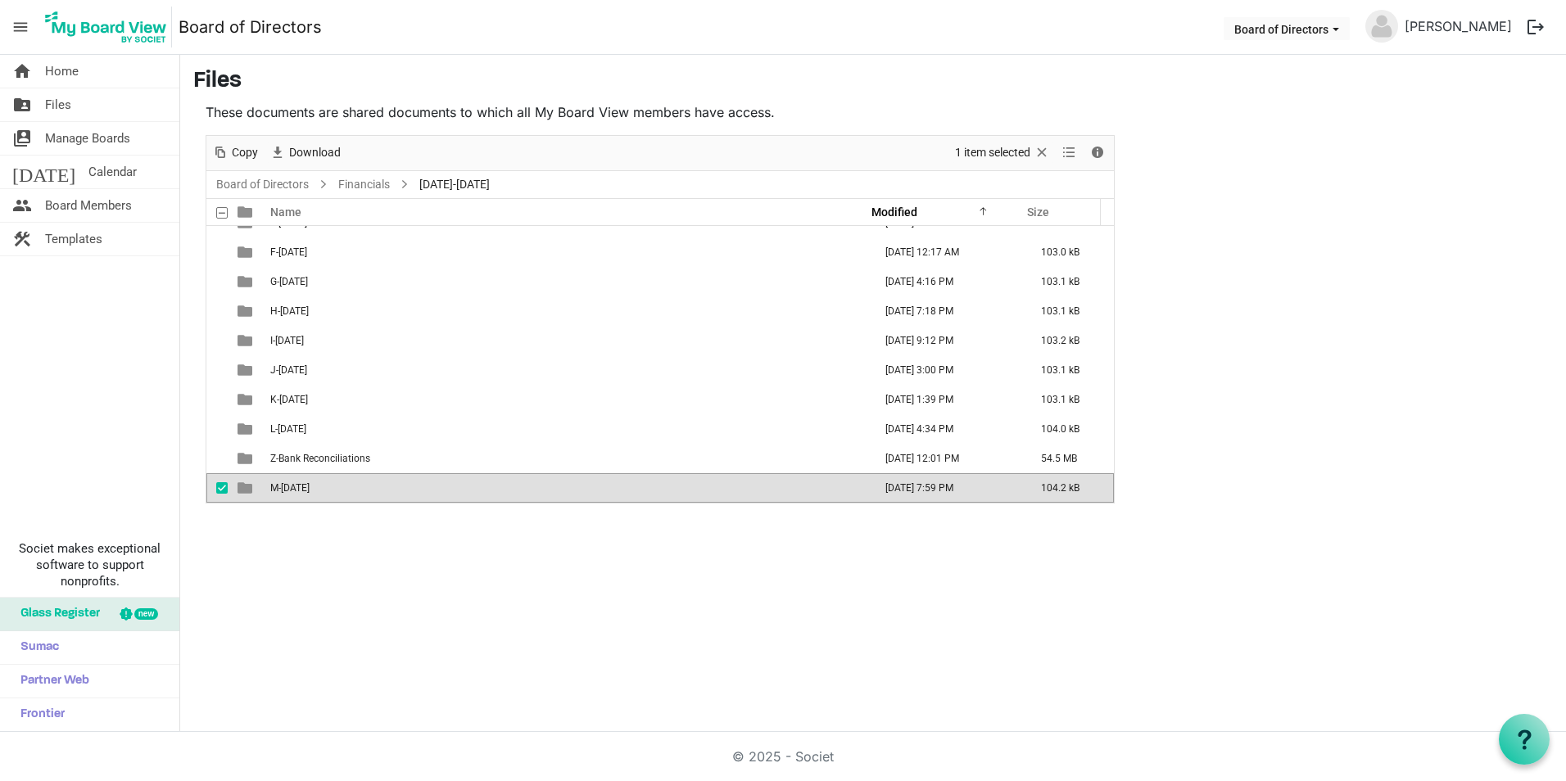
click at [310, 487] on span "M-[DATE]" at bounding box center [289, 487] width 39 height 11
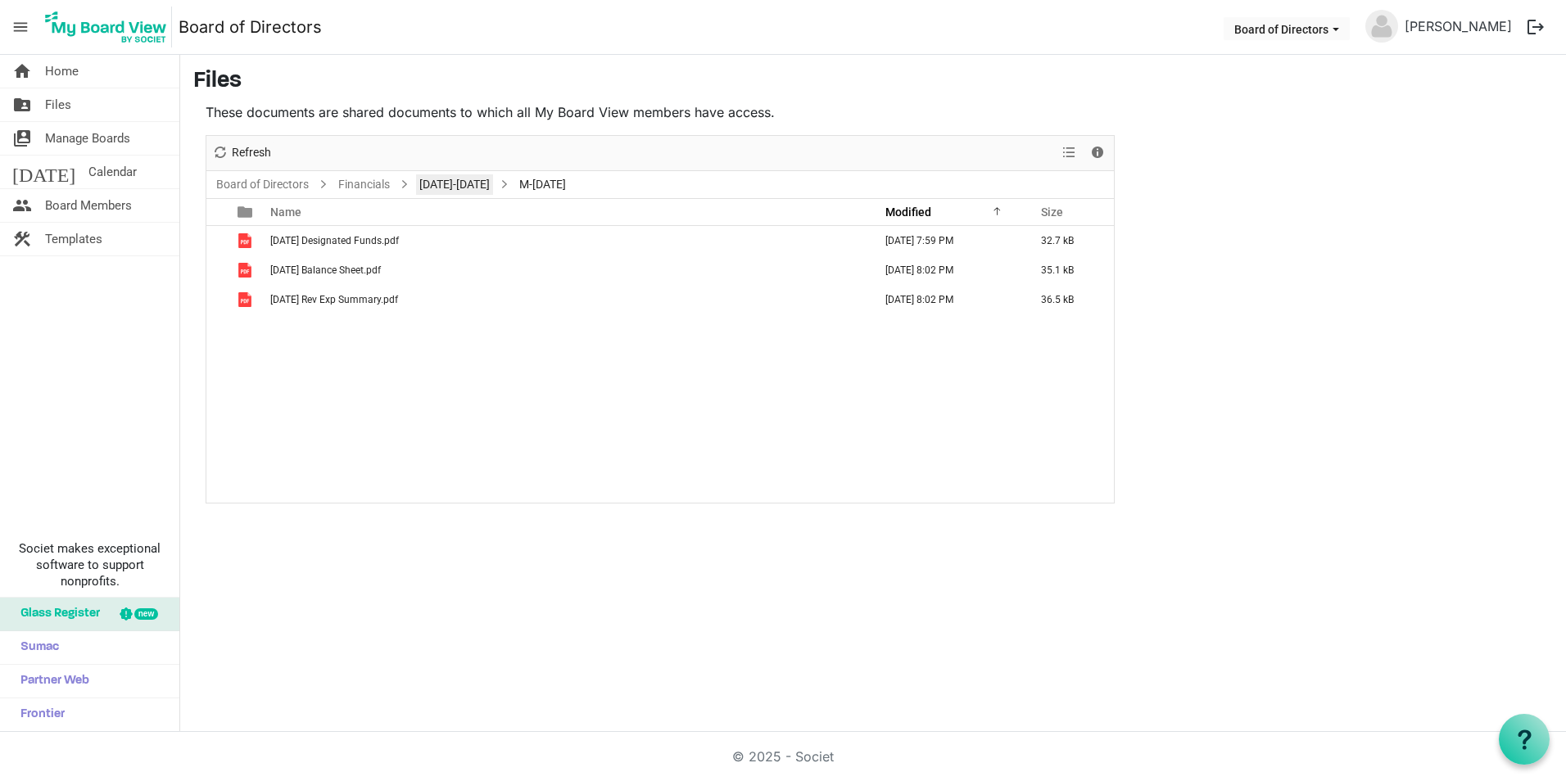
click at [456, 178] on link "[DATE]-[DATE]" at bounding box center [454, 184] width 77 height 20
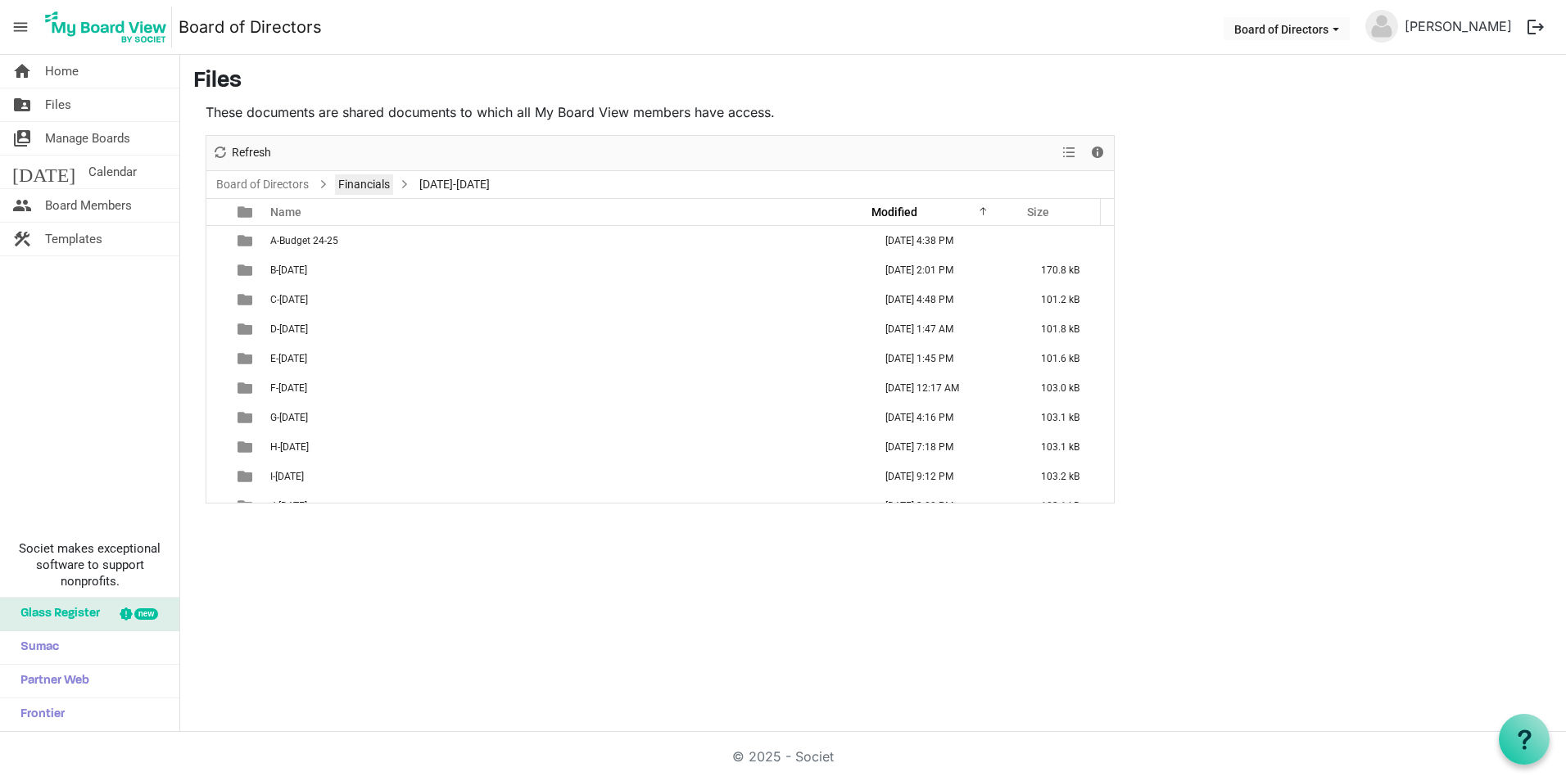
click at [367, 183] on link "Financials" at bounding box center [364, 184] width 58 height 20
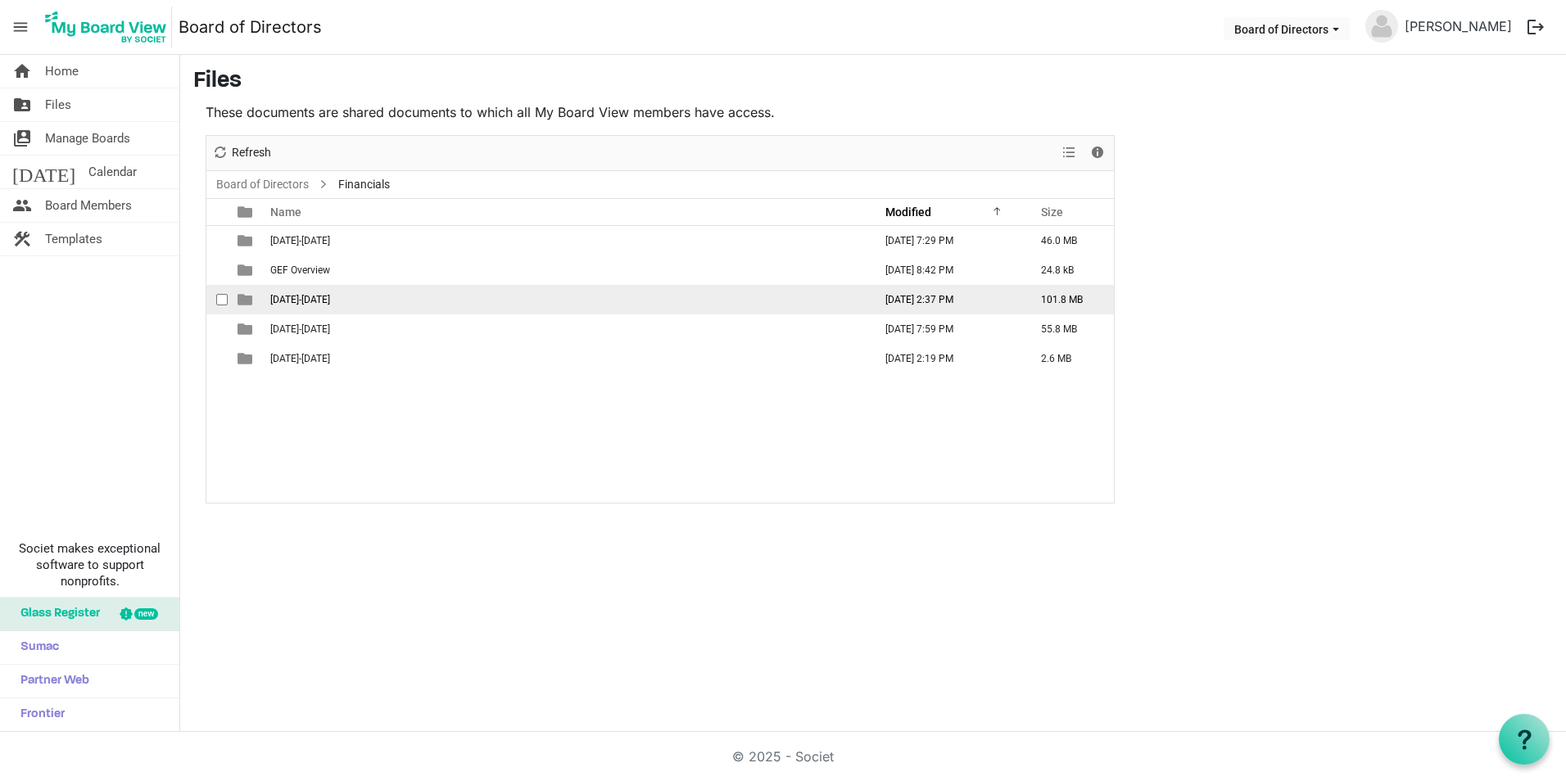
click at [324, 301] on td "[DATE]-[DATE]" at bounding box center [566, 299] width 603 height 29
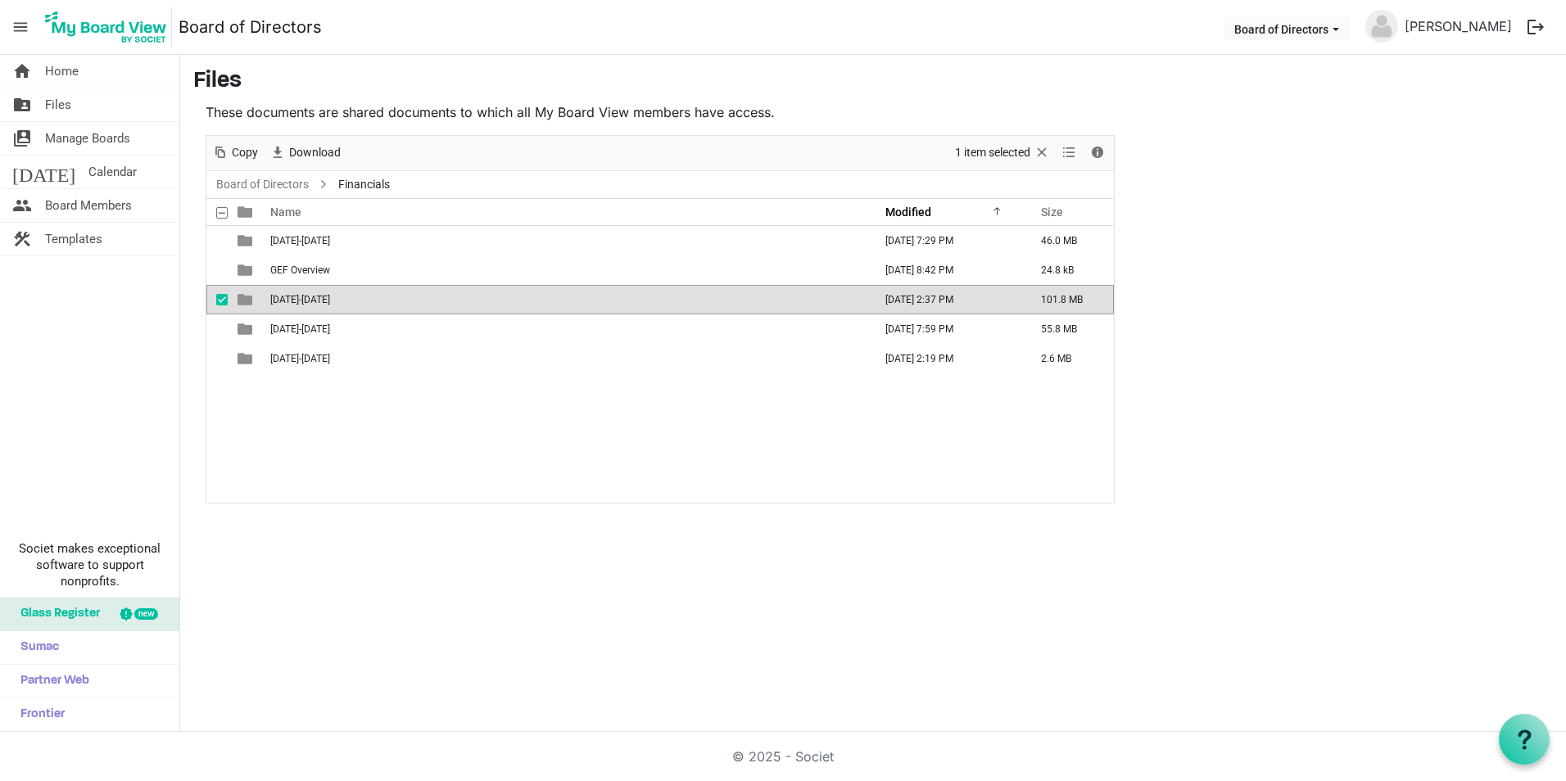
click at [289, 297] on span "[DATE]-[DATE]" at bounding box center [300, 299] width 60 height 11
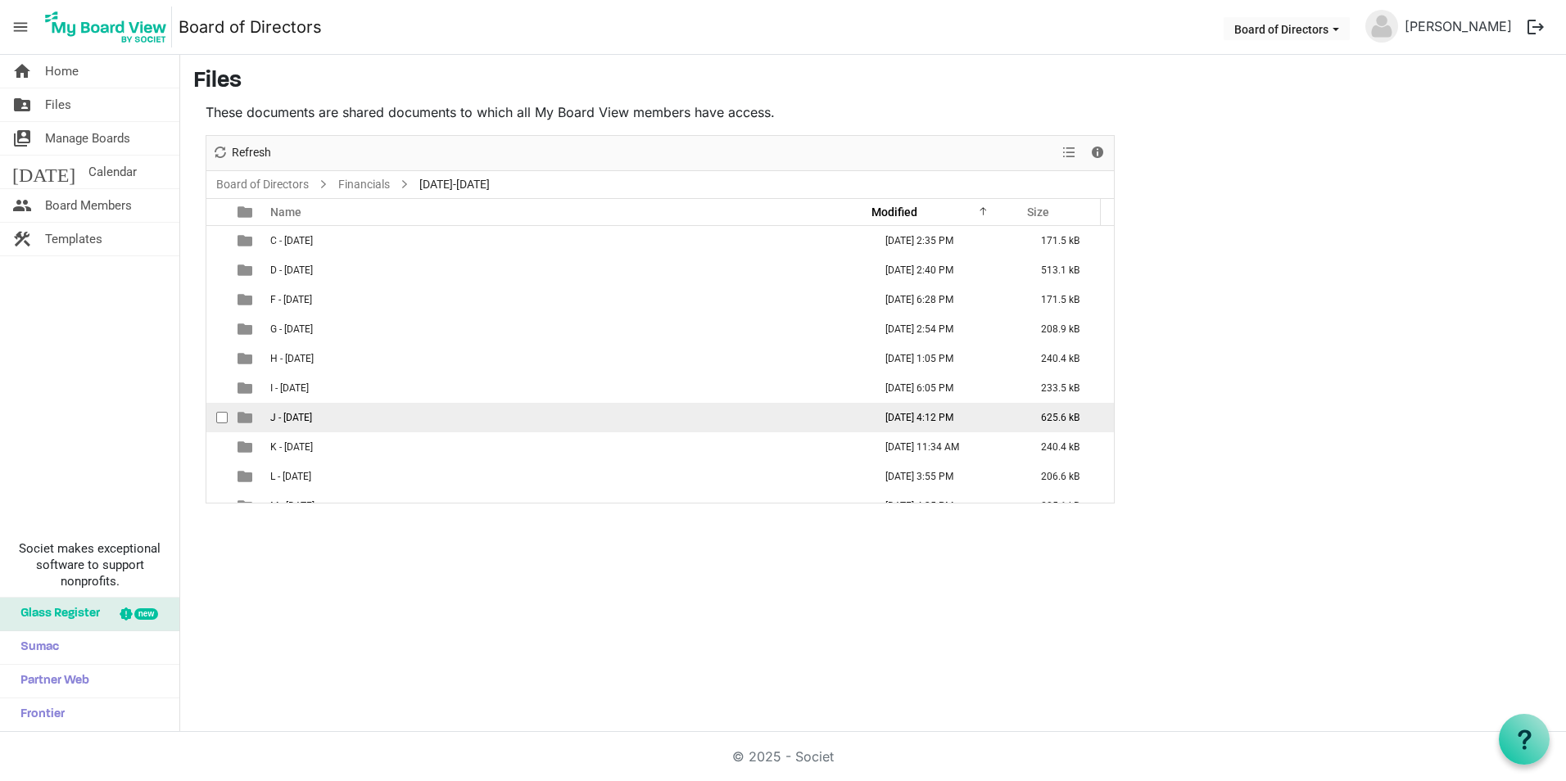
scroll to position [165, 0]
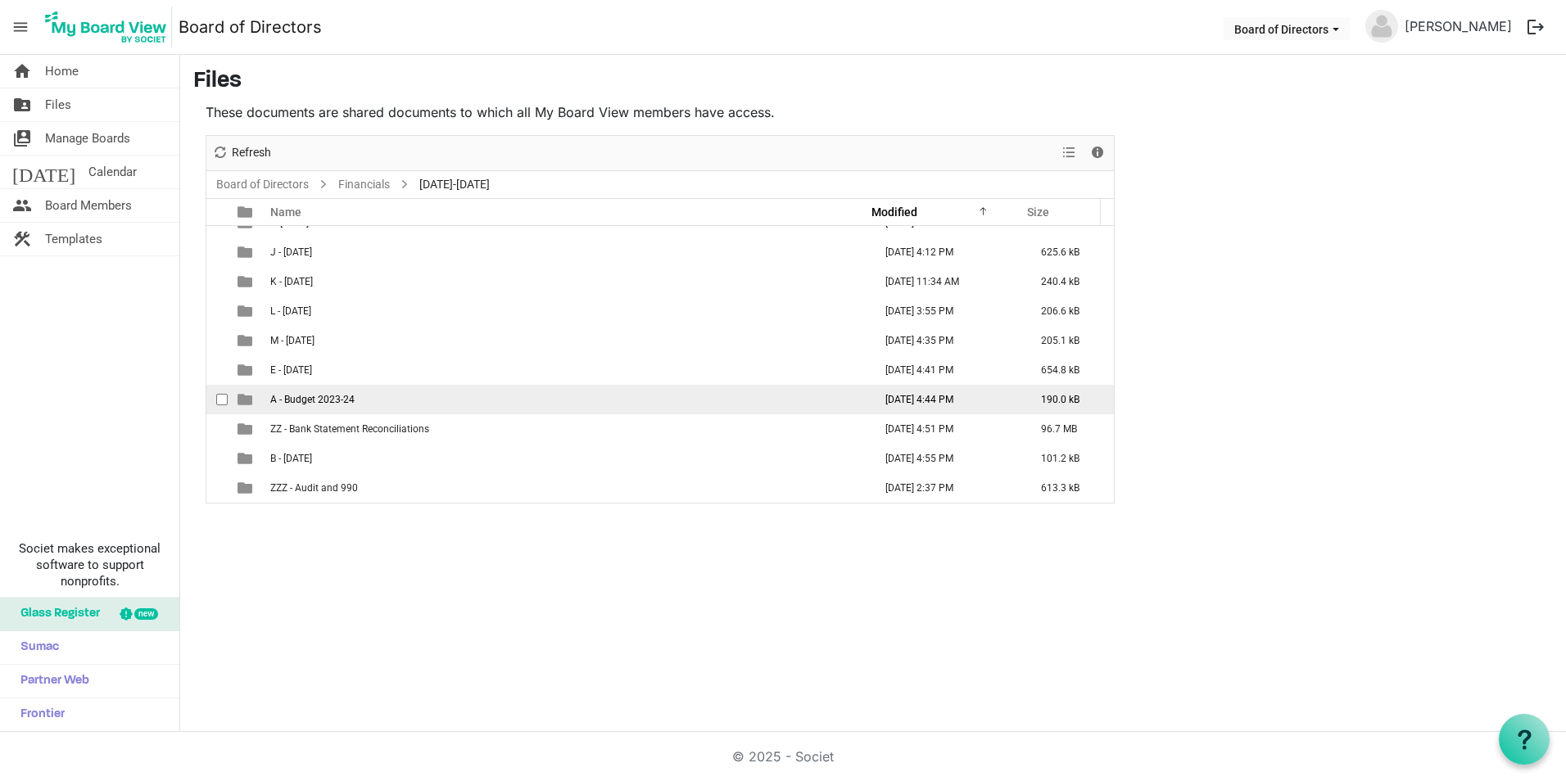
click at [366, 397] on td "A - Budget 2023-24" at bounding box center [566, 399] width 603 height 29
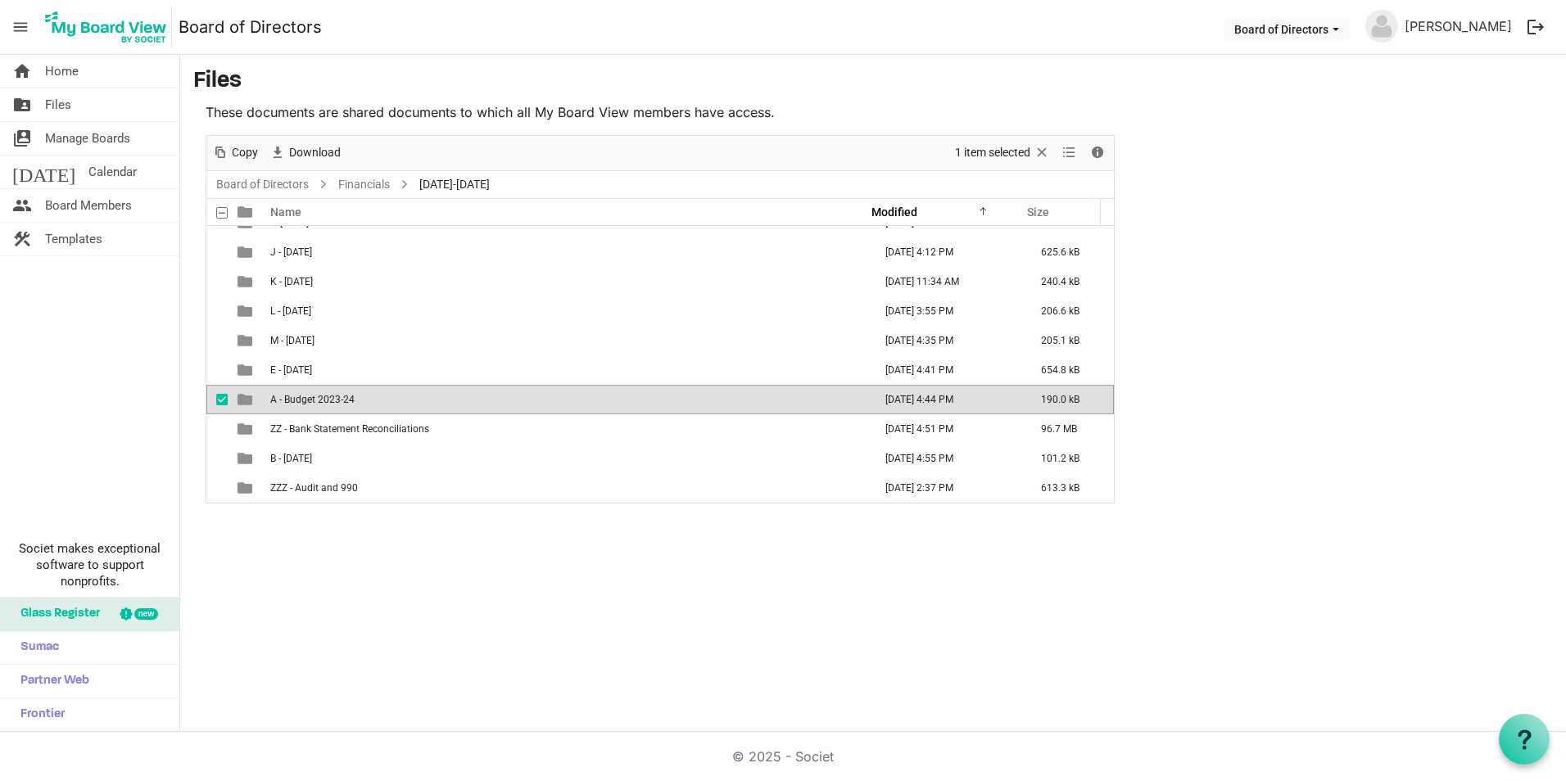
click at [366, 397] on td "A - Budget 2023-24" at bounding box center [566, 399] width 603 height 29
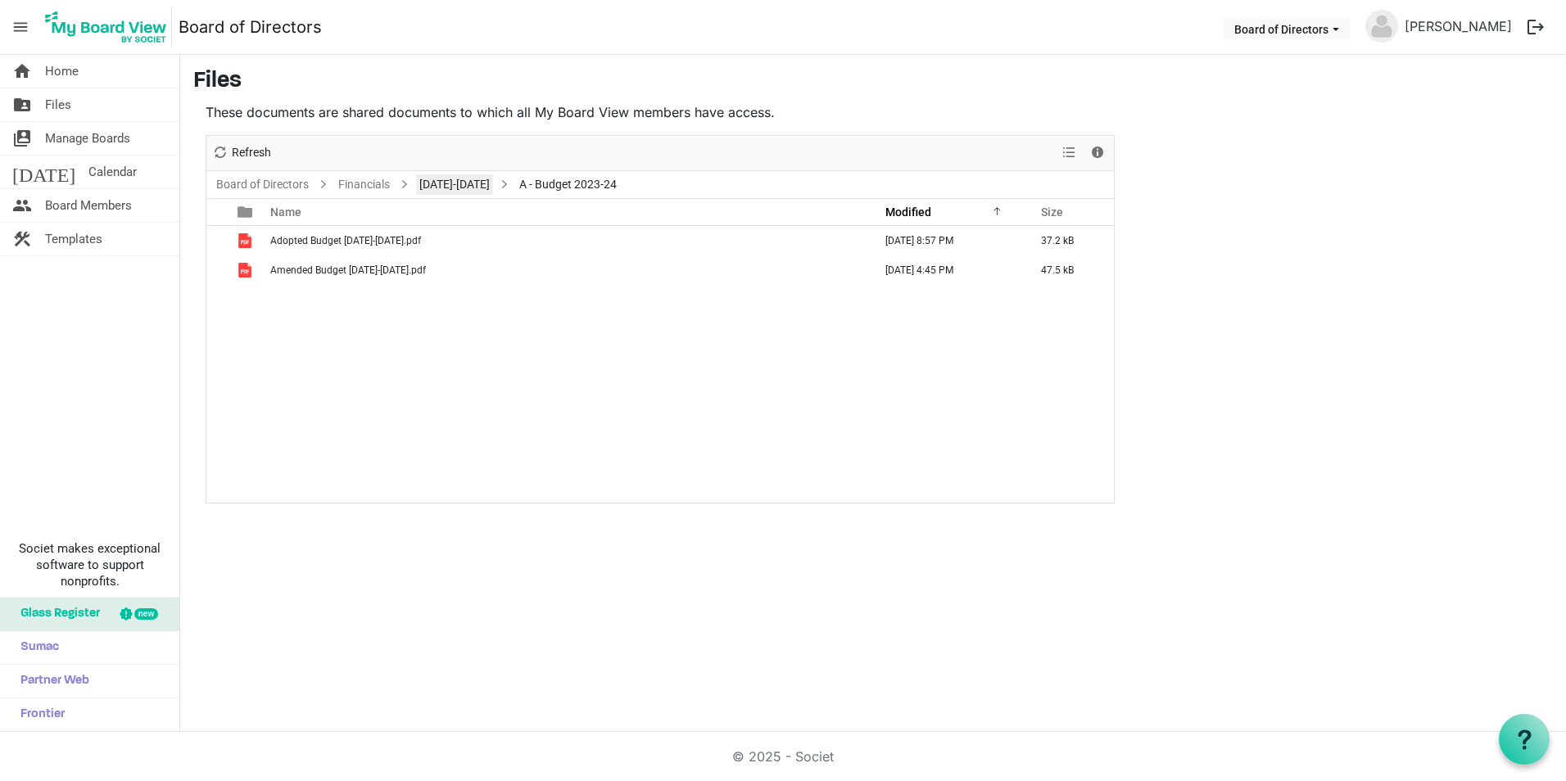
click at [448, 180] on link "[DATE]-[DATE]" at bounding box center [454, 184] width 77 height 20
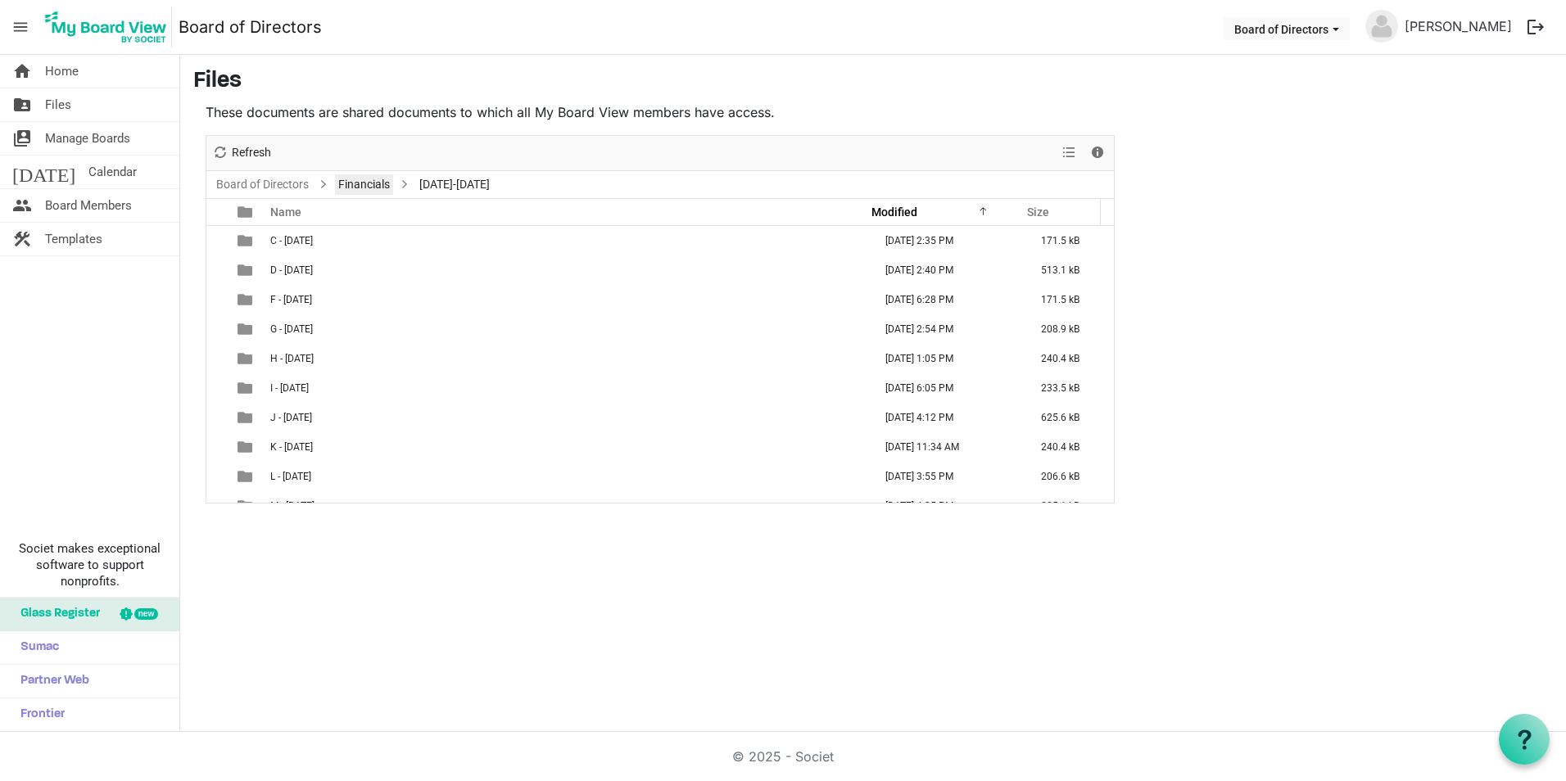
click at [378, 183] on link "Financials" at bounding box center [364, 184] width 58 height 20
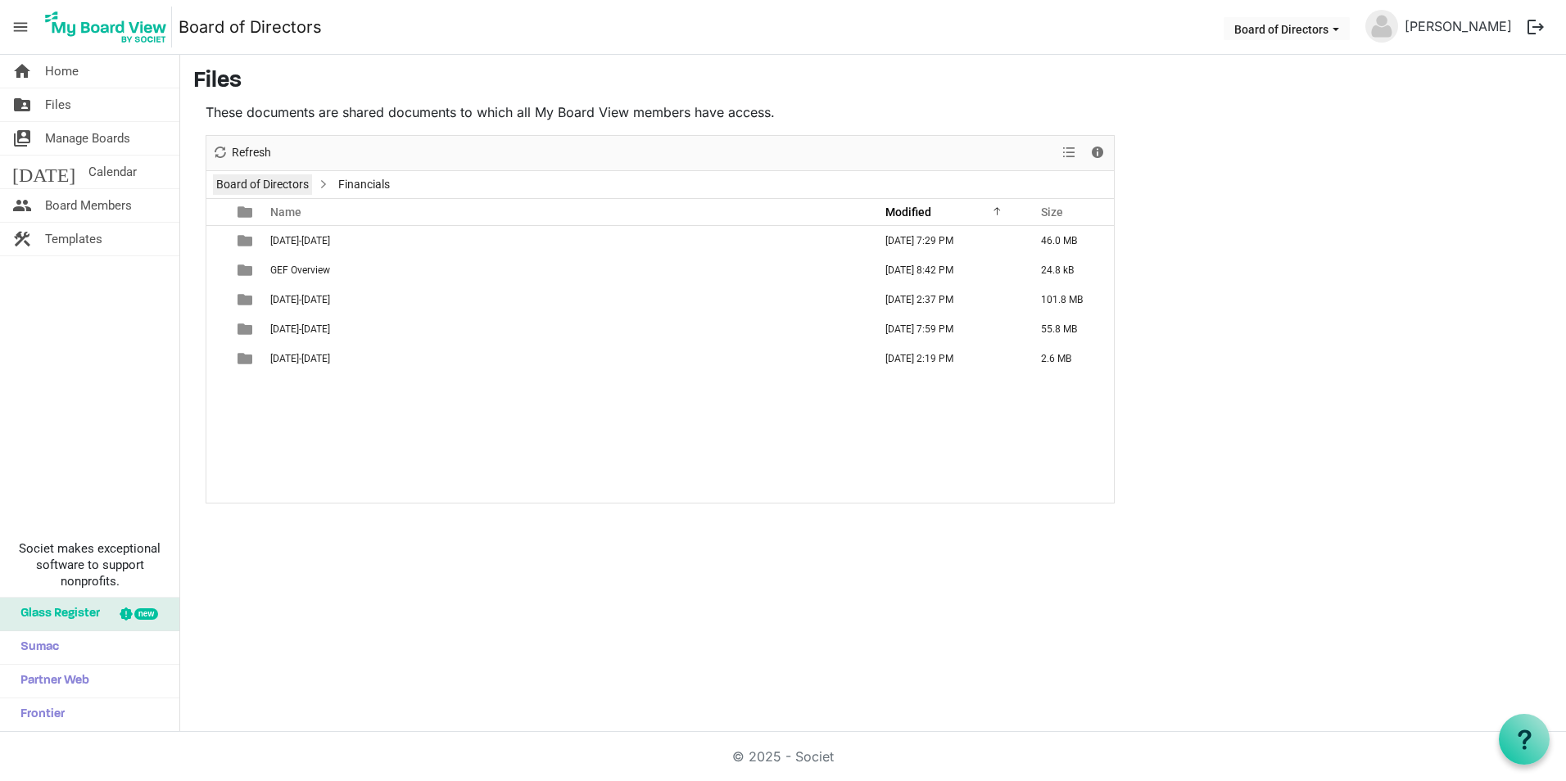
click at [293, 181] on link "Board of Directors" at bounding box center [262, 184] width 99 height 20
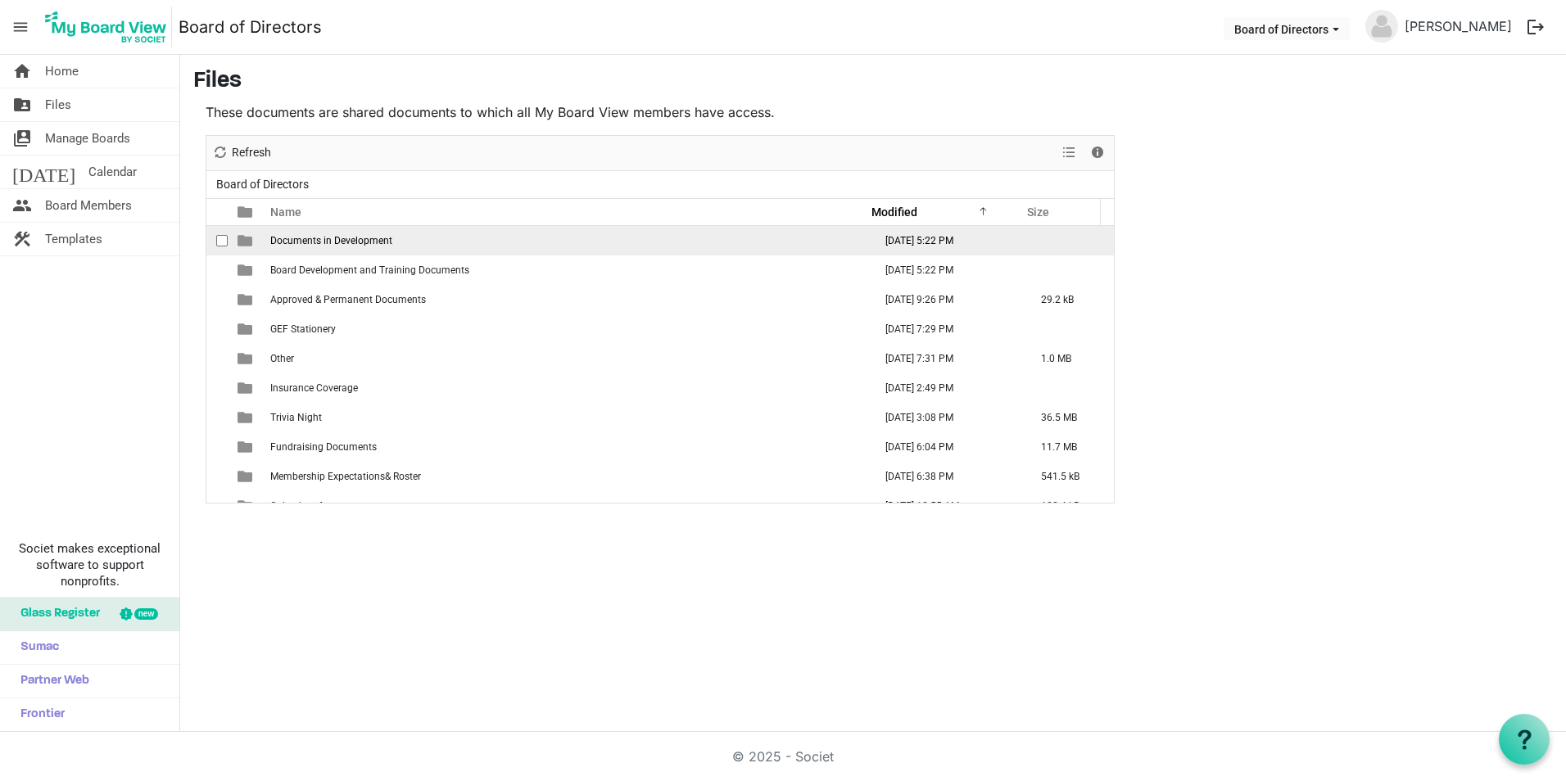
click at [375, 242] on span "Documents in Development" at bounding box center [331, 240] width 122 height 11
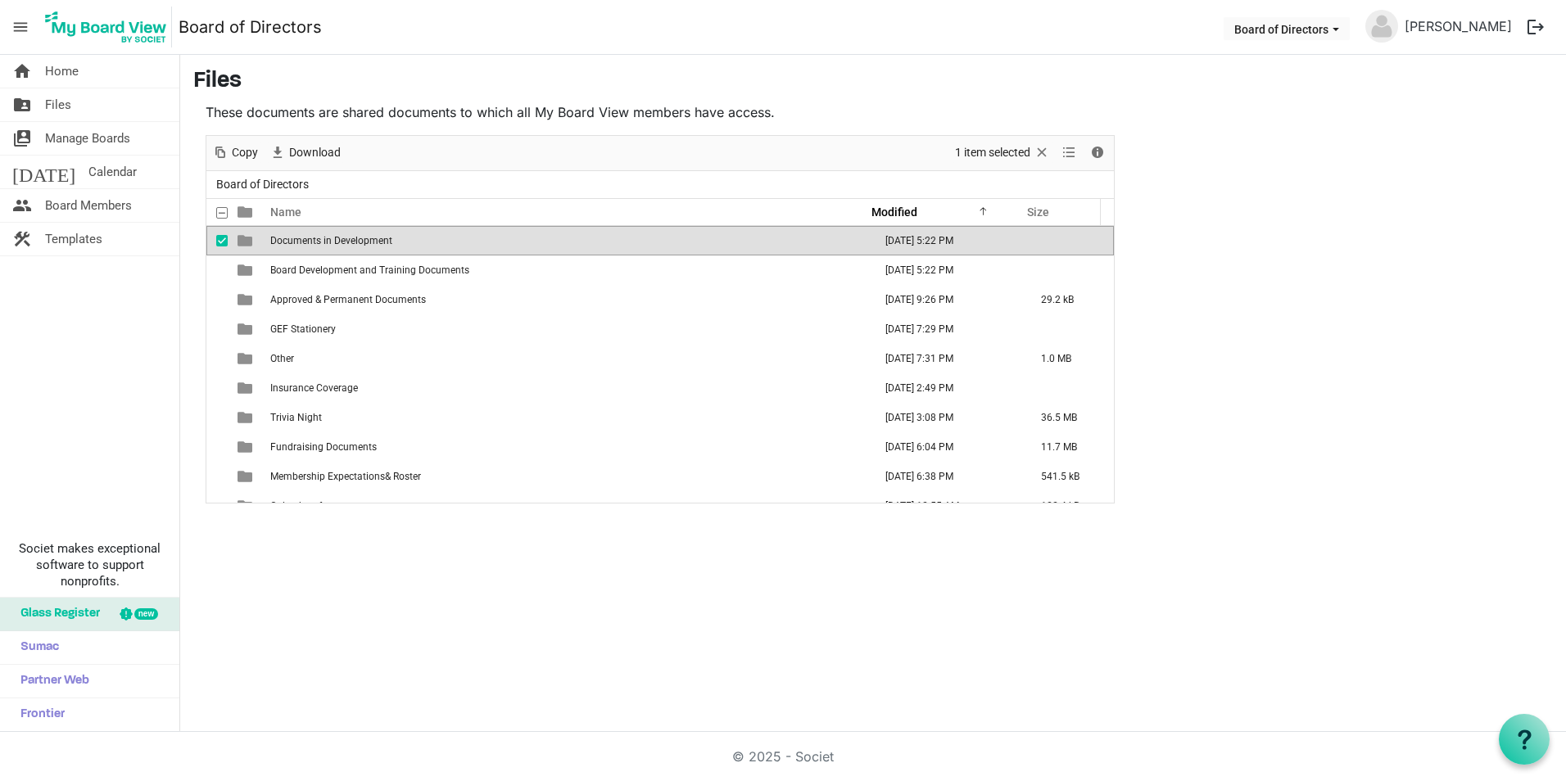
click at [375, 242] on span "Documents in Development" at bounding box center [331, 240] width 122 height 11
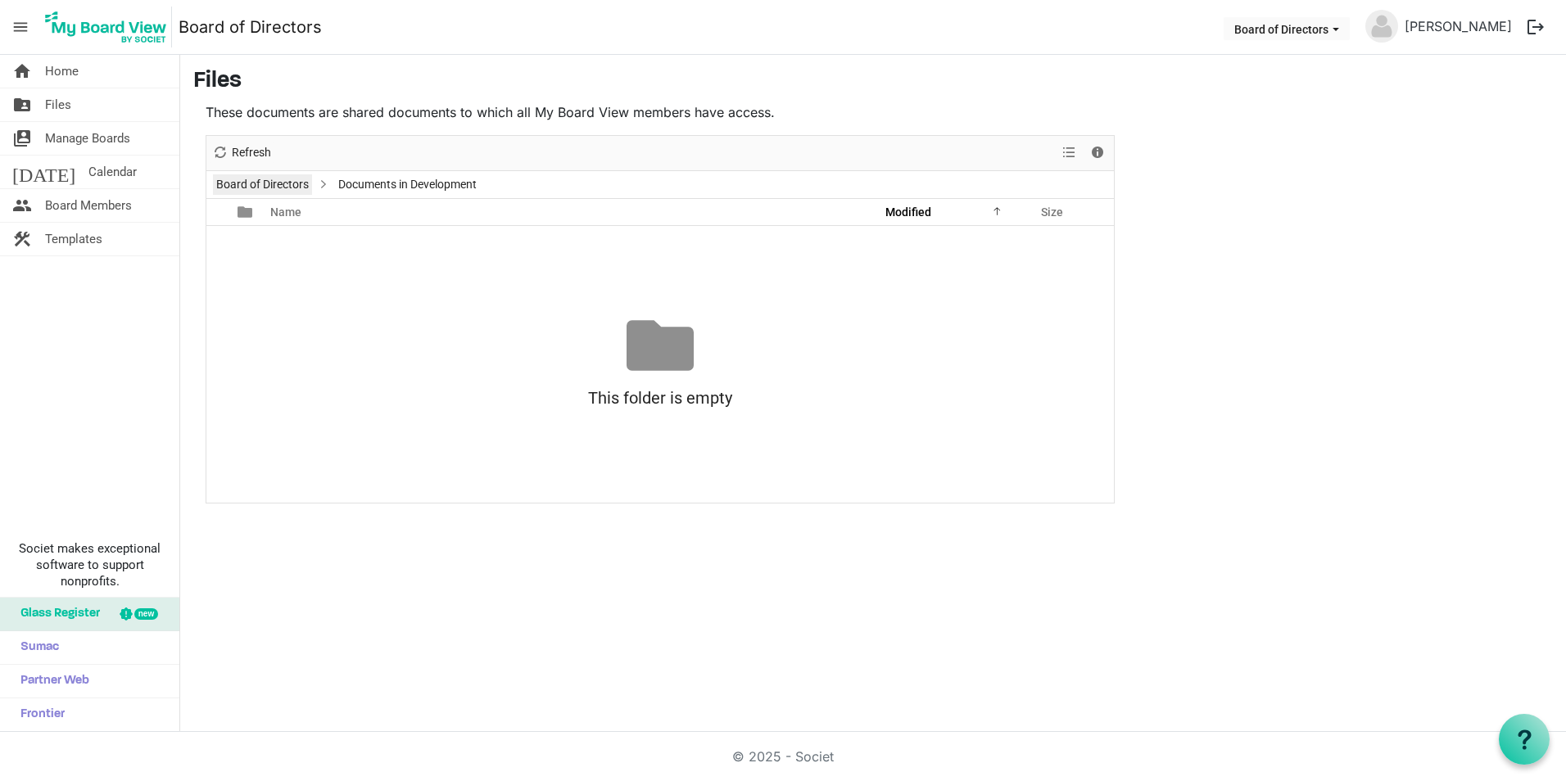
click at [290, 185] on link "Board of Directors" at bounding box center [262, 184] width 99 height 20
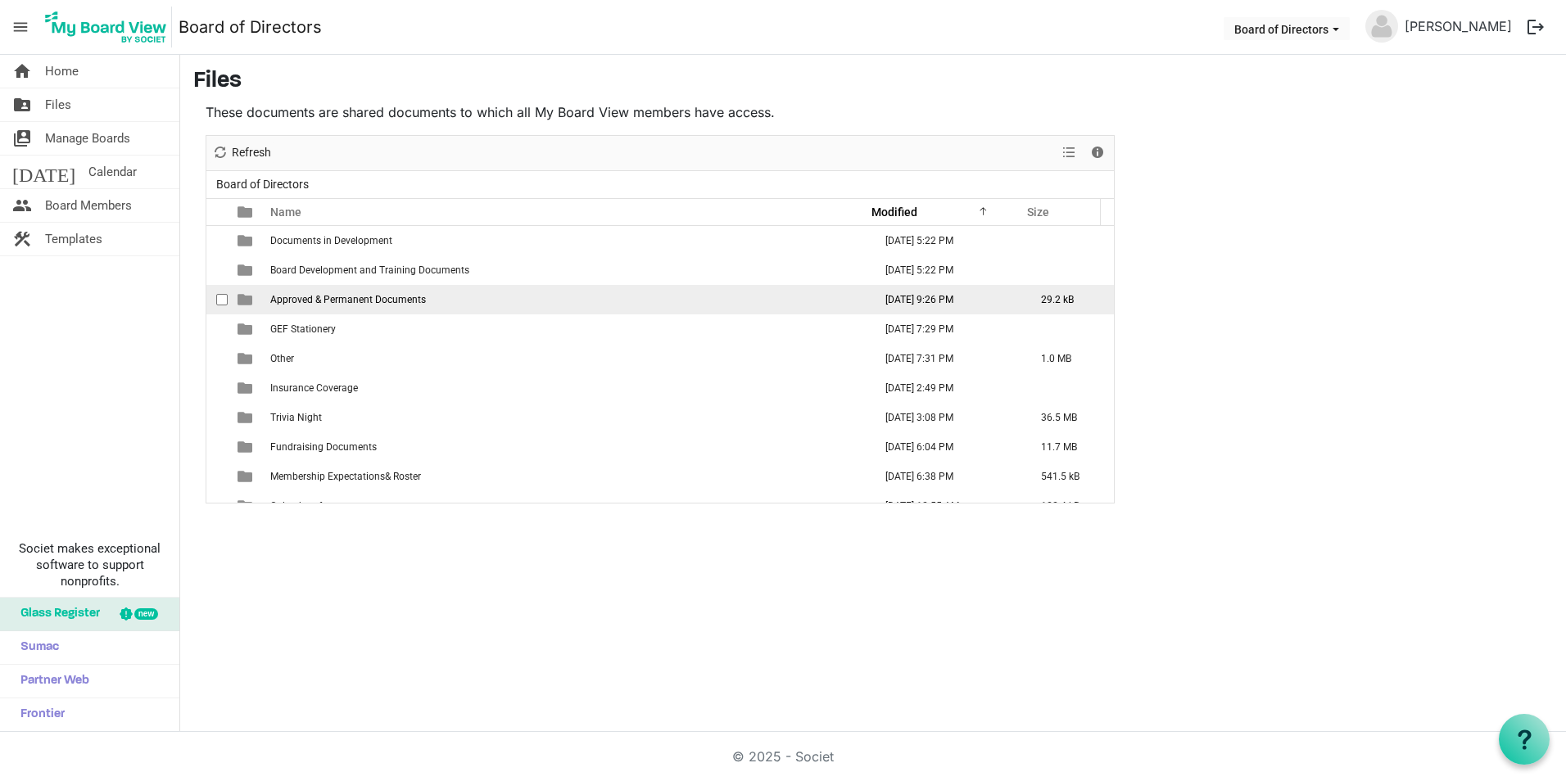
click at [376, 298] on span "Approved & Permanent Documents" at bounding box center [348, 299] width 156 height 11
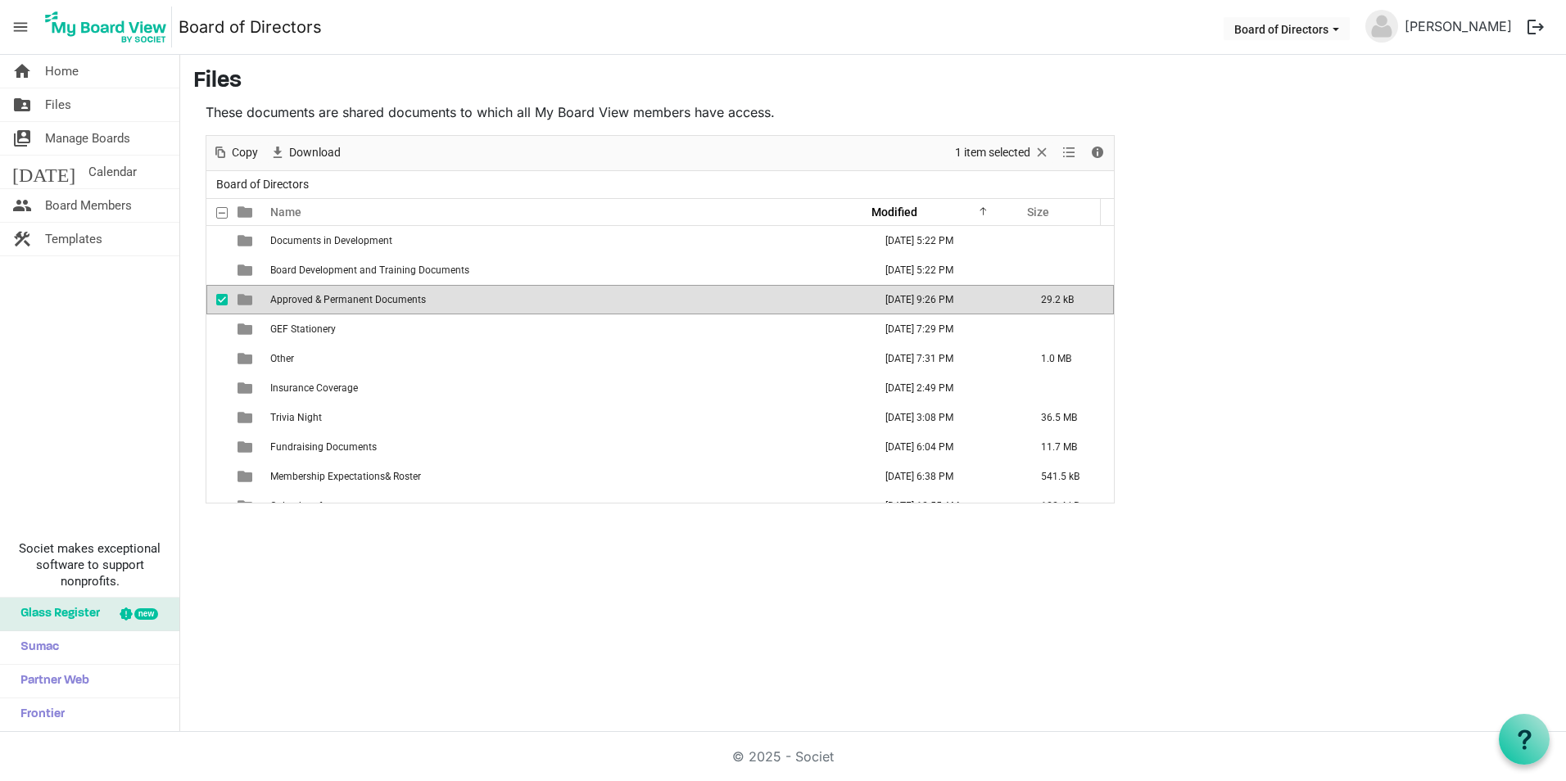
click at [376, 298] on span "Approved & Permanent Documents" at bounding box center [348, 299] width 156 height 11
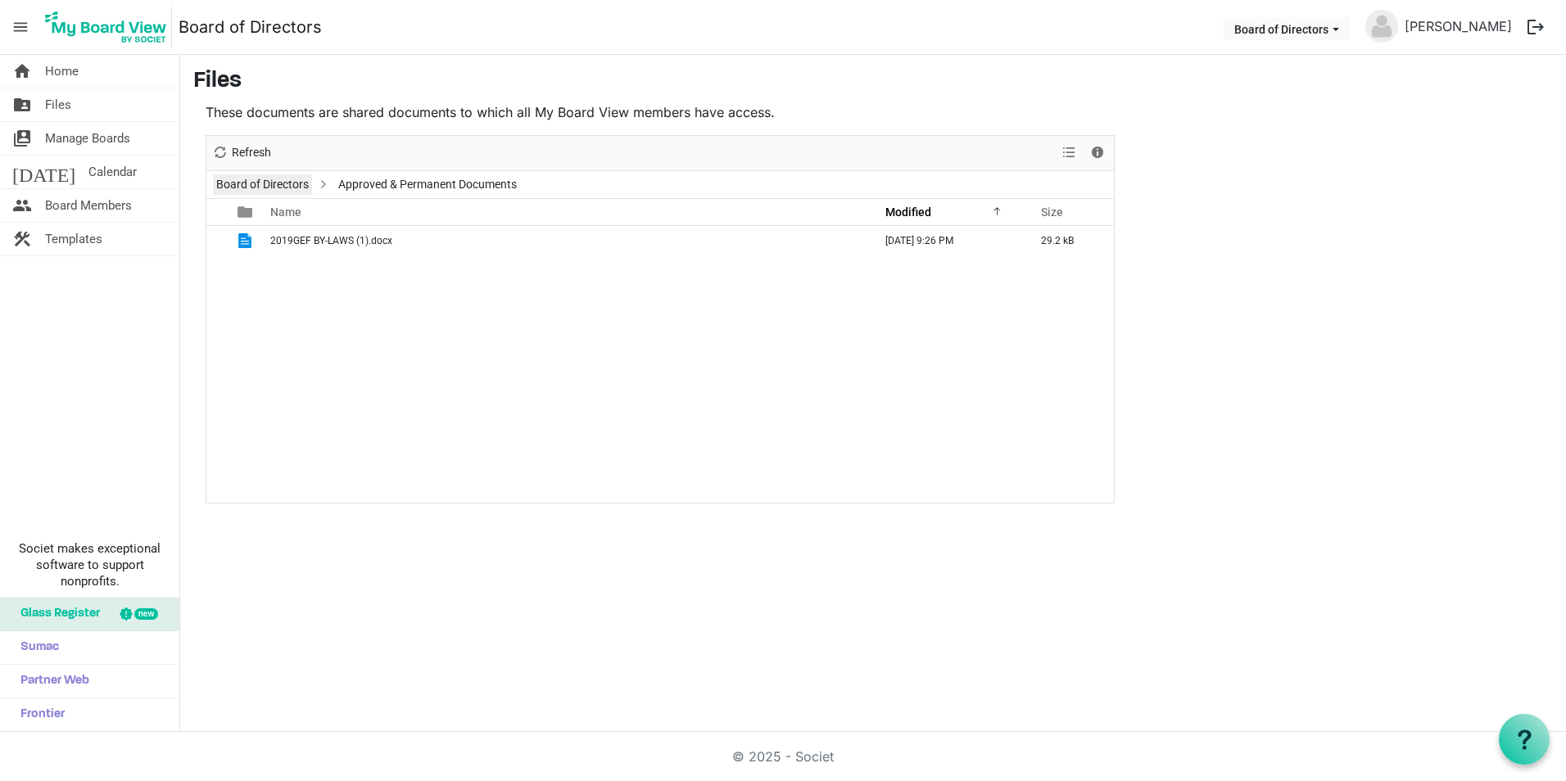
click at [297, 187] on link "Board of Directors" at bounding box center [262, 184] width 99 height 20
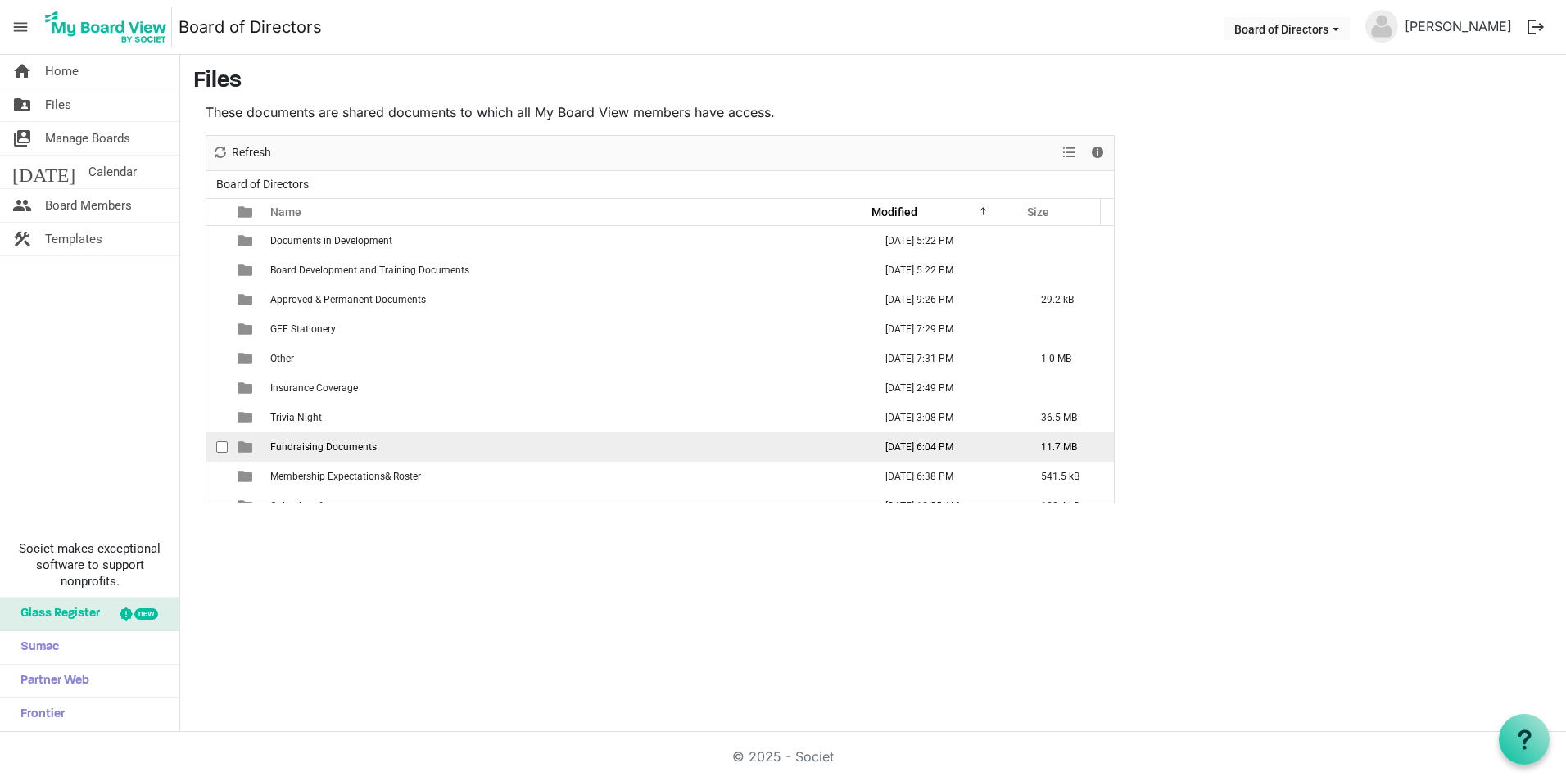
scroll to position [82, 0]
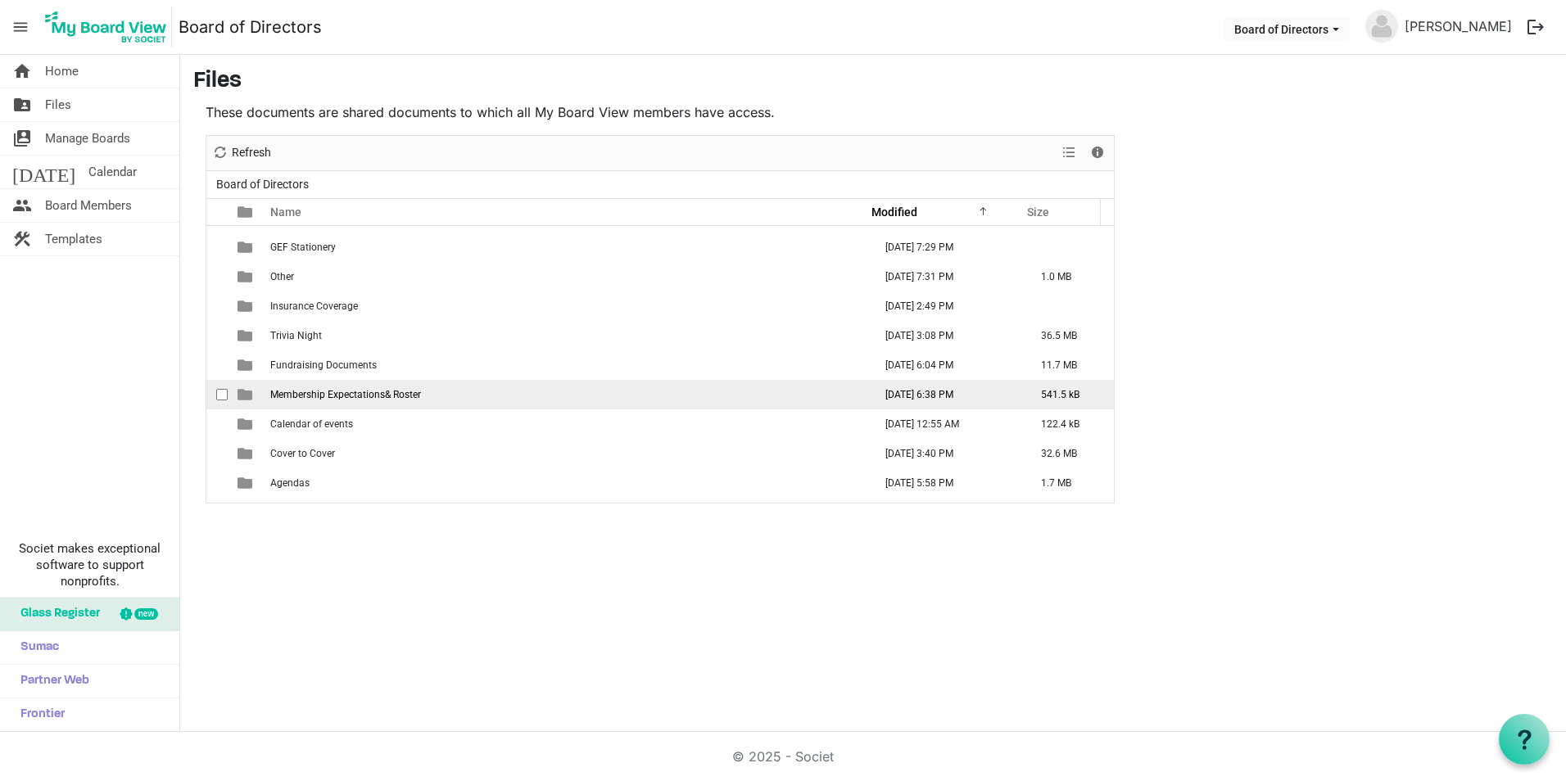
click at [347, 398] on span "Membership Expectations& Roster" at bounding box center [345, 394] width 151 height 11
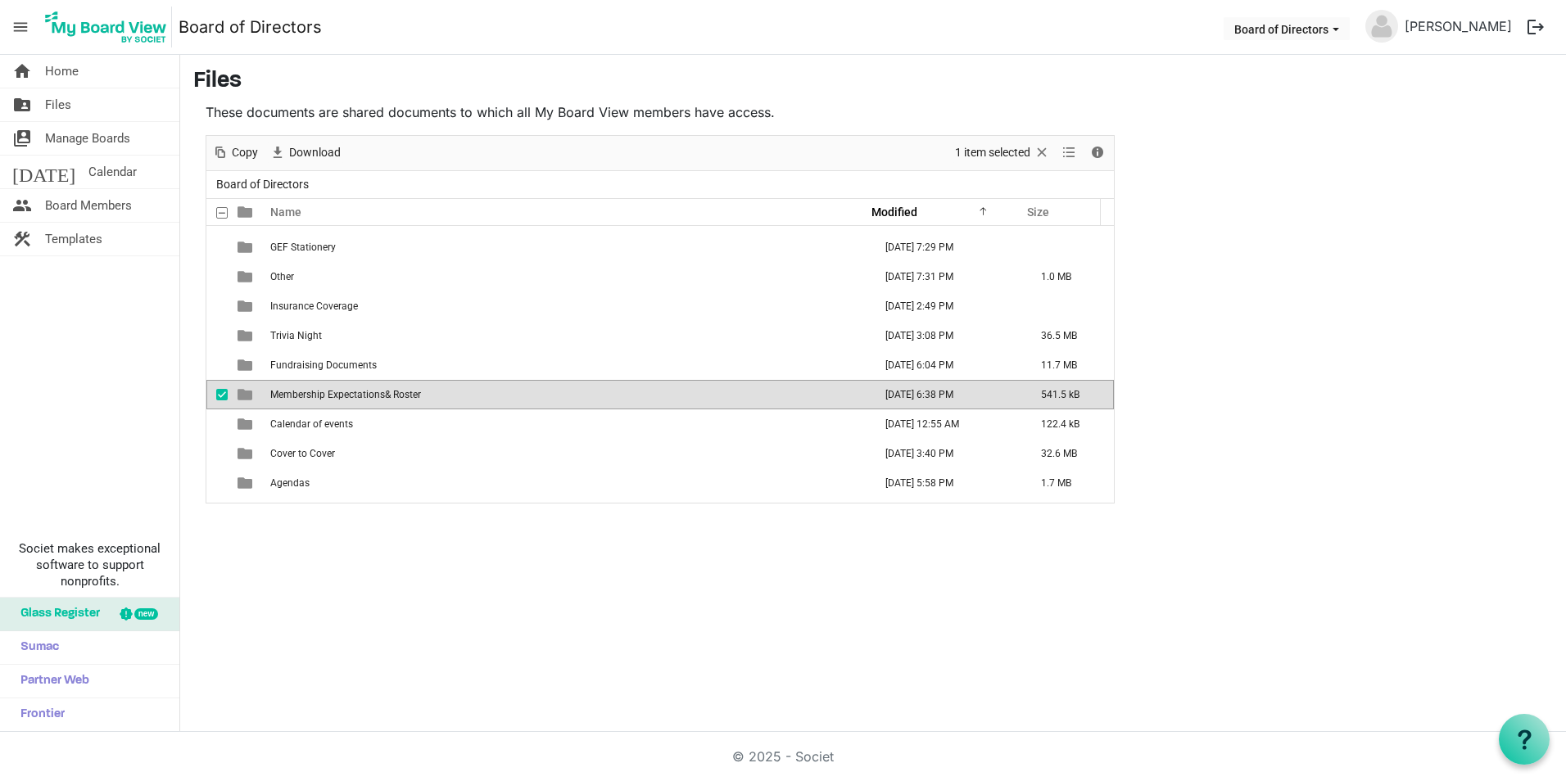
click at [347, 398] on span "Membership Expectations& Roster" at bounding box center [345, 394] width 151 height 11
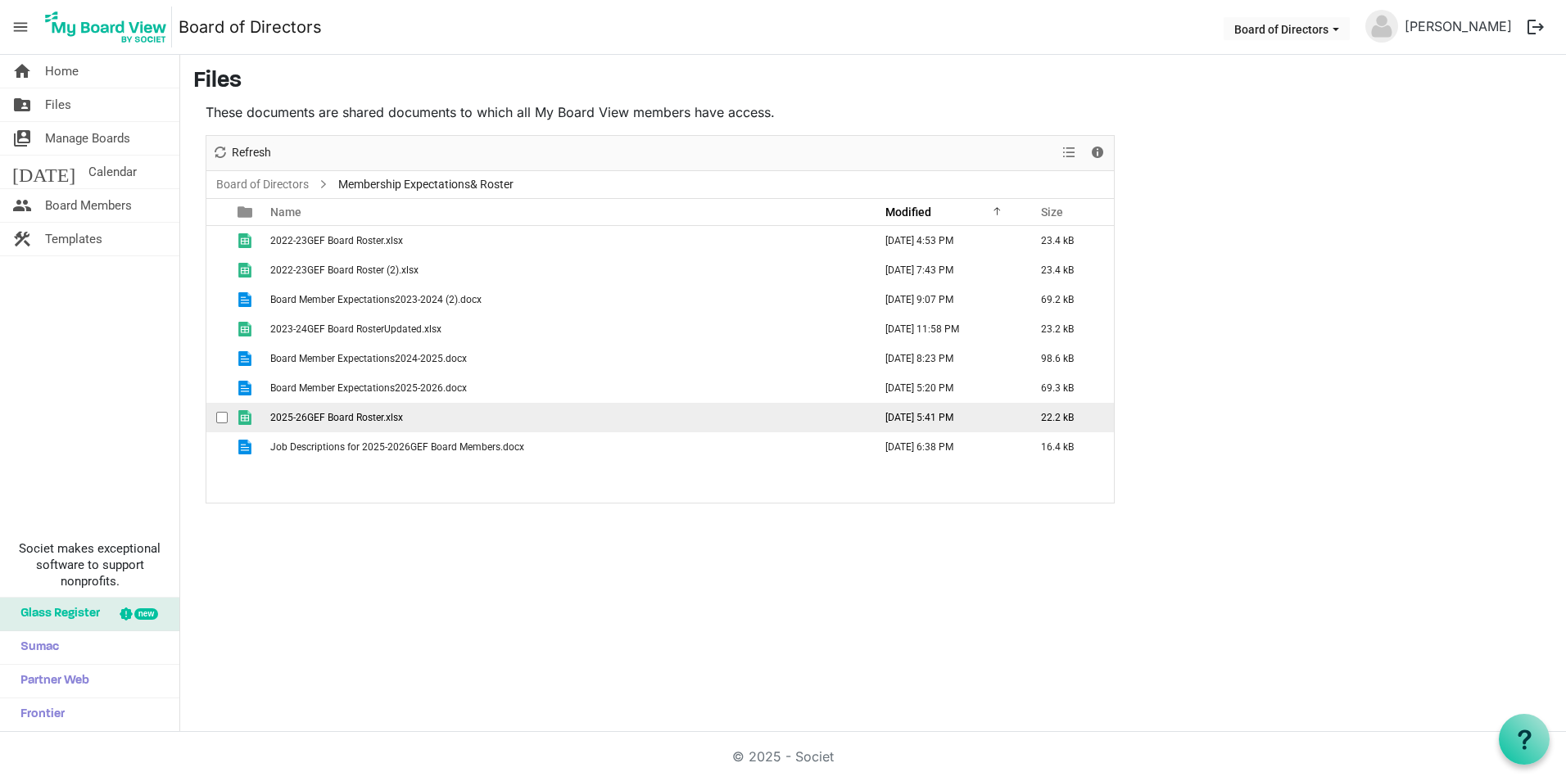
click at [364, 416] on span "2025-26GEF Board Roster.xlsx" at bounding box center [336, 417] width 133 height 11
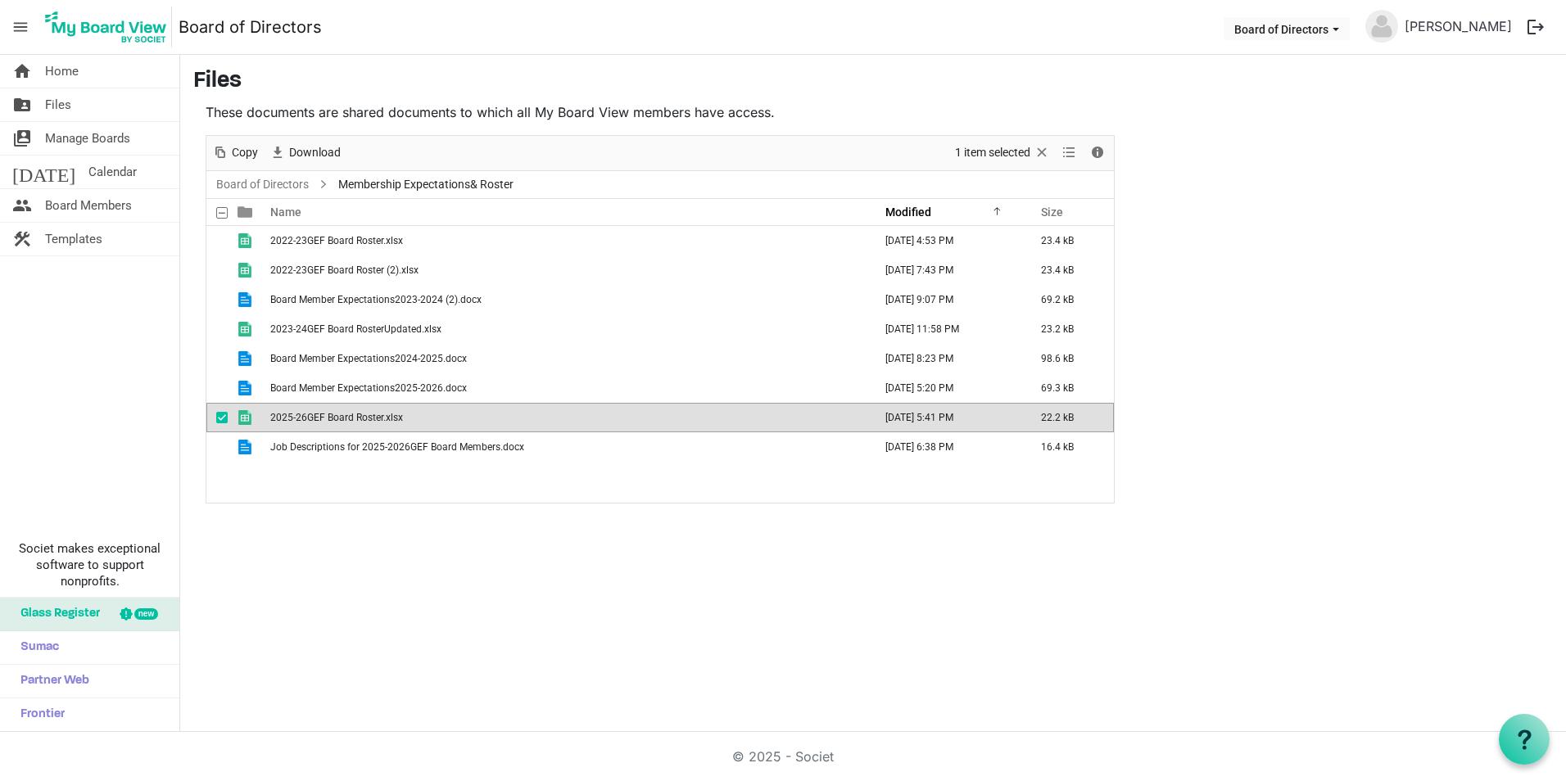
click at [364, 416] on span "2025-26GEF Board Roster.xlsx" at bounding box center [336, 417] width 133 height 11
click at [264, 183] on link "Board of Directors" at bounding box center [262, 184] width 99 height 20
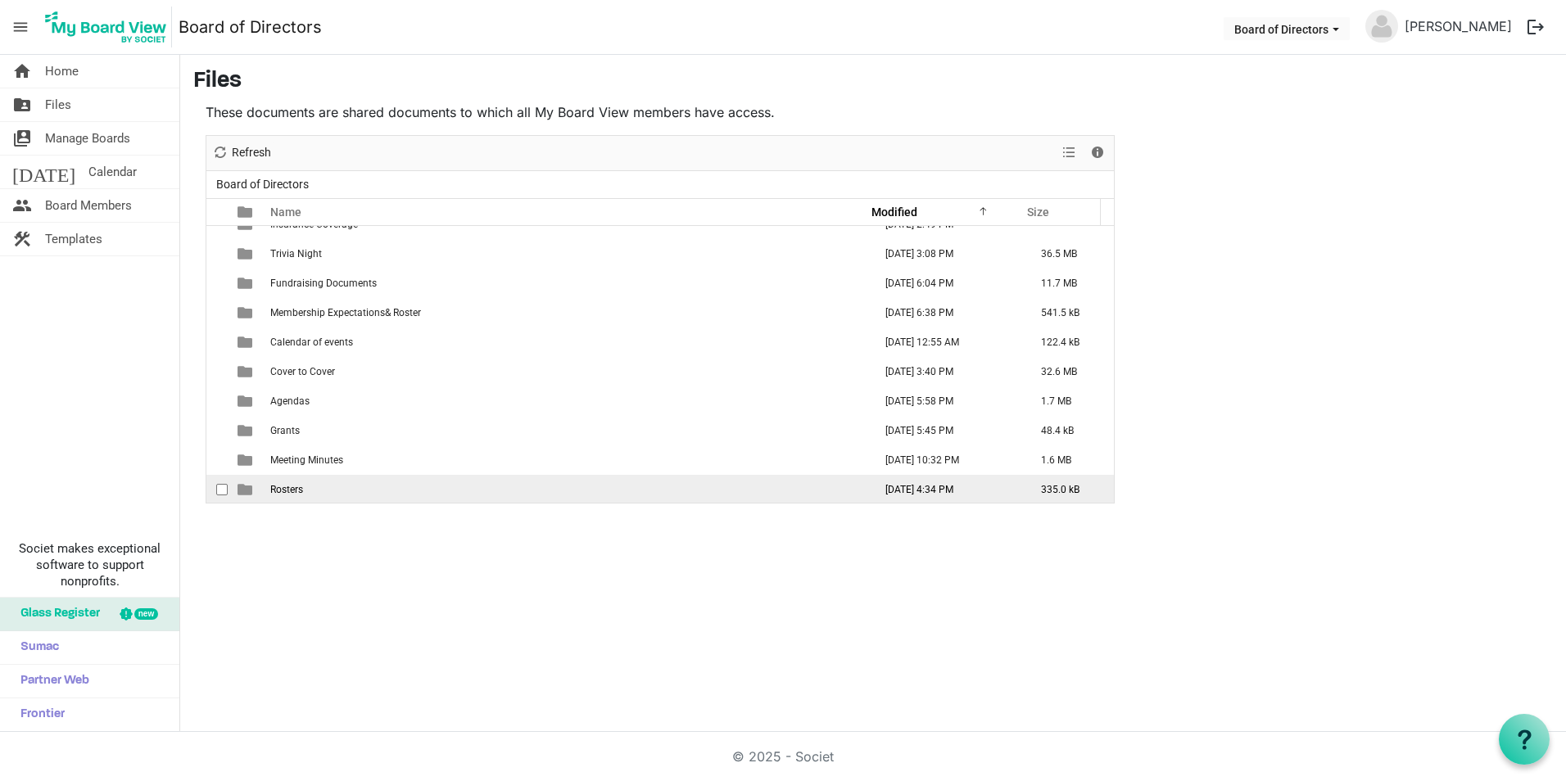
scroll to position [224, 0]
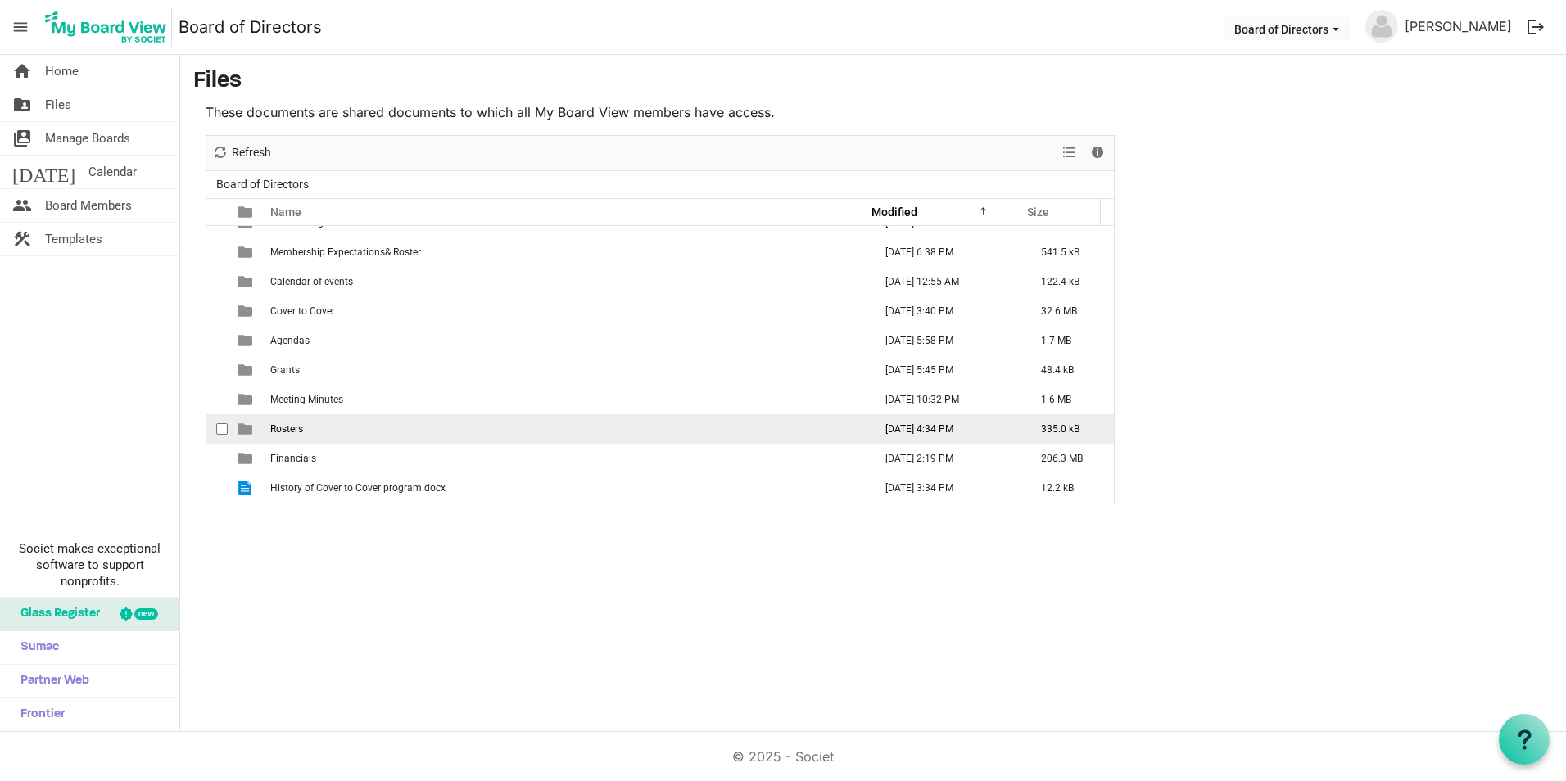
click at [312, 433] on td "Rosters" at bounding box center [566, 428] width 603 height 29
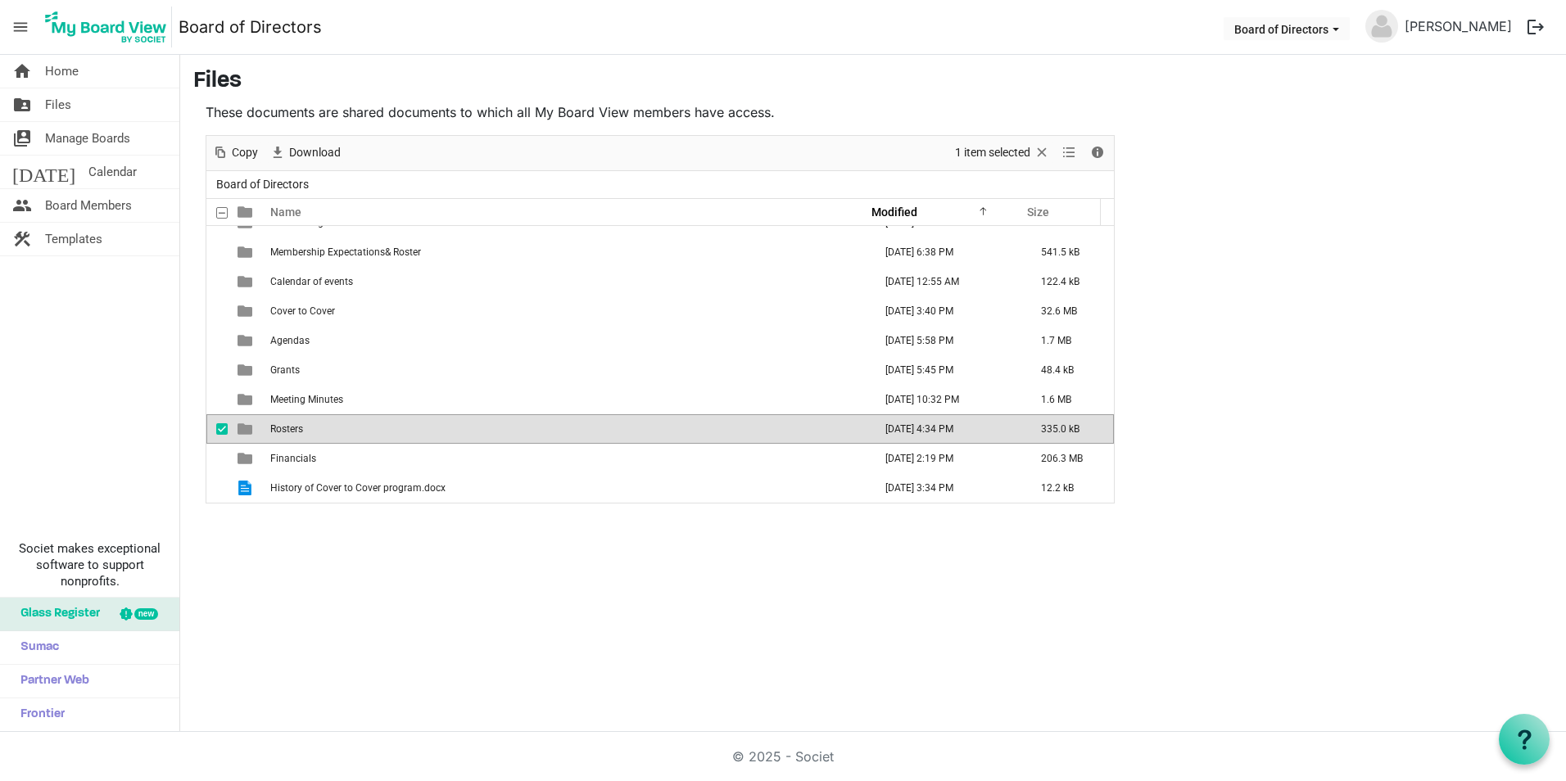
click at [312, 433] on td "Rosters" at bounding box center [566, 428] width 603 height 29
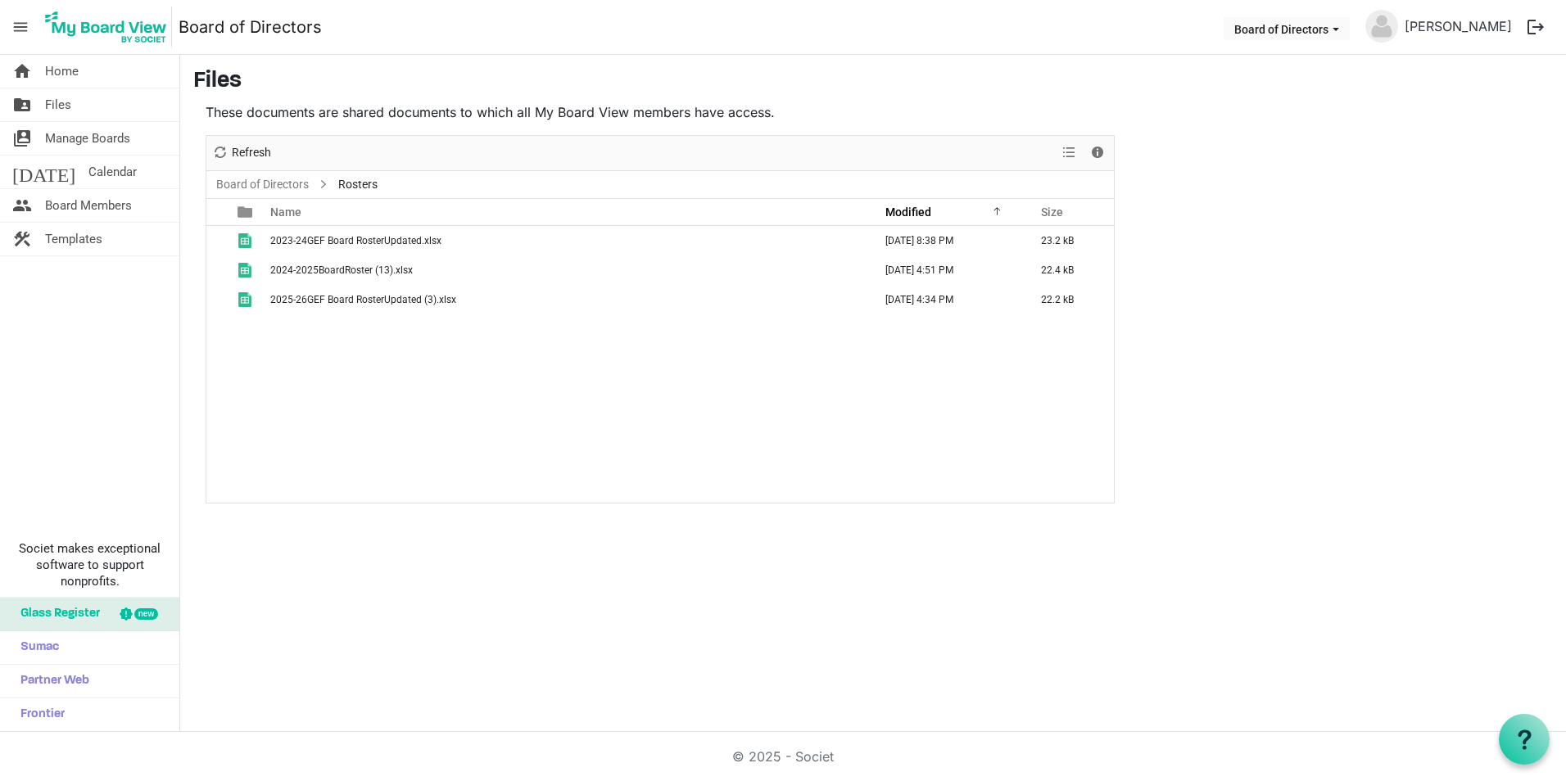
scroll to position [0, 0]
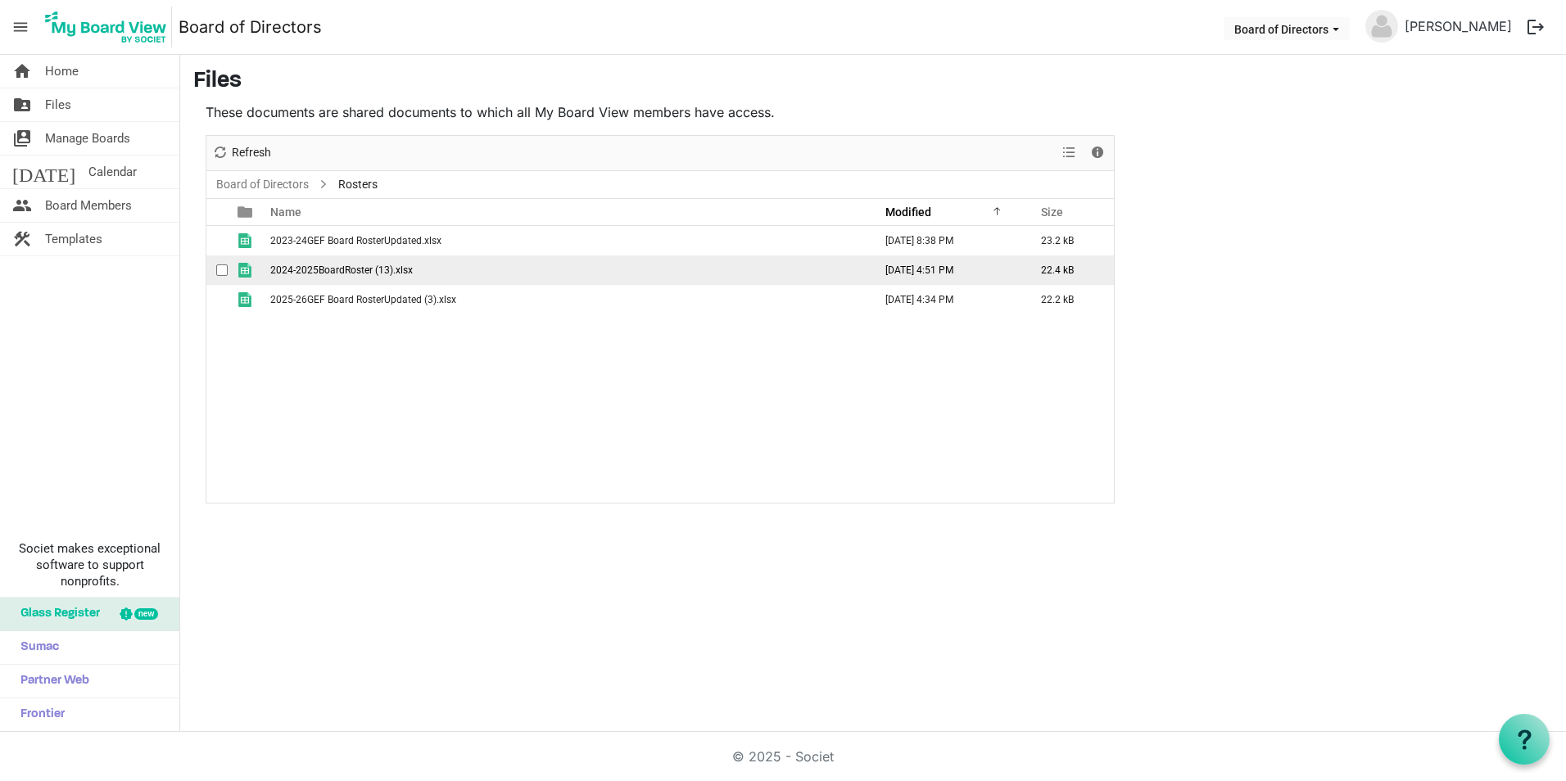
click at [335, 271] on span "2024-2025BoardRoster (13).xlsx" at bounding box center [341, 270] width 143 height 11
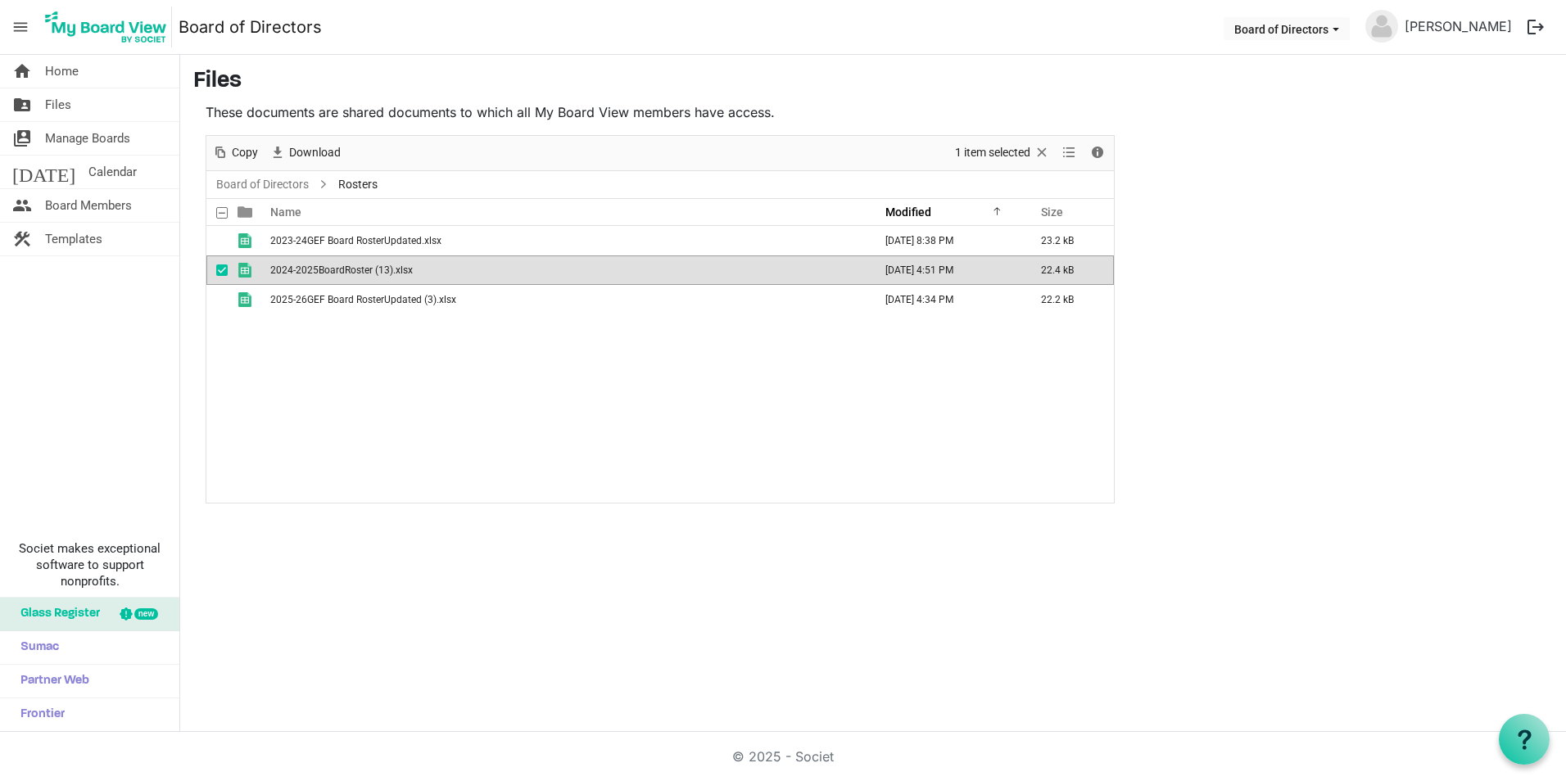
click at [335, 271] on span "2024-2025BoardRoster (13).xlsx" at bounding box center [341, 270] width 143 height 11
click at [285, 183] on link "Board of Directors" at bounding box center [262, 184] width 99 height 20
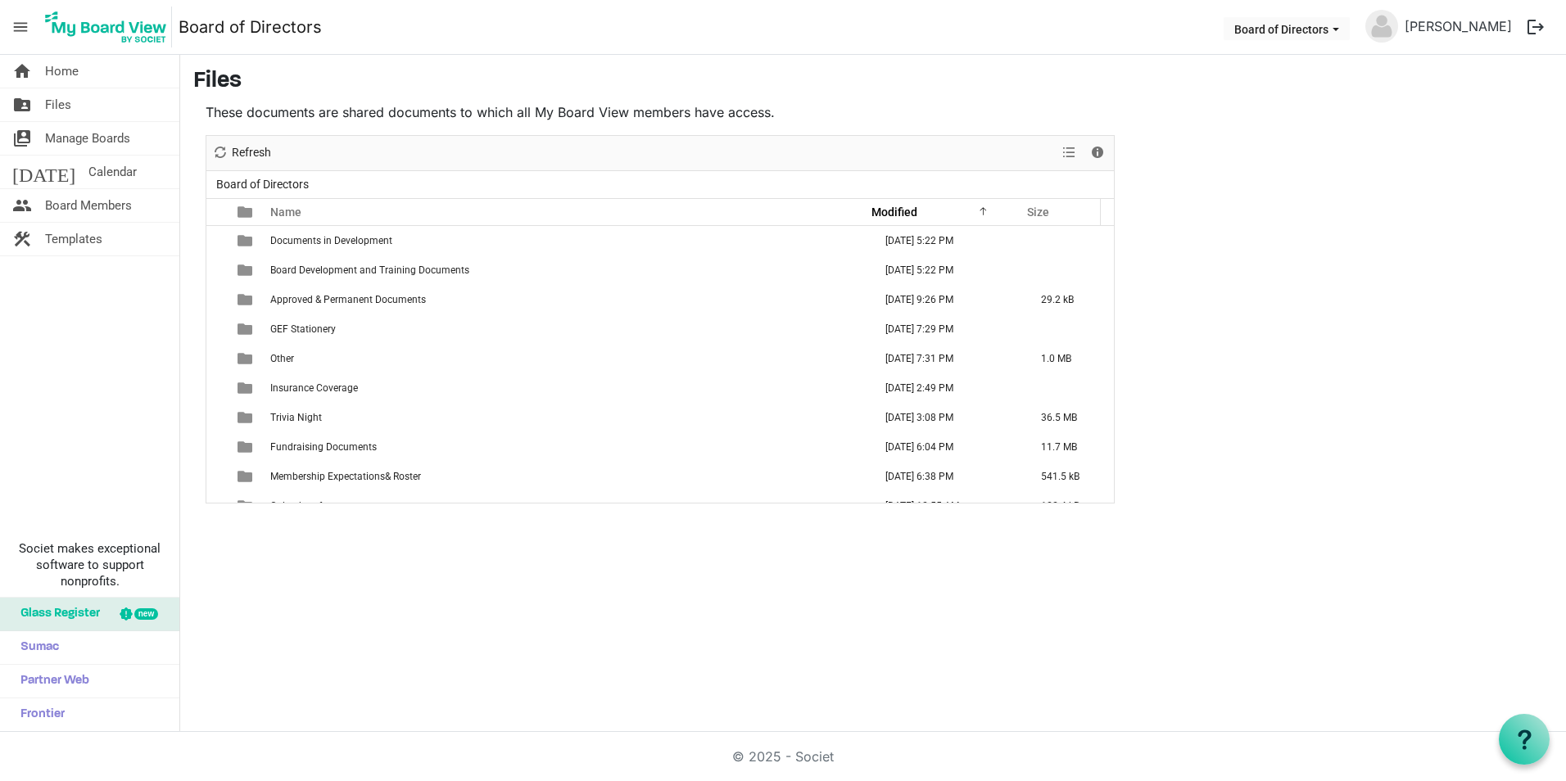
scroll to position [224, 0]
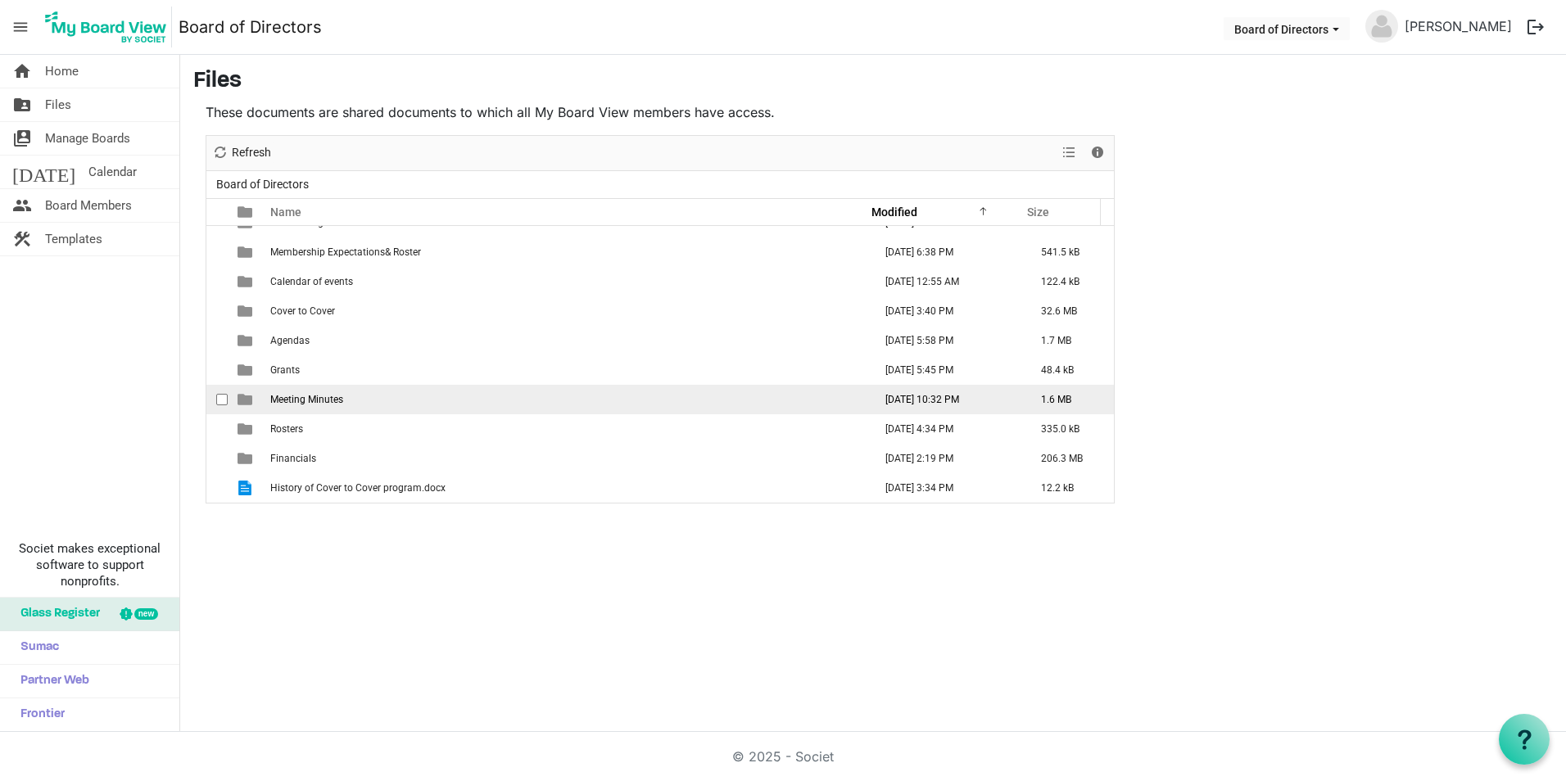
click at [350, 404] on td "Meeting Minutes" at bounding box center [566, 399] width 603 height 29
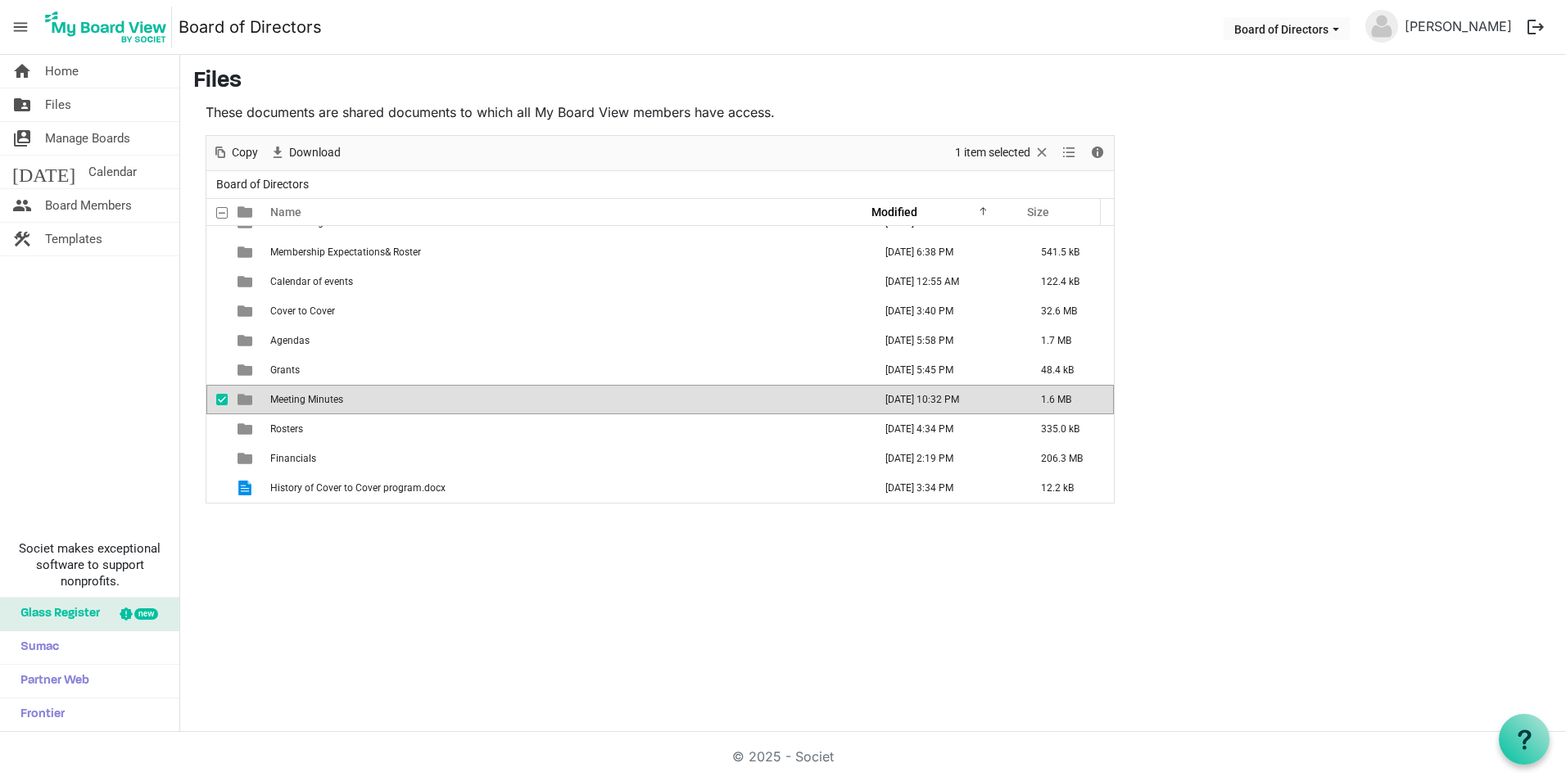
click at [350, 404] on td "Meeting Minutes" at bounding box center [566, 399] width 603 height 29
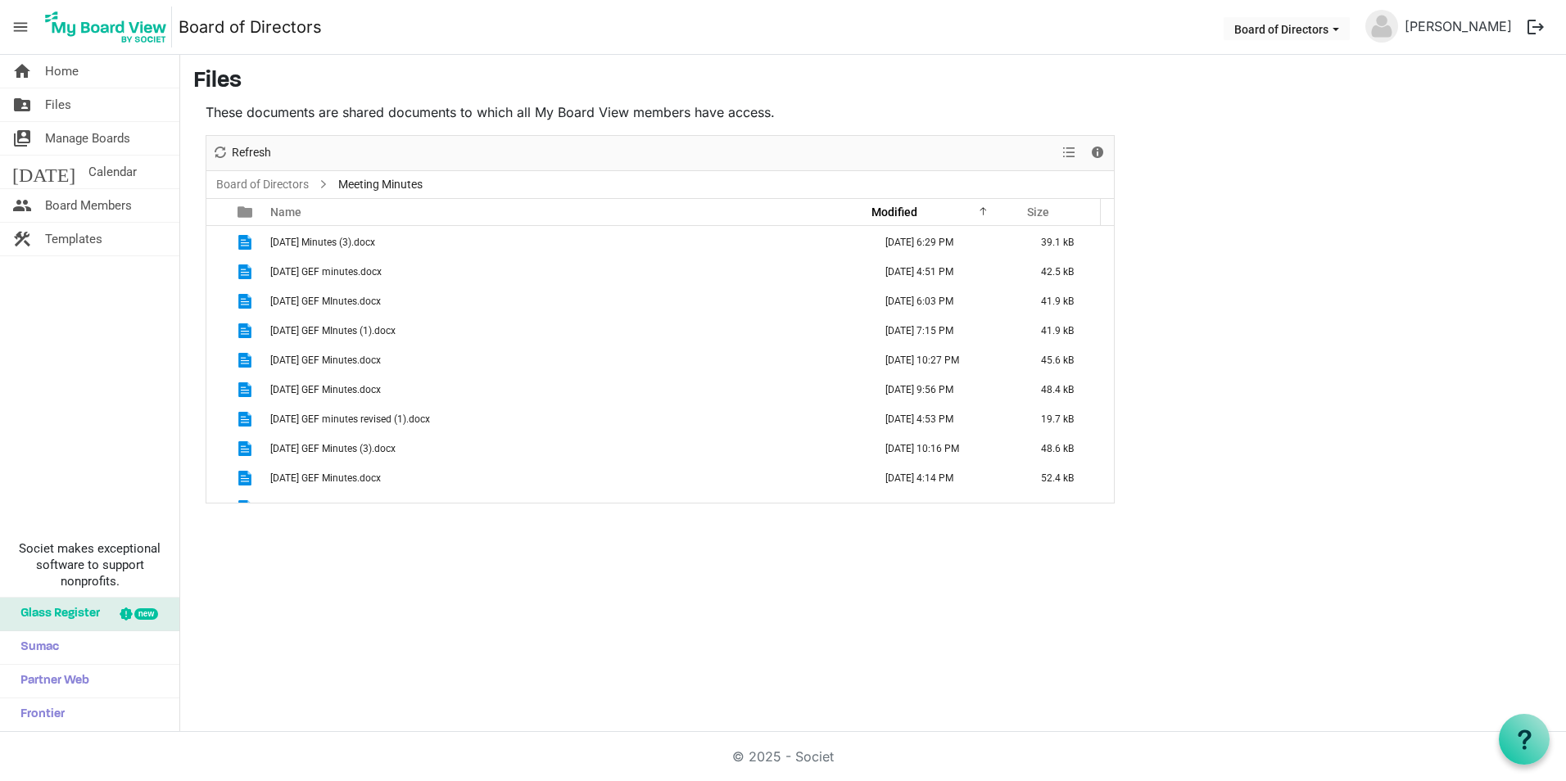
scroll to position [182, 0]
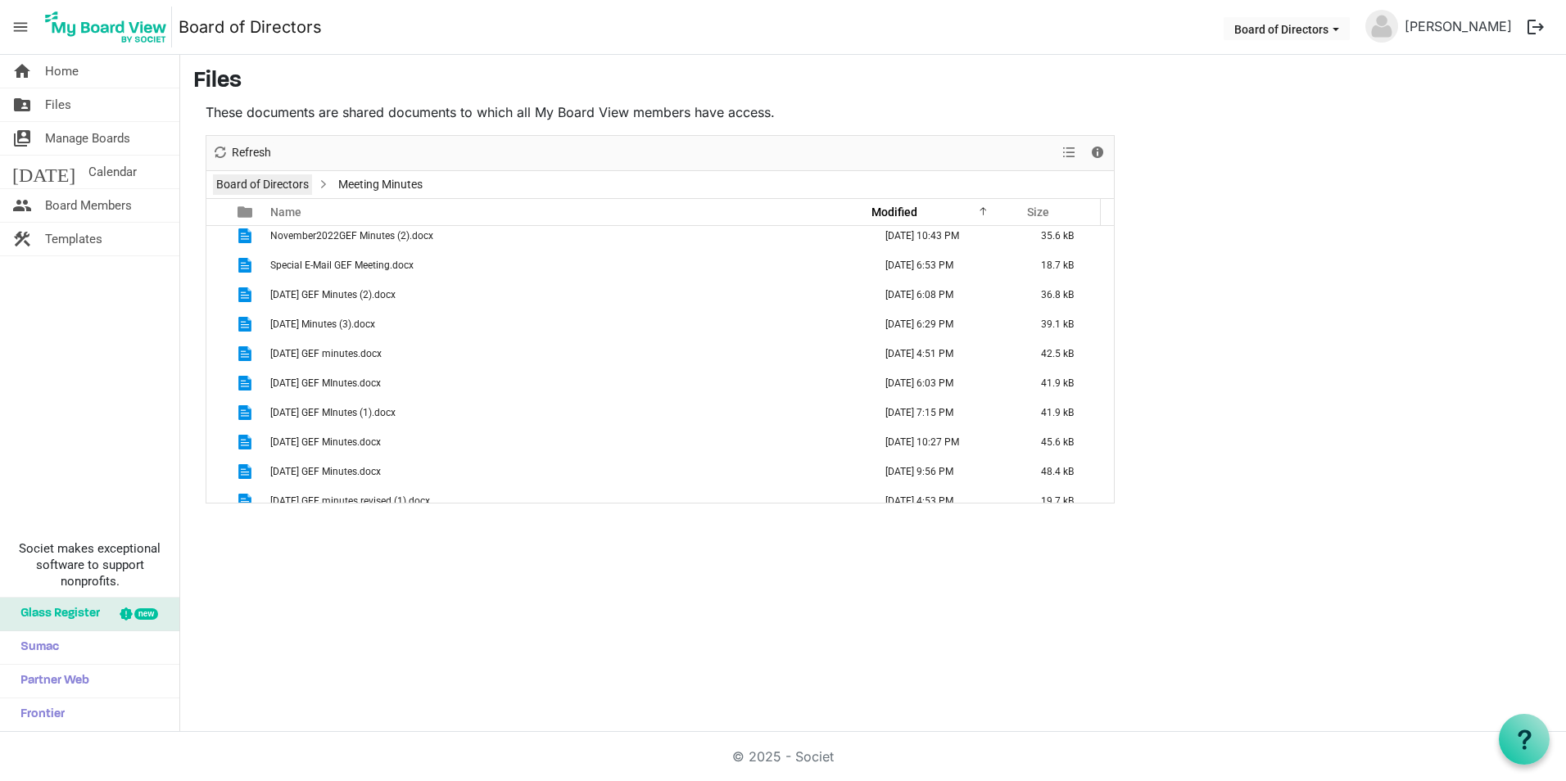
click at [262, 178] on link "Board of Directors" at bounding box center [262, 184] width 99 height 20
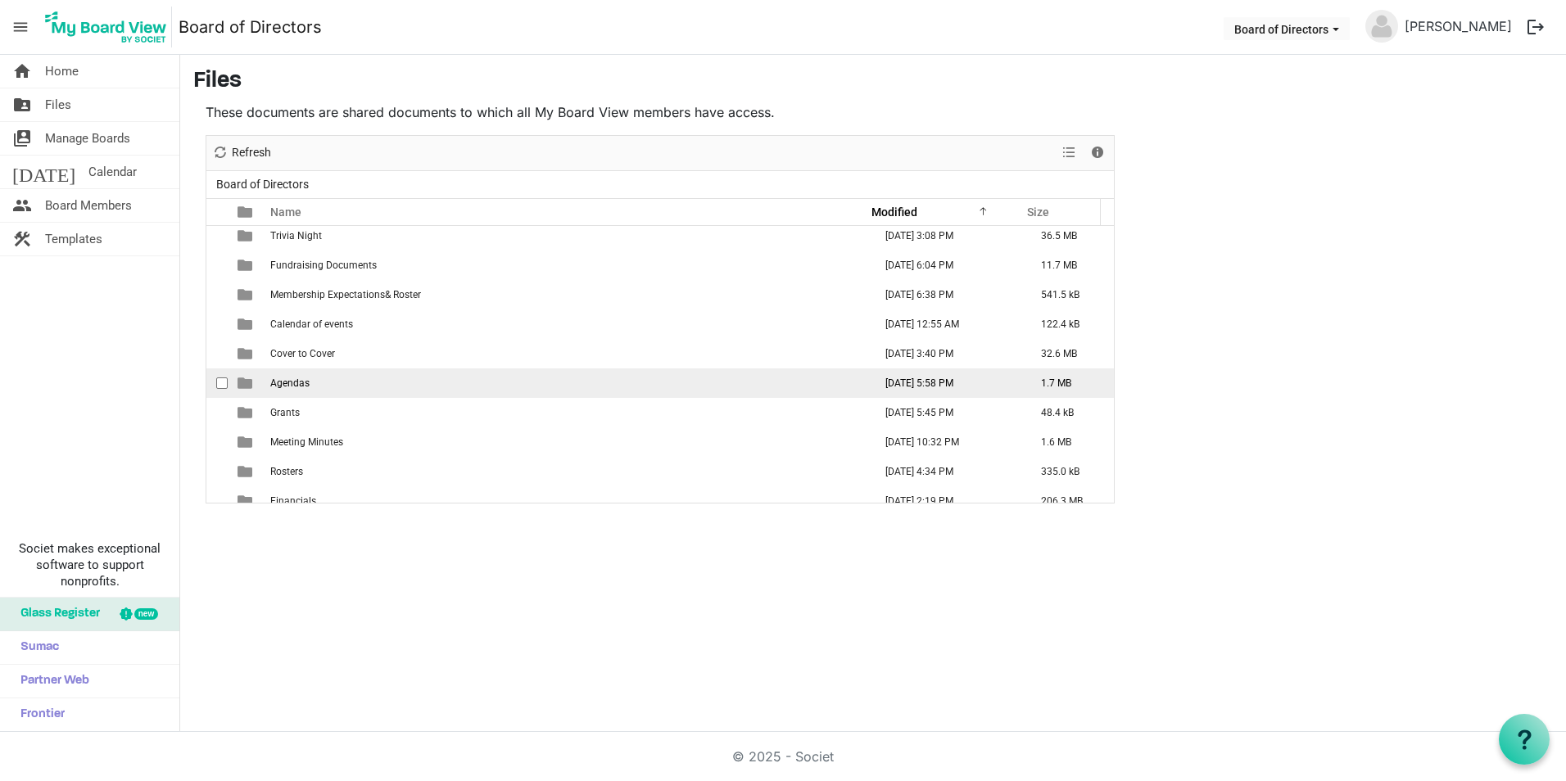
scroll to position [224, 0]
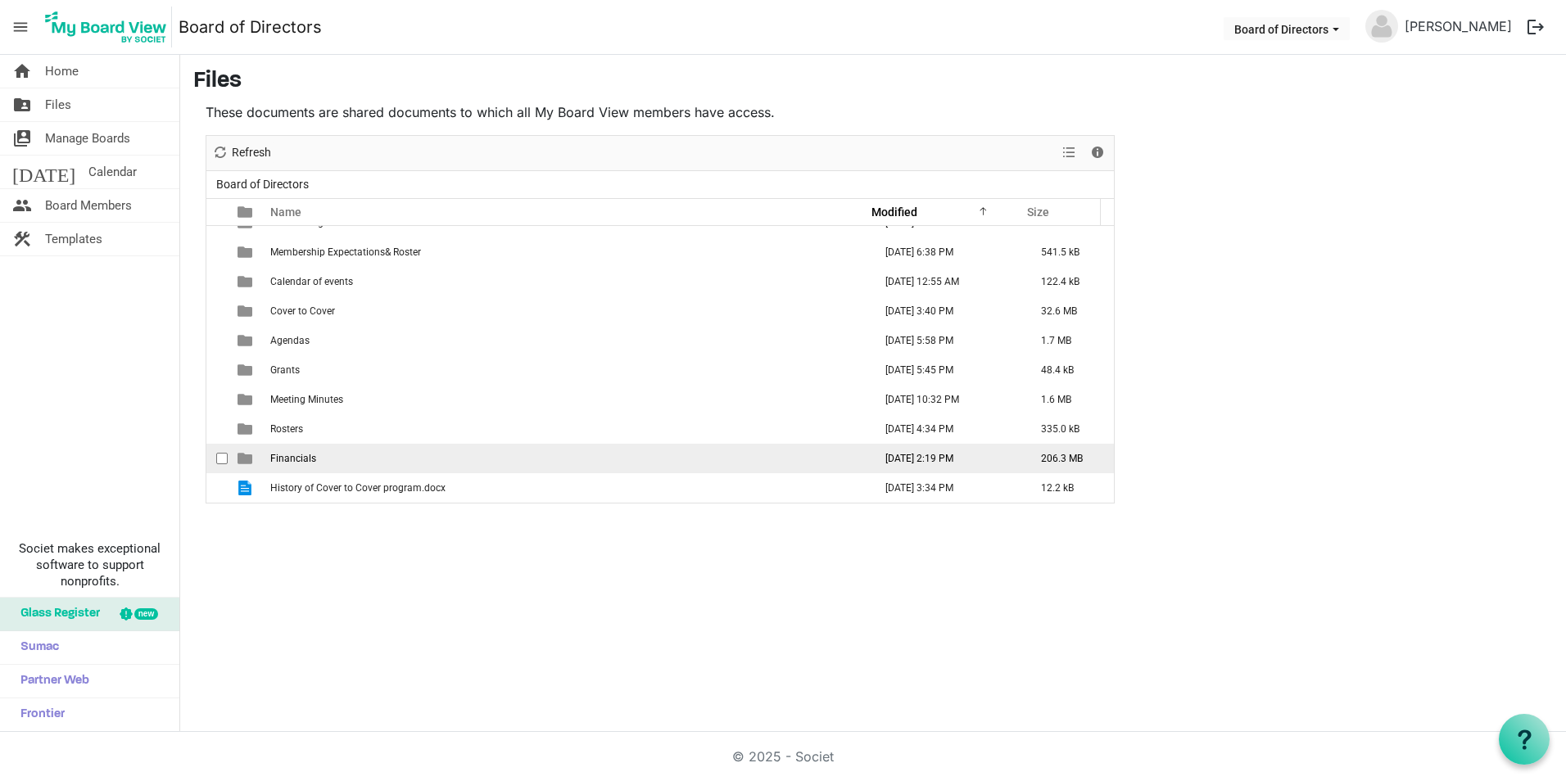
click at [303, 464] on span "Financials" at bounding box center [293, 458] width 46 height 11
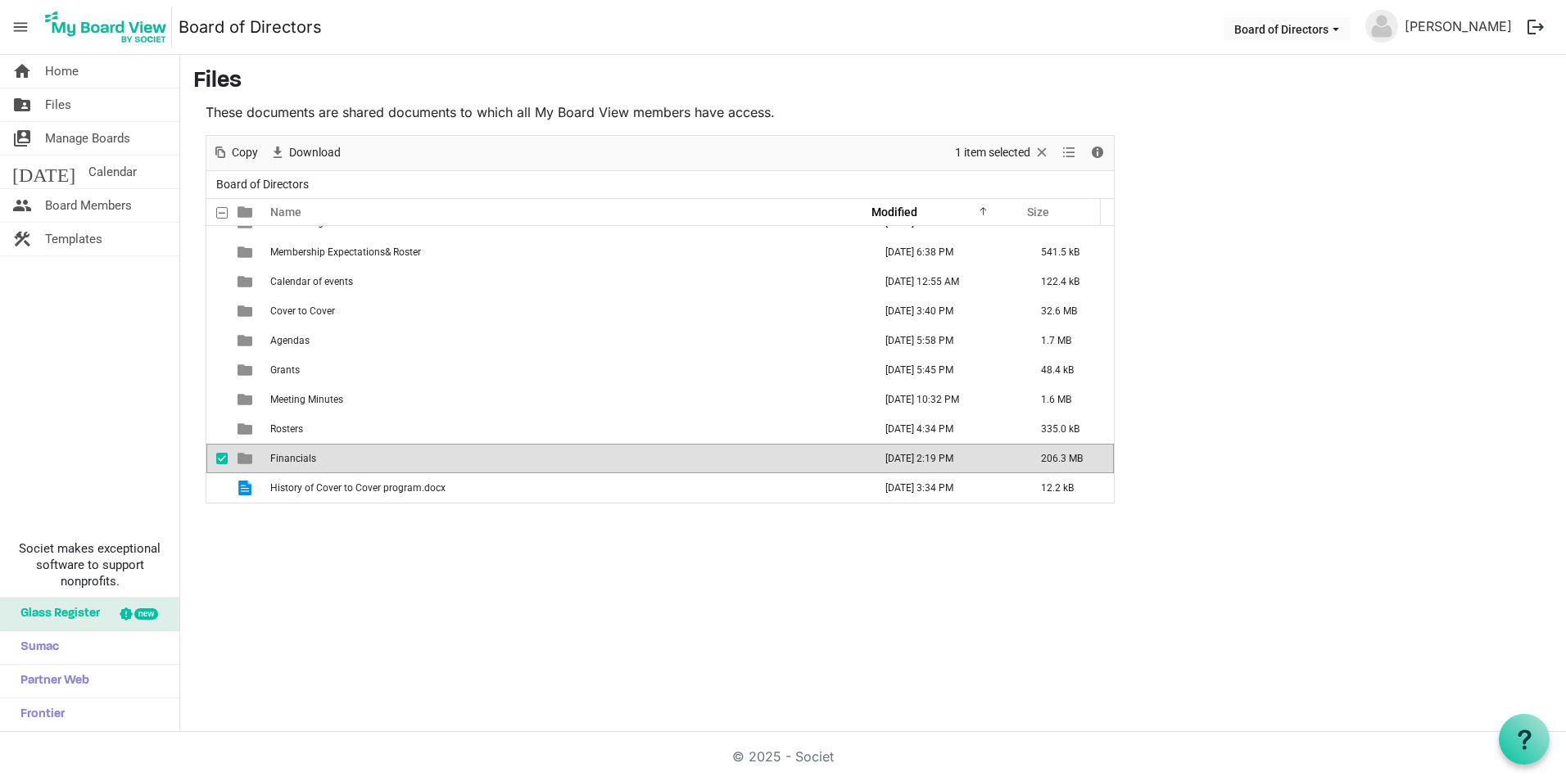
click at [303, 464] on span "Financials" at bounding box center [293, 458] width 46 height 11
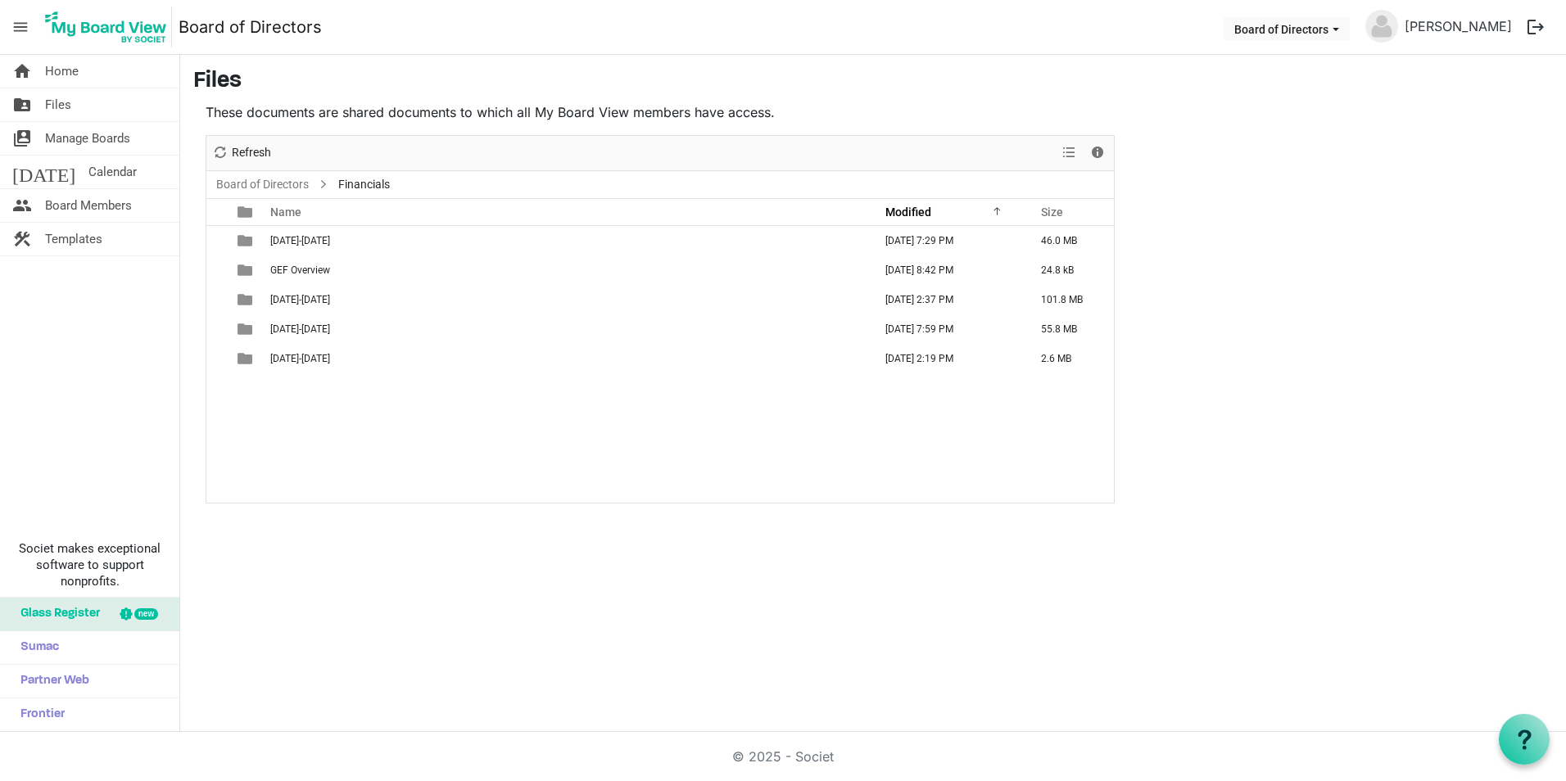
scroll to position [0, 0]
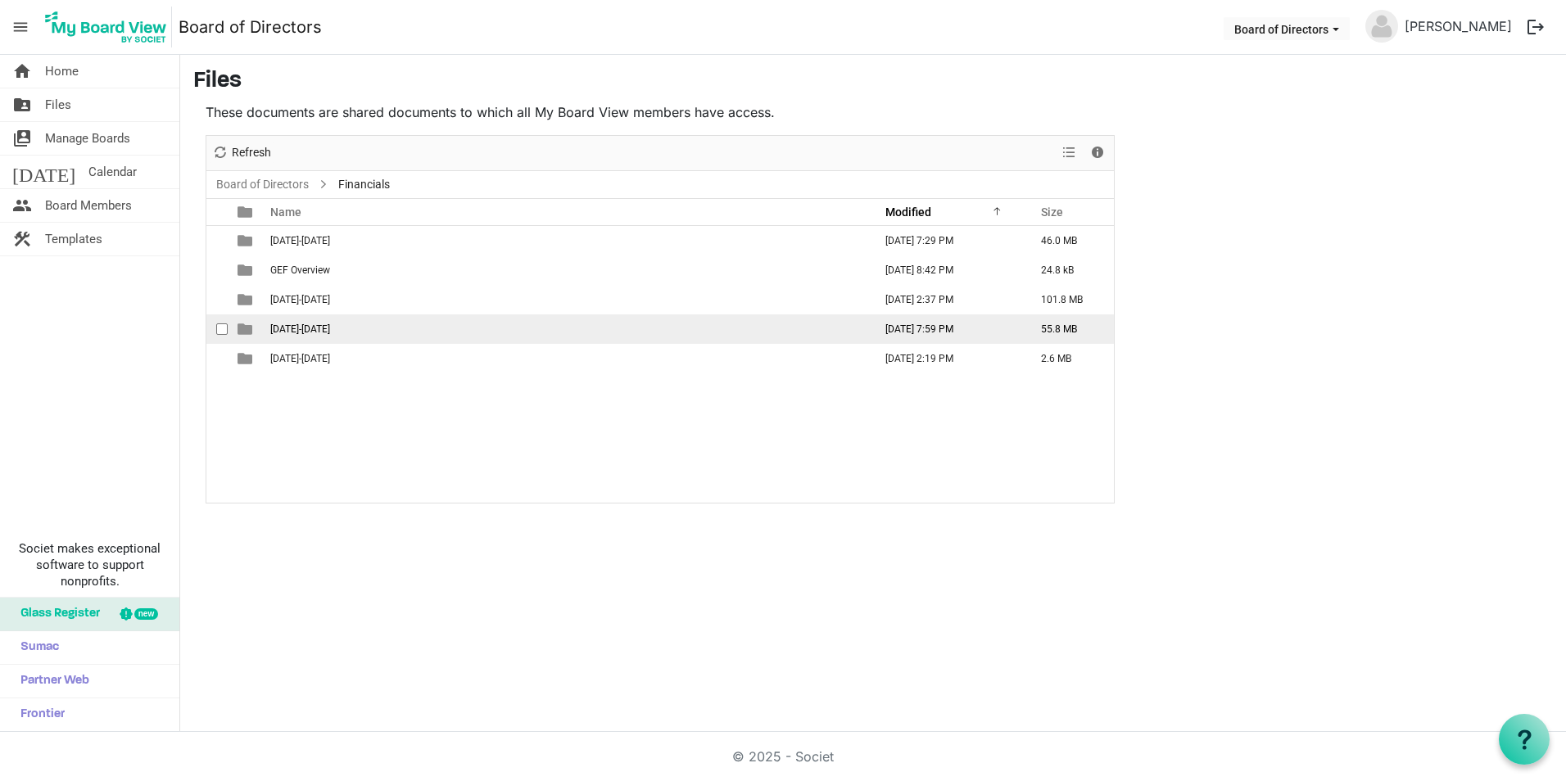
click at [346, 332] on td "[DATE]-[DATE]" at bounding box center [566, 329] width 603 height 29
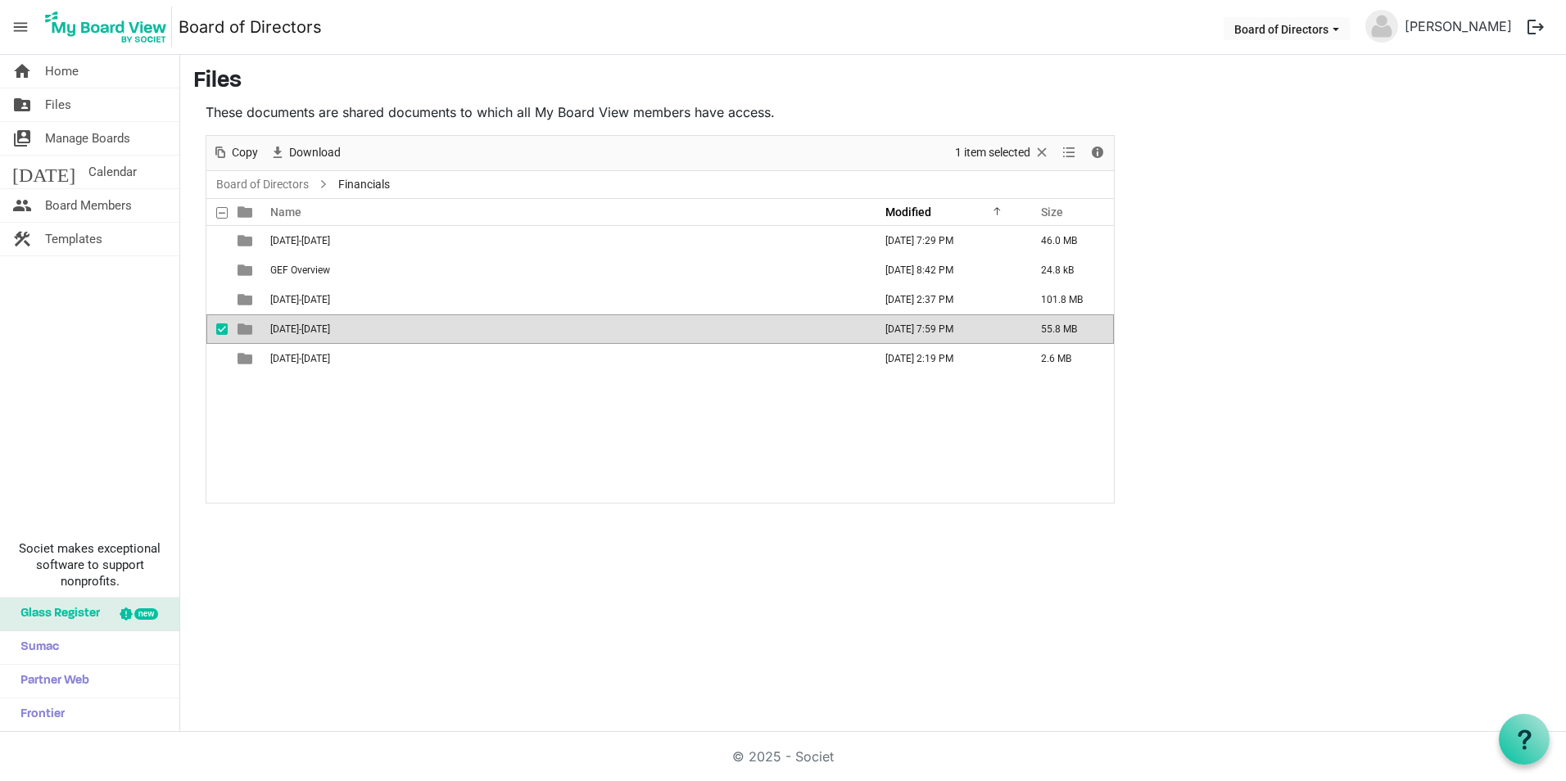
click at [346, 332] on td "[DATE]-[DATE]" at bounding box center [566, 329] width 603 height 29
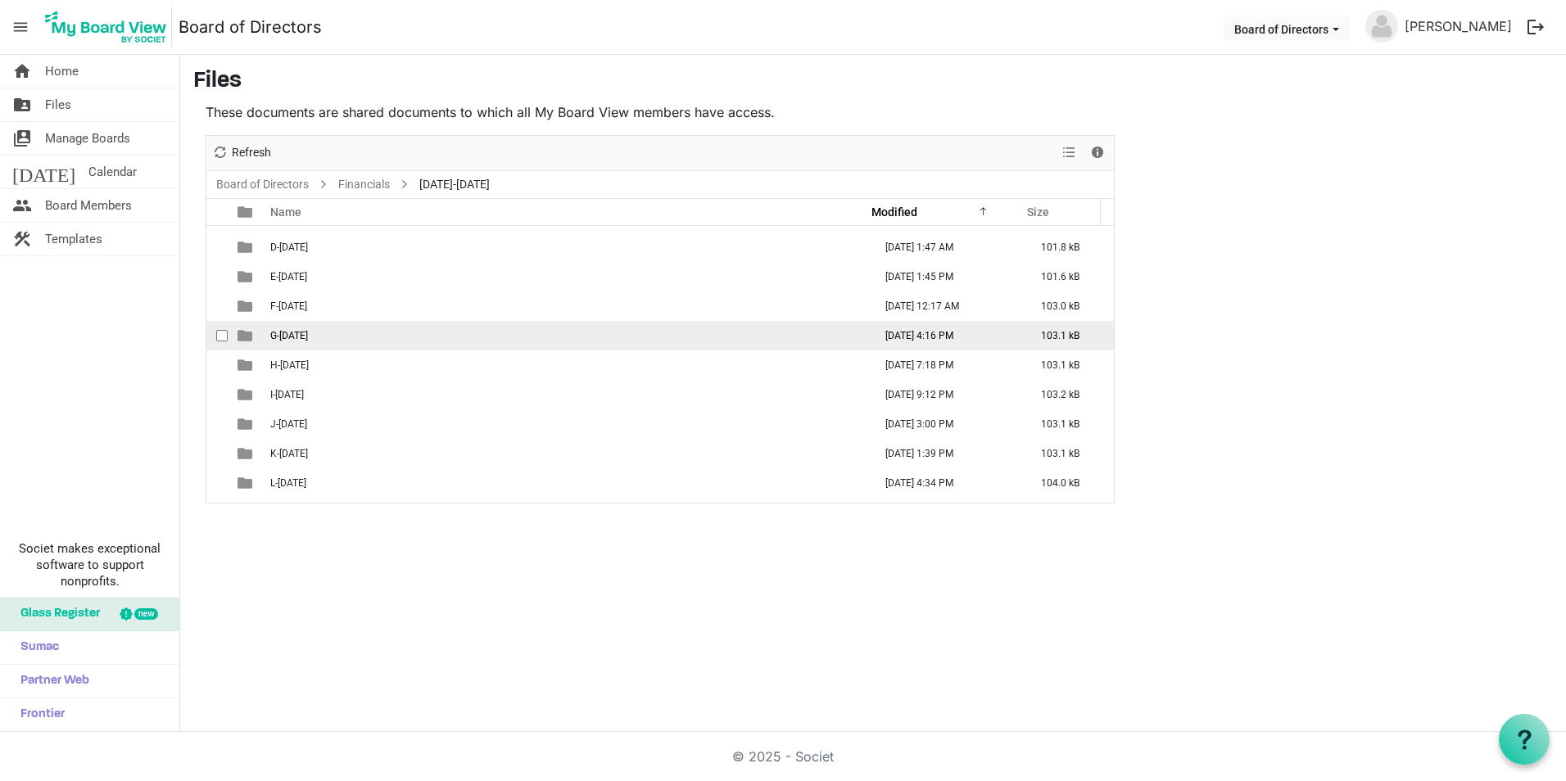
scroll to position [136, 0]
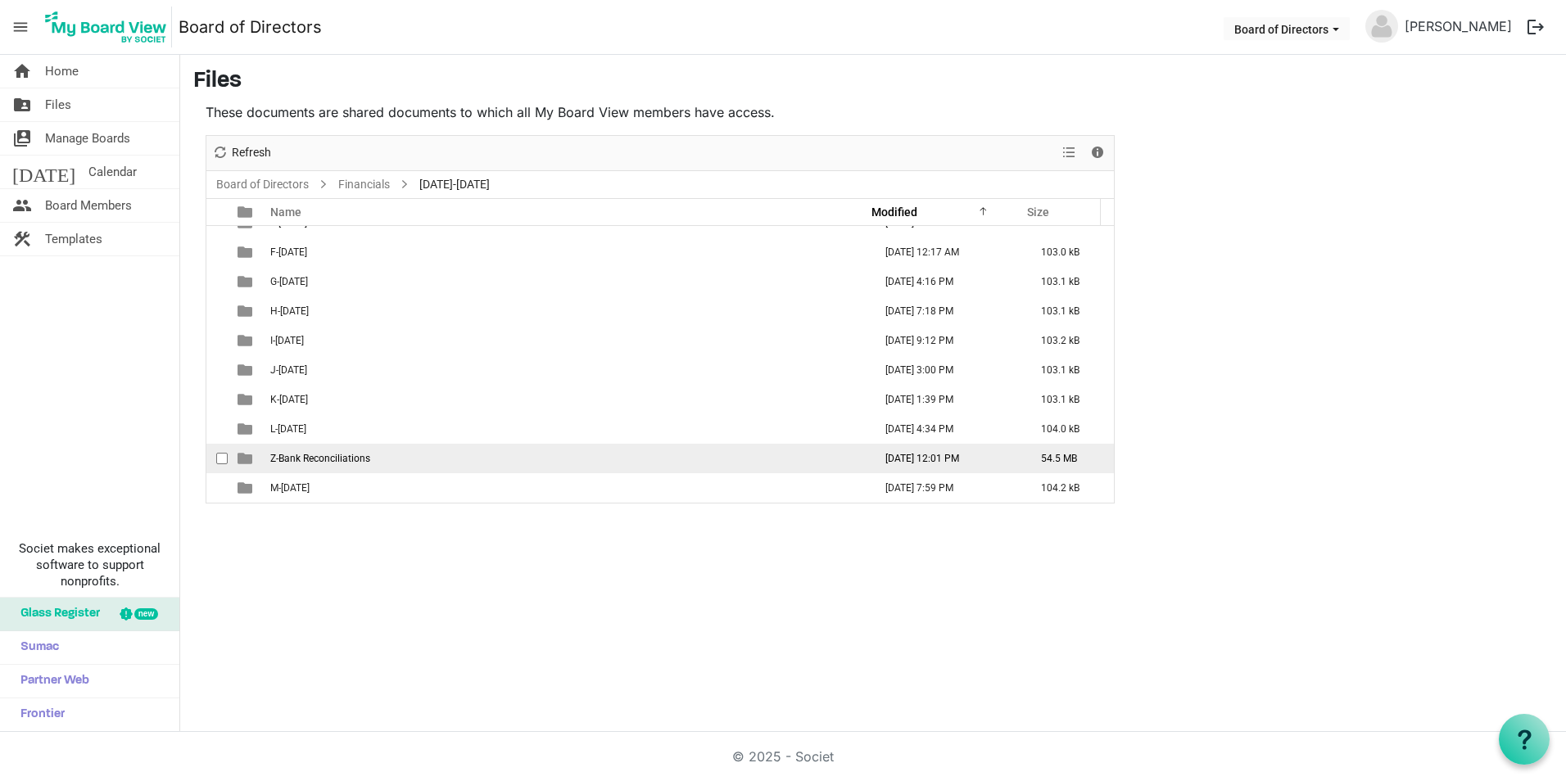
click at [323, 456] on span "Z-Bank Reconciliations" at bounding box center [320, 458] width 100 height 11
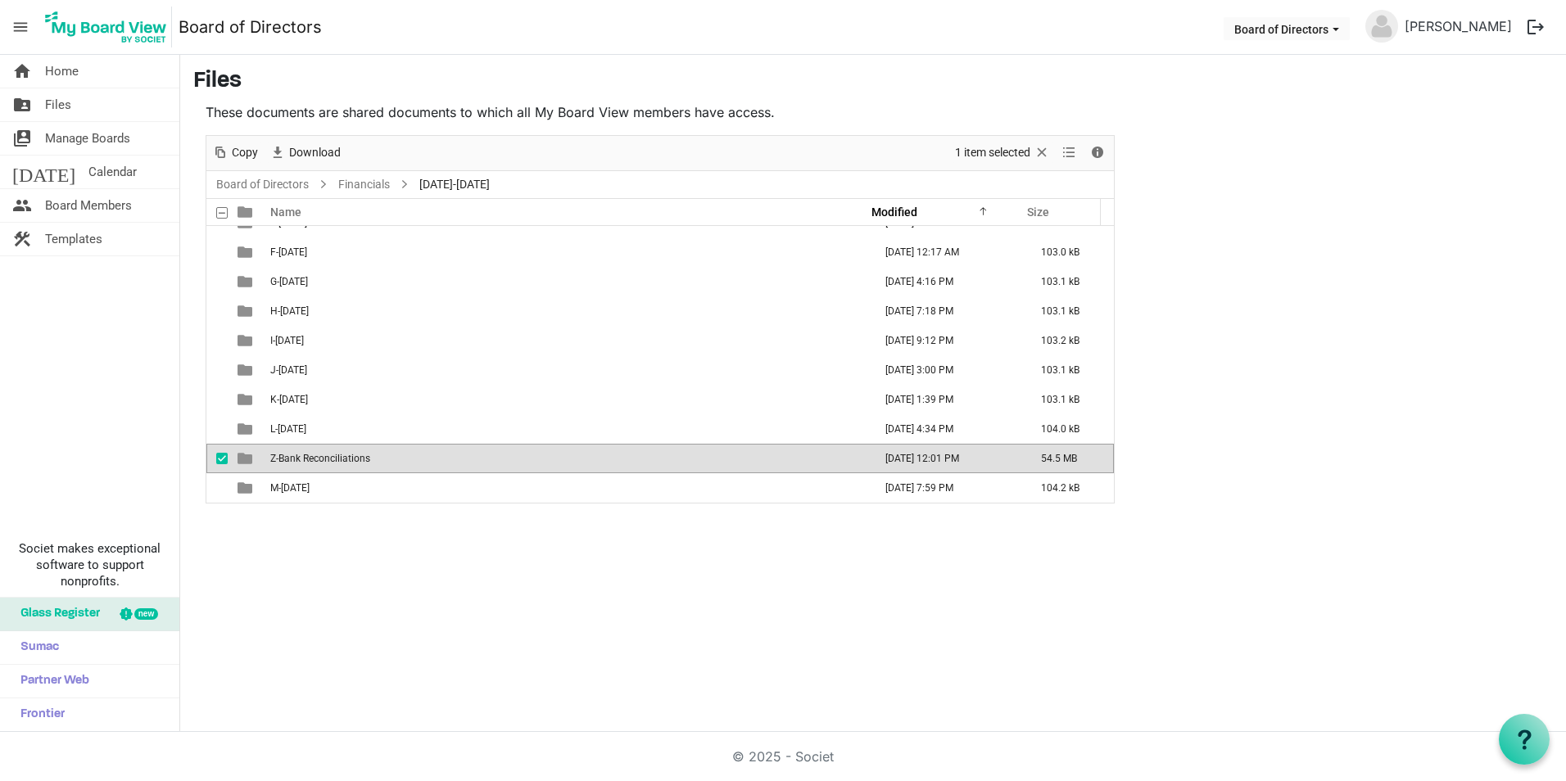
click at [323, 456] on span "Z-Bank Reconciliations" at bounding box center [320, 458] width 100 height 11
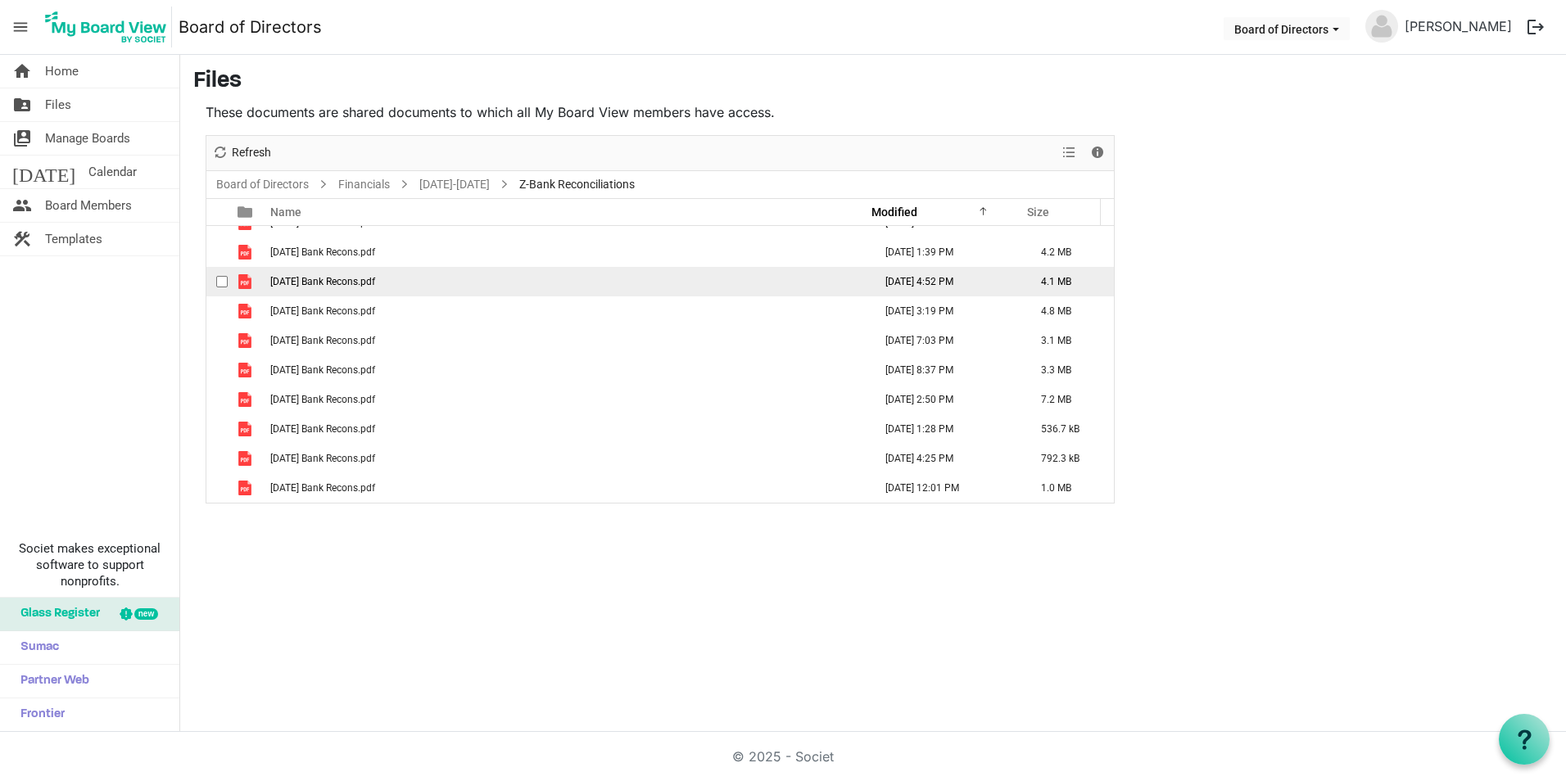
scroll to position [0, 0]
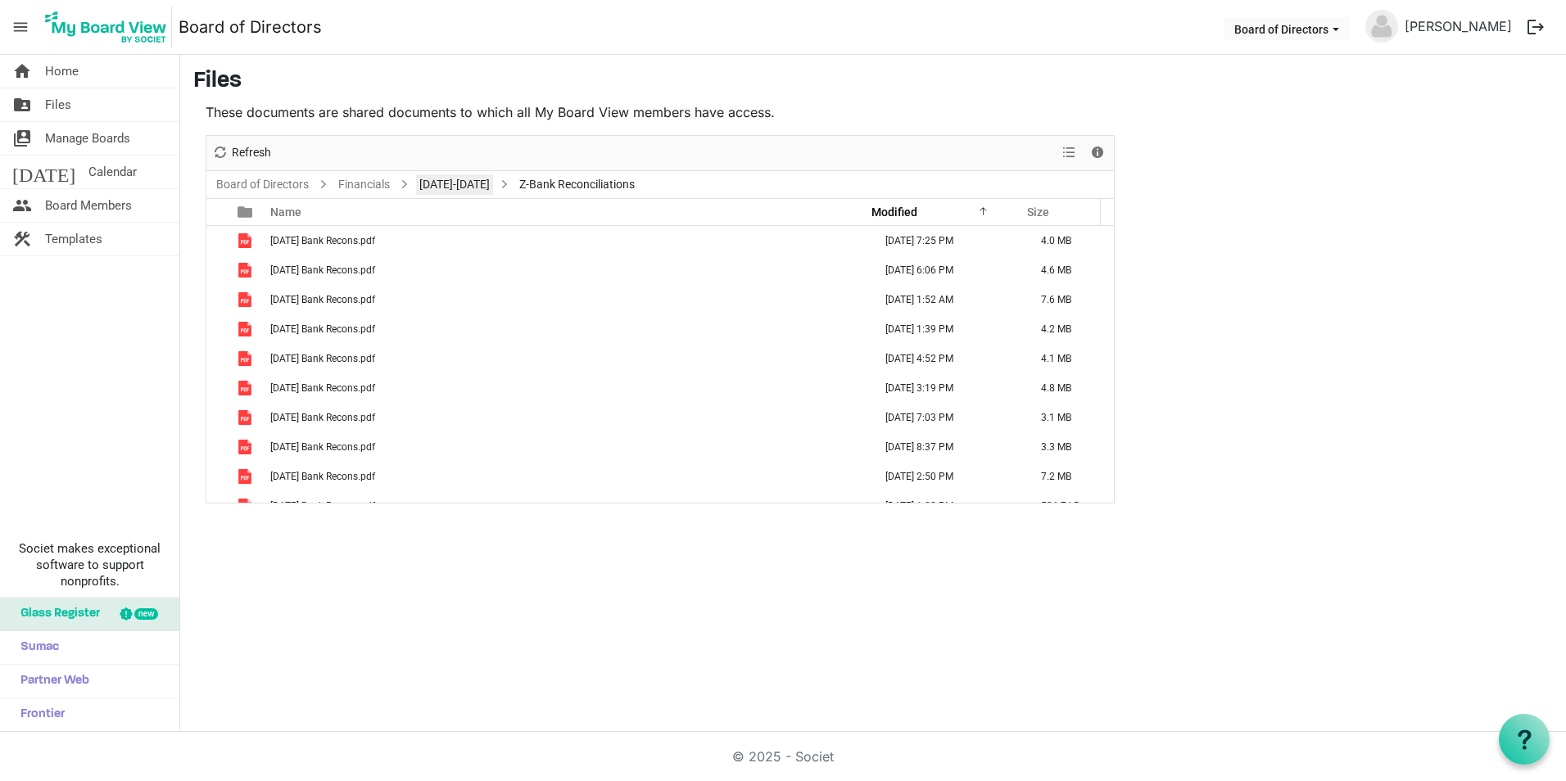
click at [455, 182] on link "[DATE]-[DATE]" at bounding box center [454, 184] width 77 height 20
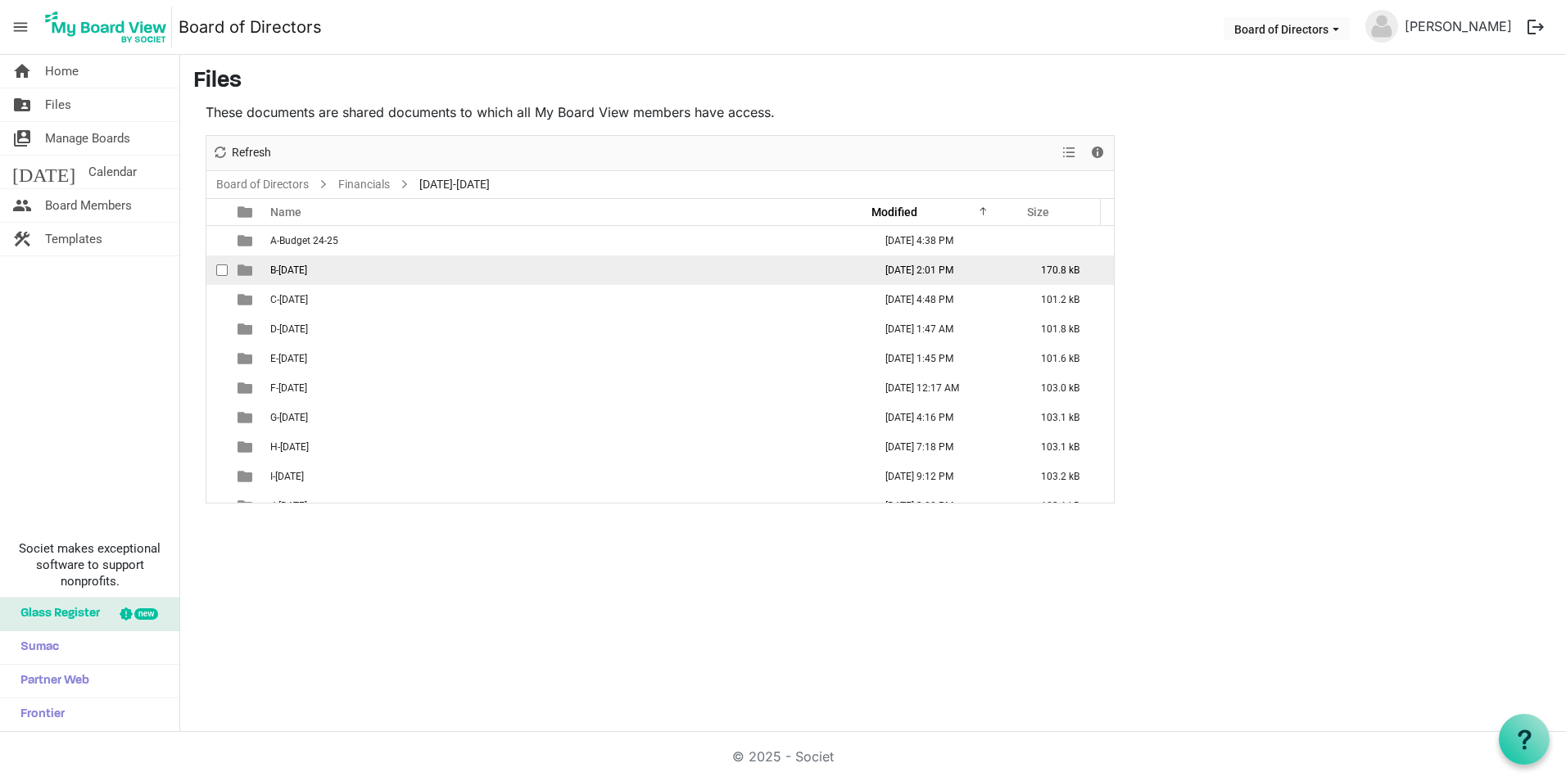
click at [383, 270] on td "B-[DATE]" at bounding box center [566, 270] width 603 height 29
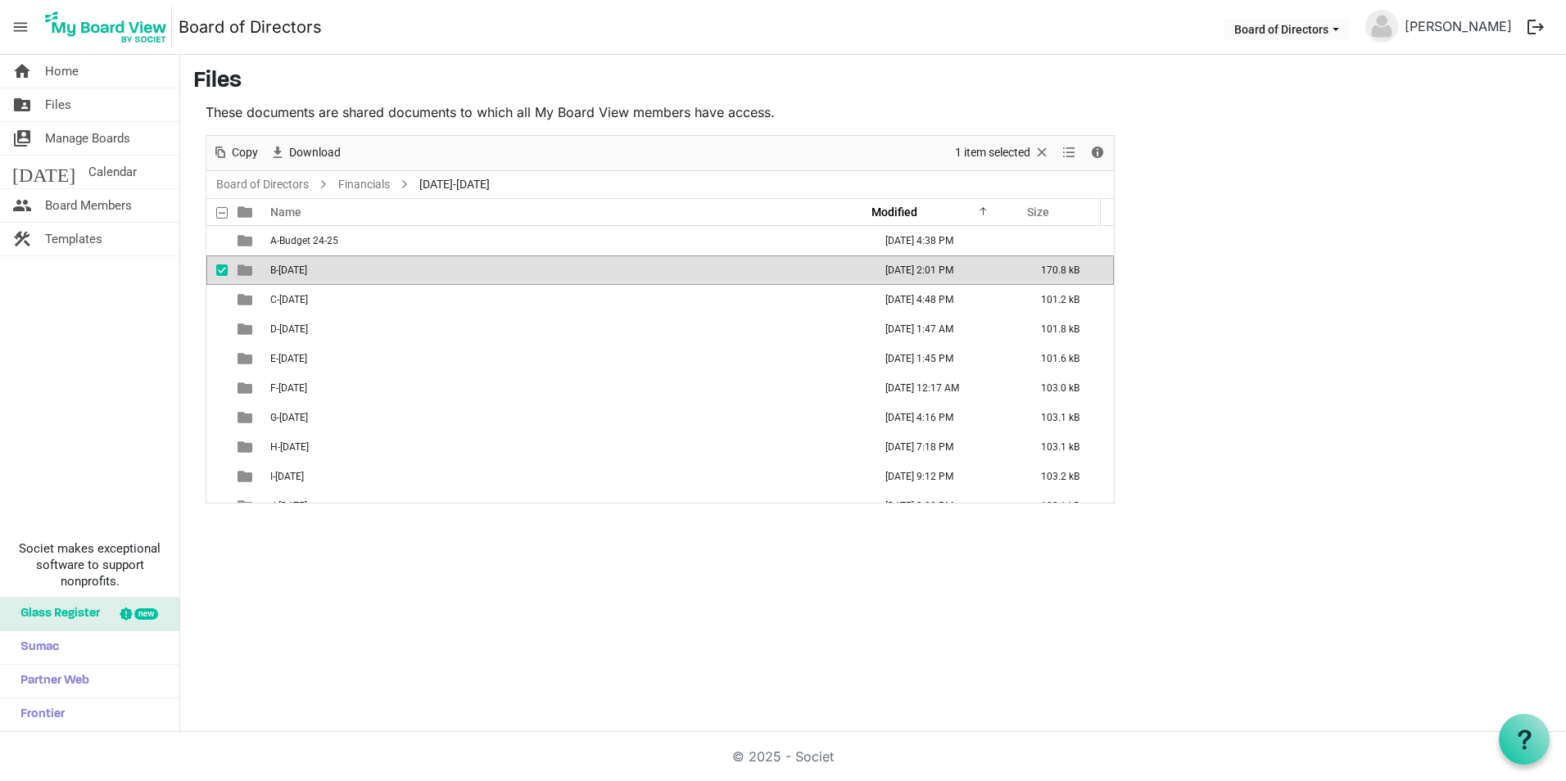
click at [383, 270] on td "B-[DATE]" at bounding box center [566, 270] width 603 height 29
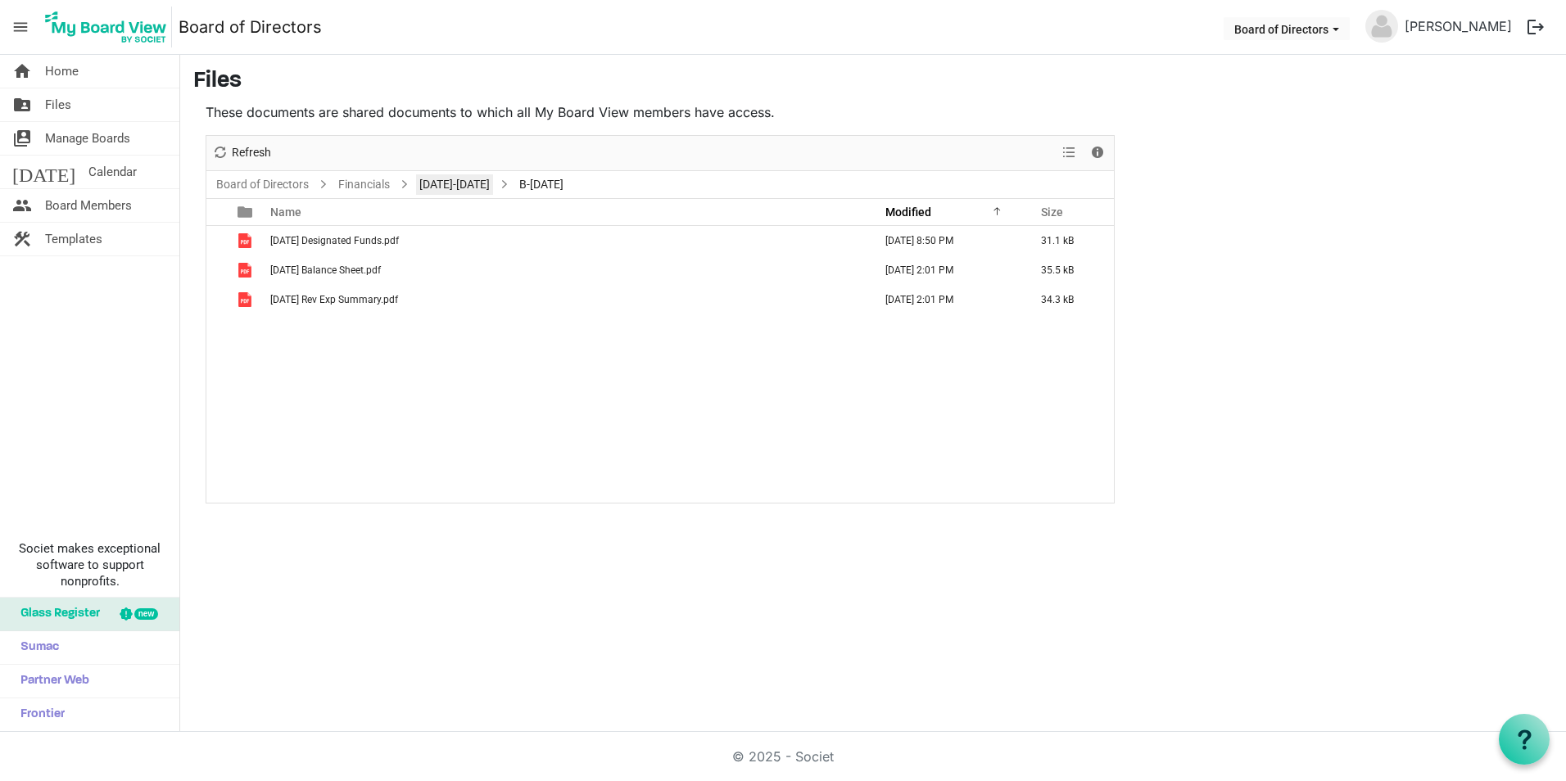
click at [462, 184] on link "[DATE]-[DATE]" at bounding box center [454, 184] width 77 height 20
